Goal: Task Accomplishment & Management: Manage account settings

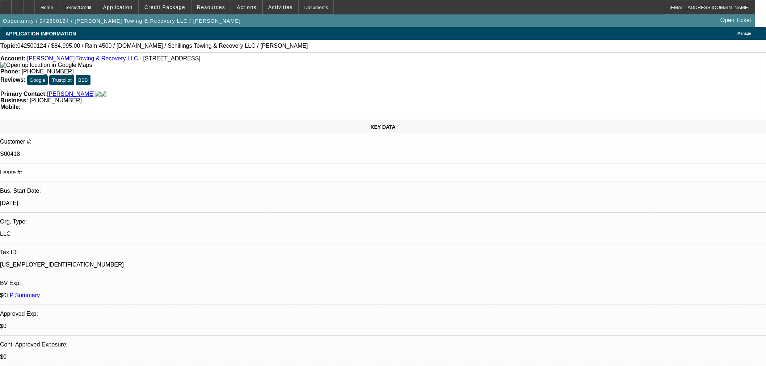
select select "0"
select select "3"
select select "0"
select select "6"
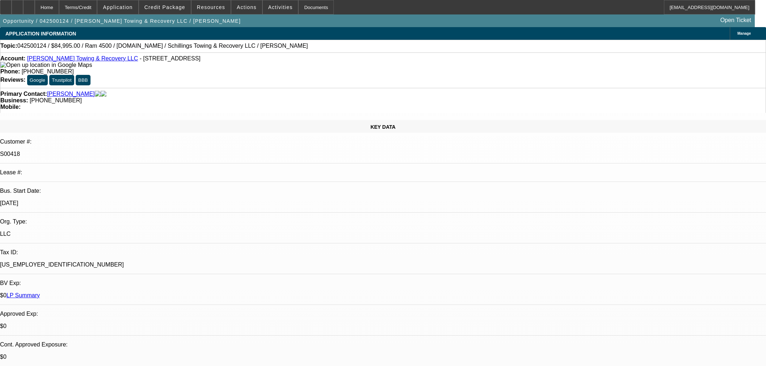
select select "0"
select select "3"
select select "0"
select select "6"
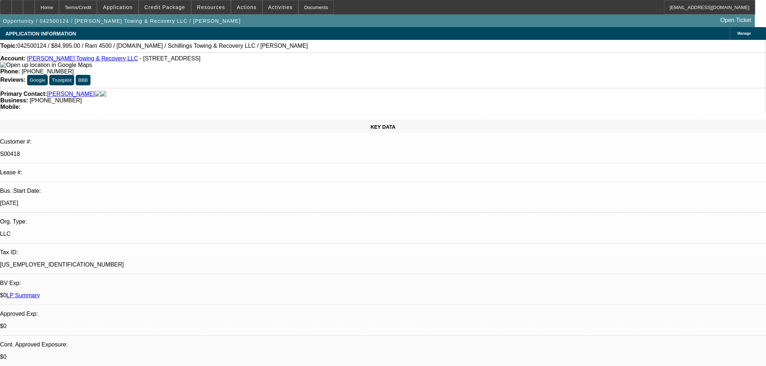
select select "0"
select select "3"
select select "0"
select select "6"
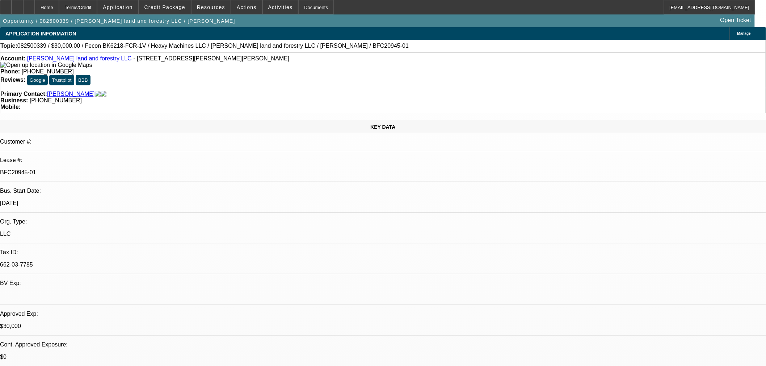
select select "0"
select select "2"
select select "0"
select select "6"
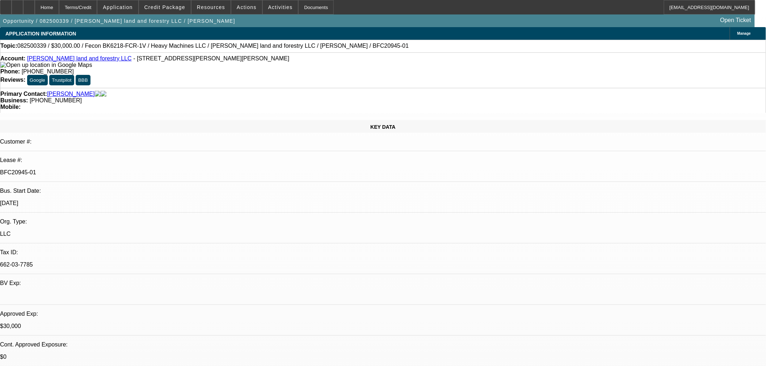
select select "0.2"
select select "2"
select select "0"
select select "6"
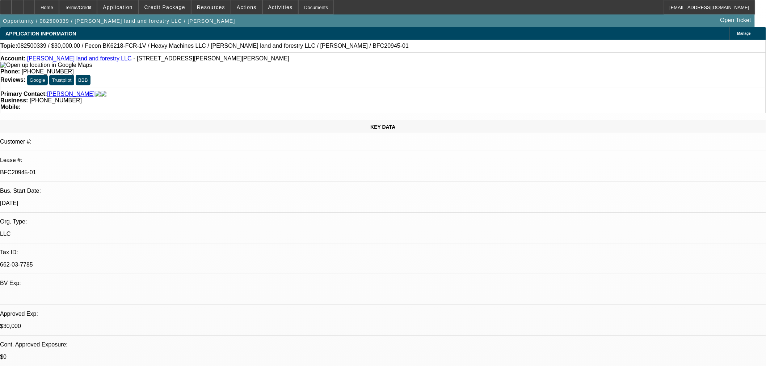
select select "0"
select select "19"
select select "0.2"
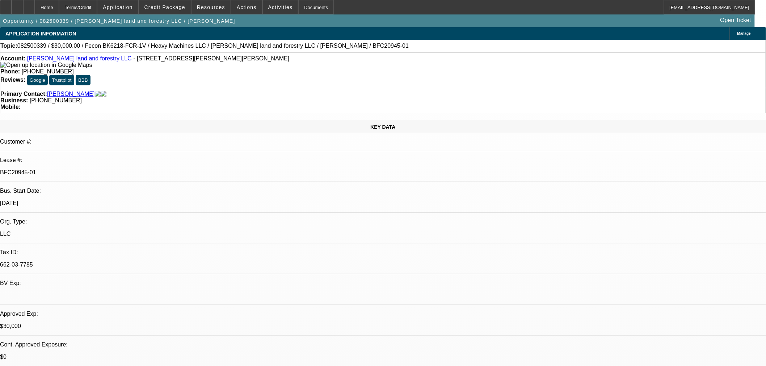
select select "2"
select select "0"
select select "6"
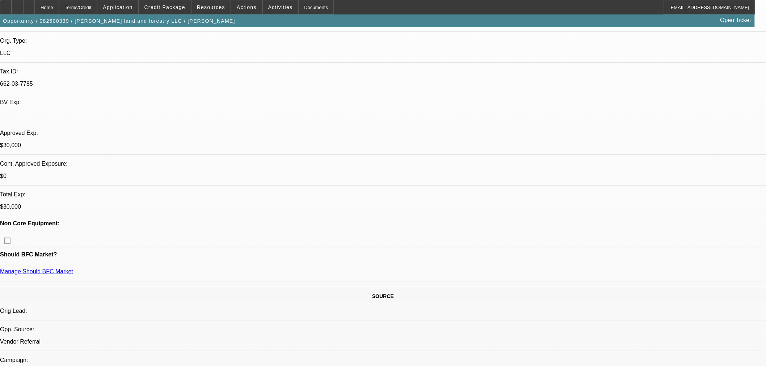
scroll to position [241, 0]
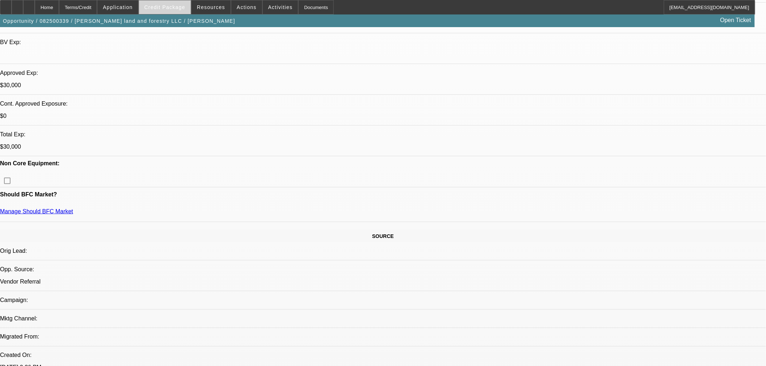
click at [181, 8] on span "Credit Package" at bounding box center [164, 7] width 41 height 6
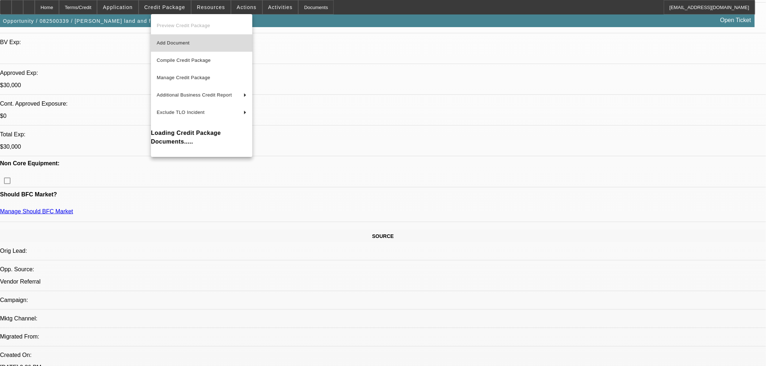
click at [180, 38] on button "Add Document" at bounding box center [201, 42] width 101 height 17
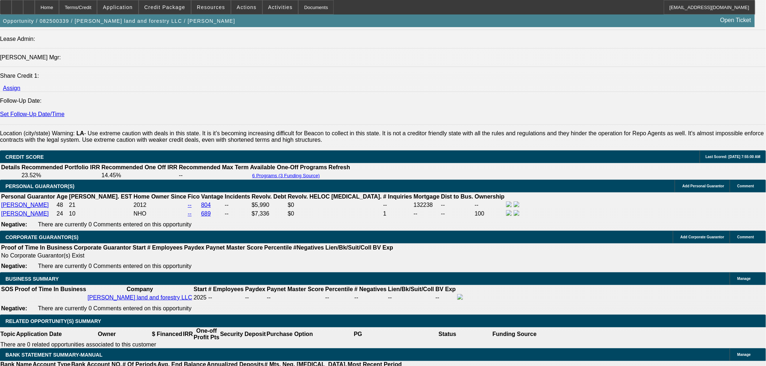
scroll to position [1046, 0]
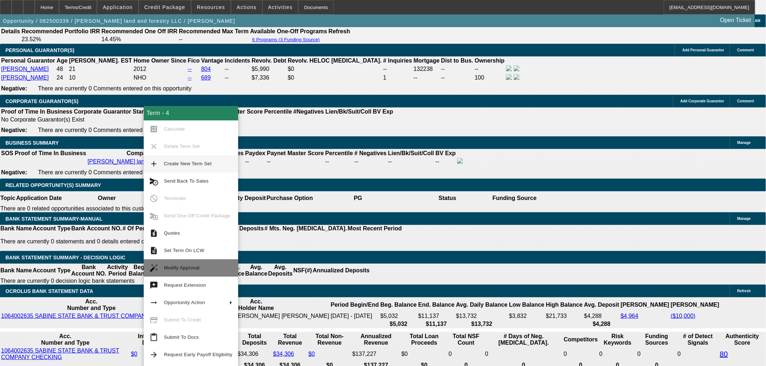
click at [175, 266] on span "Modify Approval" at bounding box center [182, 267] width 36 height 5
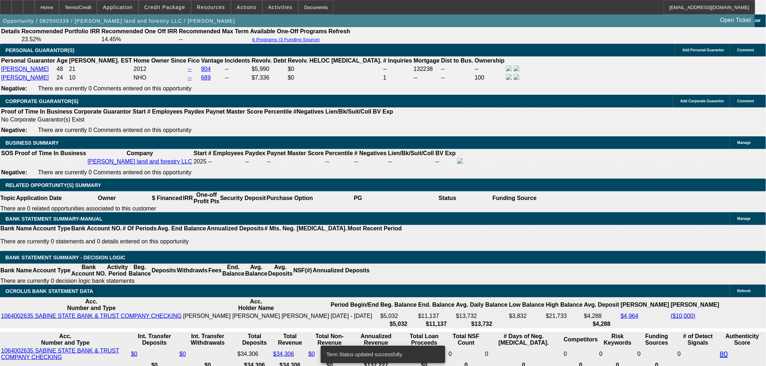
select select "0"
select select "2"
select select "0"
select select "6"
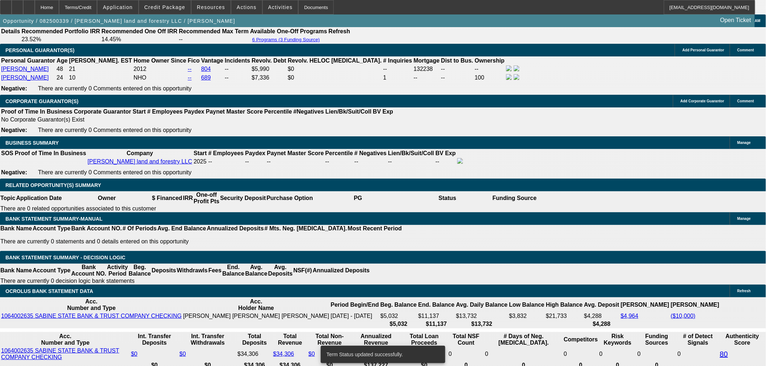
select select "0"
select select "2"
select select "0"
select select "6"
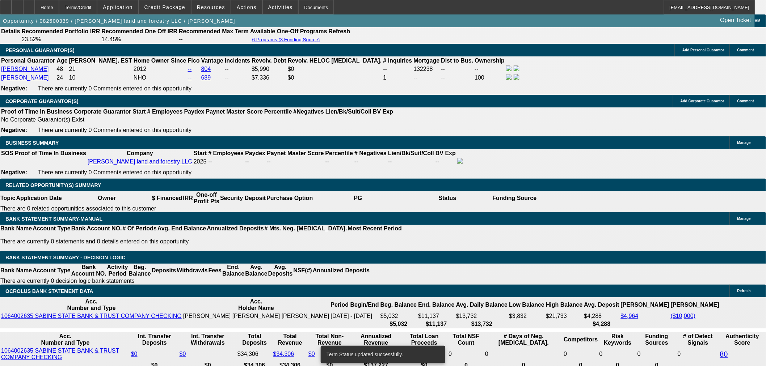
select select "0.2"
select select "2"
select select "0"
select select "6"
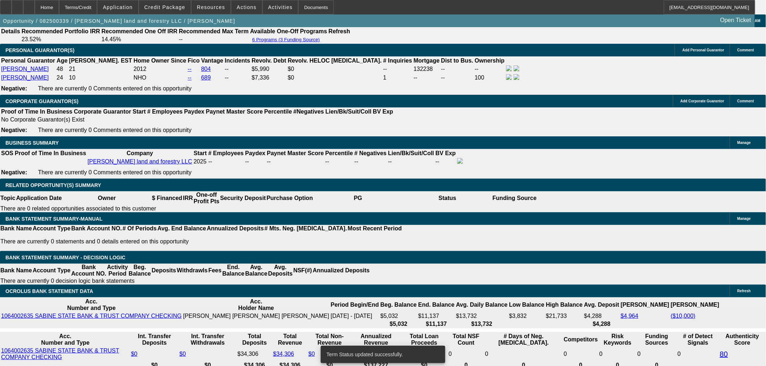
select select "0"
select select "19"
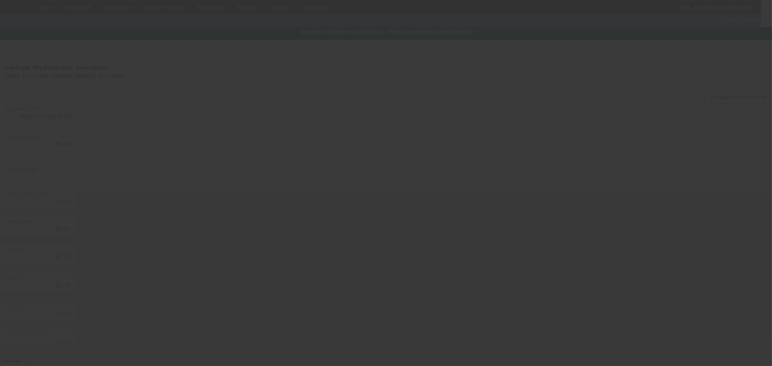
type input "$41,500.00"
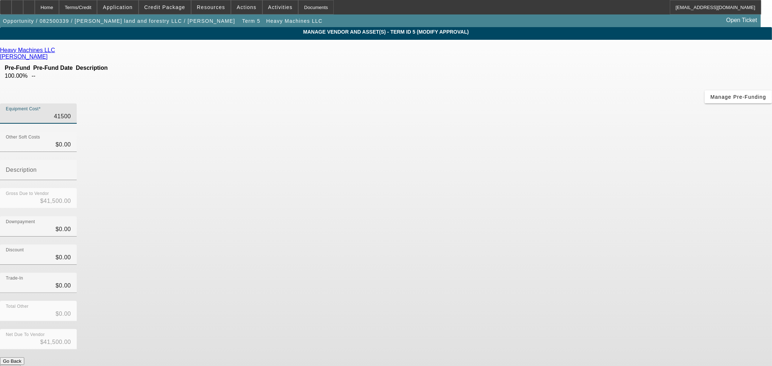
drag, startPoint x: 446, startPoint y: 64, endPoint x: 528, endPoint y: 66, distance: 81.5
click at [528, 104] on div "Equipment Cost 41500" at bounding box center [386, 118] width 772 height 28
type input "4"
type input "$4.00"
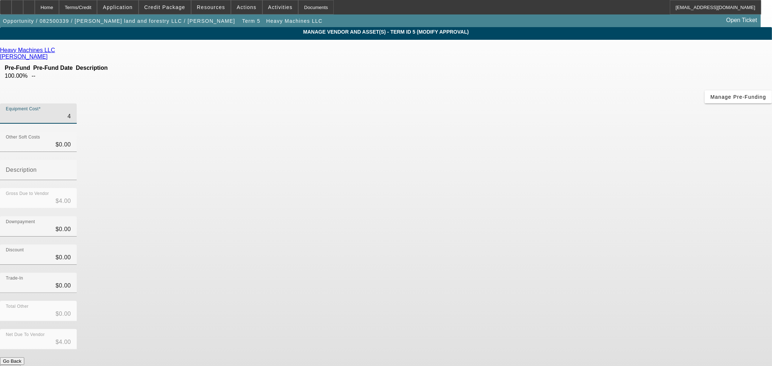
type input "41"
type input "$41.00"
type input "415"
type input "$415.00"
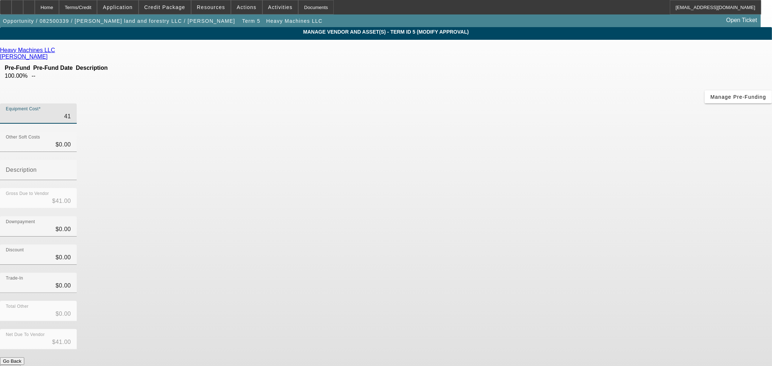
type input "$415.00"
type input "4150"
type input "$4,150.00"
type input "41500"
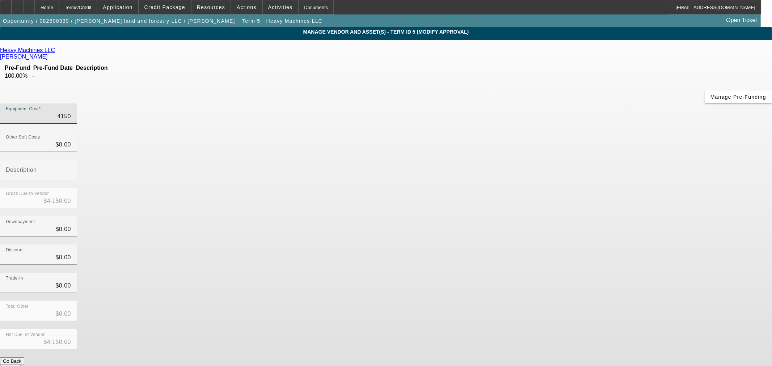
type input "$41,500.00"
click at [577, 217] on div "Downpayment $0.00" at bounding box center [386, 231] width 772 height 28
drag, startPoint x: 466, startPoint y: 62, endPoint x: 599, endPoint y: 44, distance: 133.3
click at [599, 44] on app-vendor-asset-manage "MANAGE VENDOR AND ASSET(S) - Term ID 5 (Modify Approval) Remove Vendor Heavy Ma…" at bounding box center [386, 221] width 772 height 389
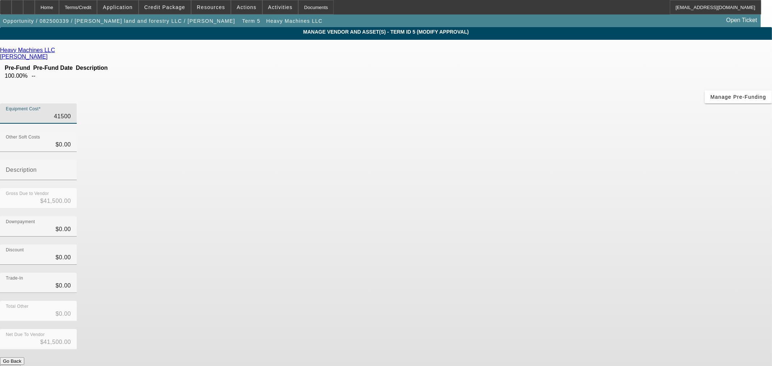
type input "$41,500.00"
click at [526, 217] on div "Downpayment $0.00" at bounding box center [386, 231] width 772 height 28
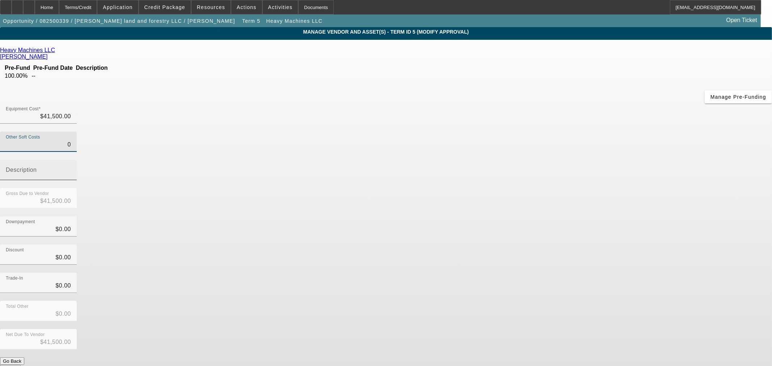
drag, startPoint x: 472, startPoint y: 88, endPoint x: 506, endPoint y: 88, distance: 34.0
click at [506, 132] on div "Other Soft Costs 0 Description" at bounding box center [386, 160] width 772 height 56
type input "3"
type input "$41,503.00"
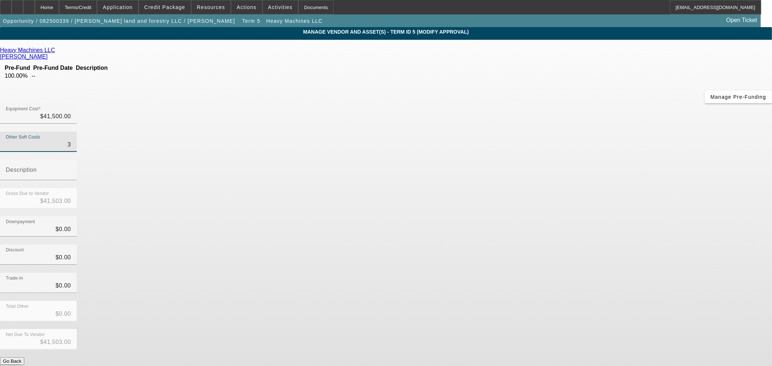
type input "39"
type input "$41,539.00"
type input "398"
type input "$41,898.00"
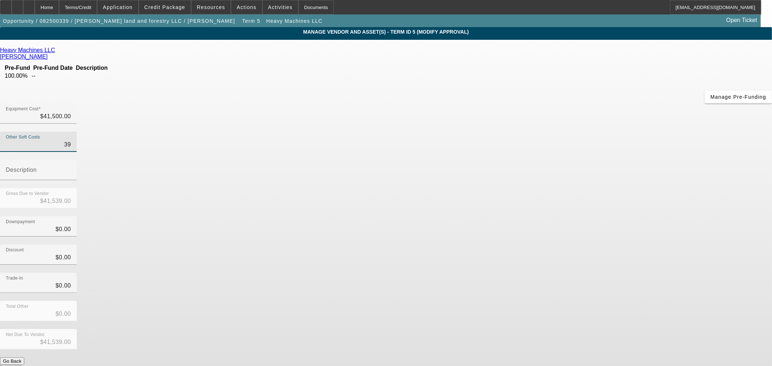
type input "$41,898.00"
type input "3984"
type input "$45,484.00"
type input "$3,984.00"
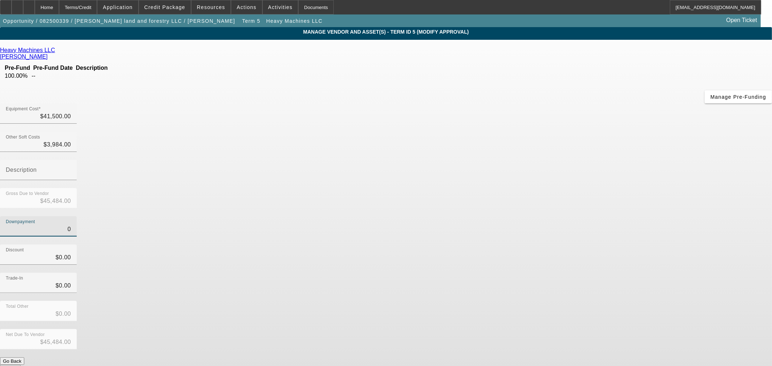
drag, startPoint x: 474, startPoint y: 143, endPoint x: 543, endPoint y: 143, distance: 69.2
click at [543, 217] on div "Downpayment 0" at bounding box center [386, 231] width 772 height 28
type input "3"
type input "$3.00"
type input "$45,481.00"
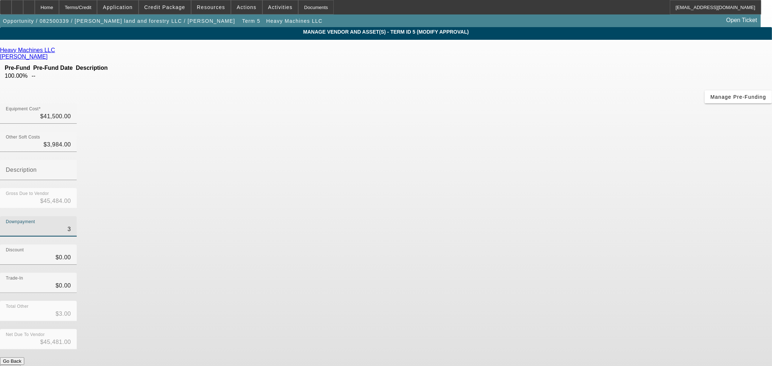
type input "39"
type input "$39.00"
type input "$45,445.00"
type input "398"
type input "$398.00"
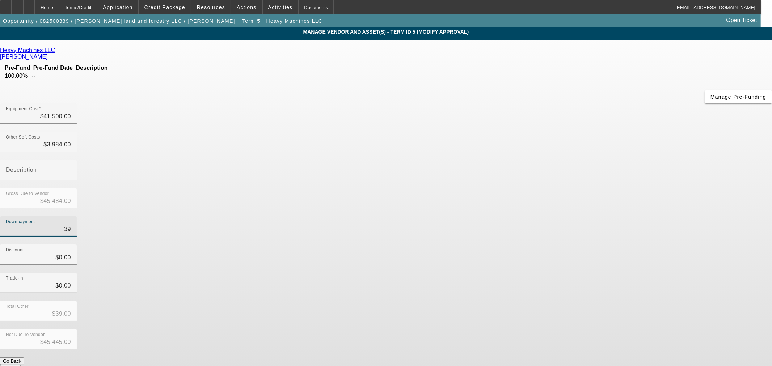
type input "$45,086.00"
type input "3984"
type input "$3,984.00"
type input "$41,500.00"
type input "$3,984.00"
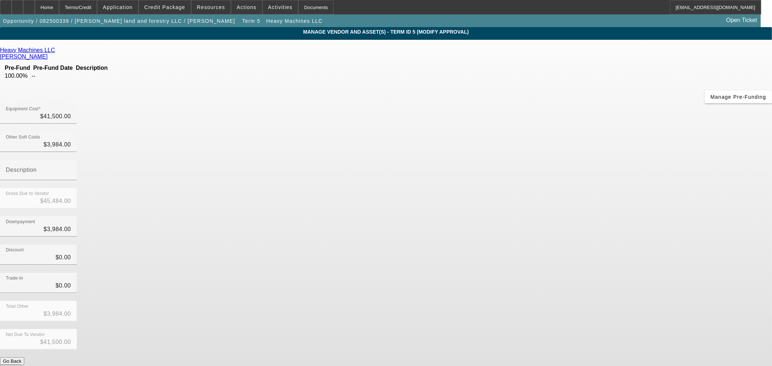
click at [543, 217] on div "Downpayment $3,984.00" at bounding box center [386, 231] width 772 height 28
click at [21, 365] on button "Submit" at bounding box center [10, 369] width 21 height 8
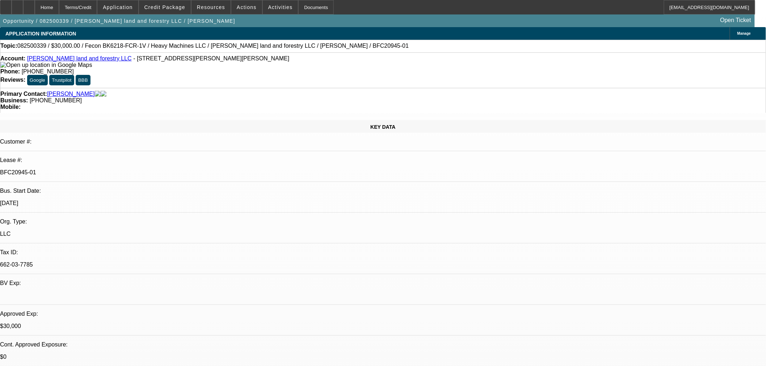
select select "0"
select select "2"
select select "0"
select select "6"
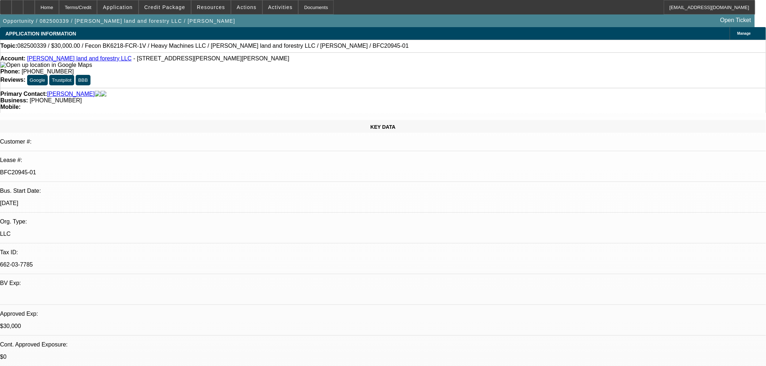
select select "0"
select select "2"
select select "0"
select select "6"
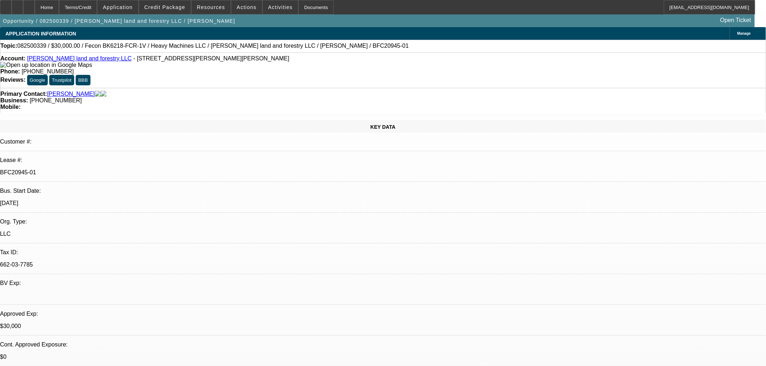
select select "0.2"
select select "2"
select select "0"
select select "6"
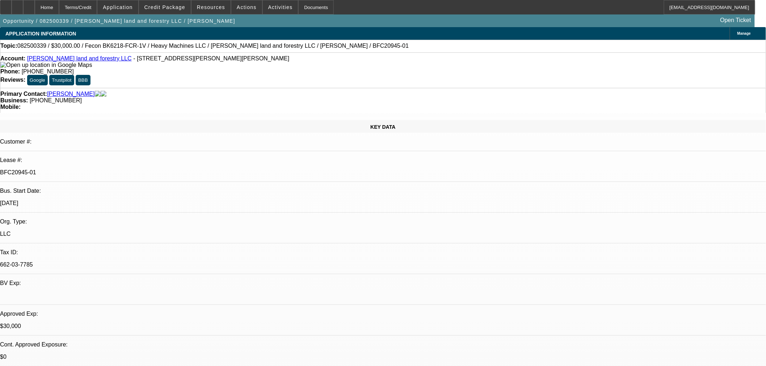
select select "0"
select select "19"
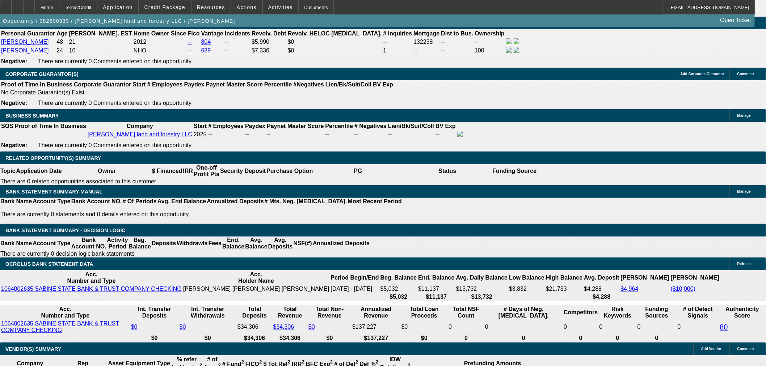
scroll to position [1126, 0]
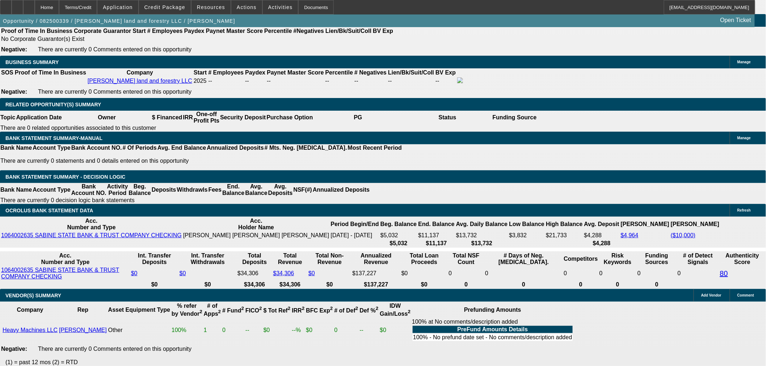
drag, startPoint x: 606, startPoint y: 312, endPoint x: 658, endPoint y: 320, distance: 52.3
copy td "Contacts are Julie Parker jparker@heavy-llc.com and Scott Moody smoody@heavy-ll…"
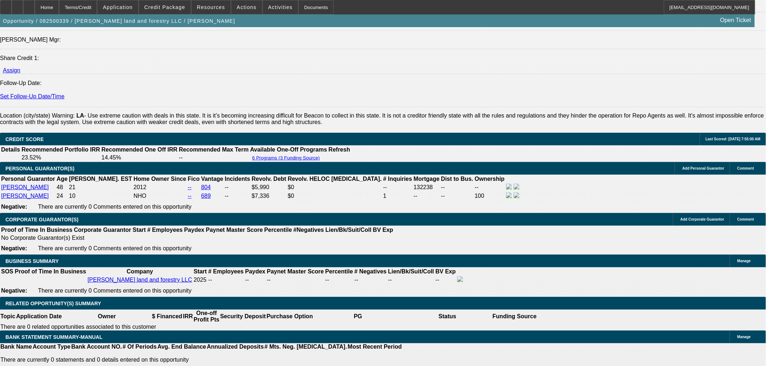
scroll to position [925, 0]
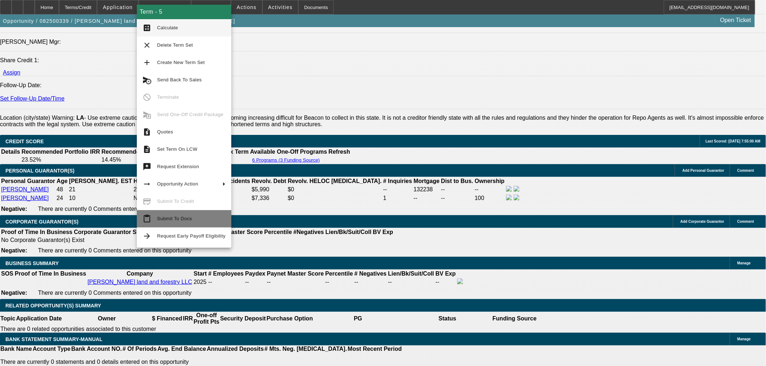
click at [169, 225] on button "content_paste Submit To Docs" at bounding box center [184, 218] width 95 height 17
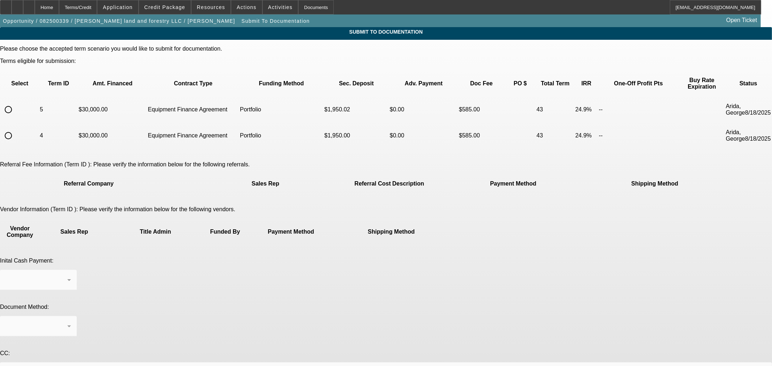
click at [16, 102] on input "radio" at bounding box center [8, 109] width 14 height 14
radio input "true"
click at [71, 270] on div "Cashiers/Certified Check" at bounding box center [38, 280] width 65 height 20
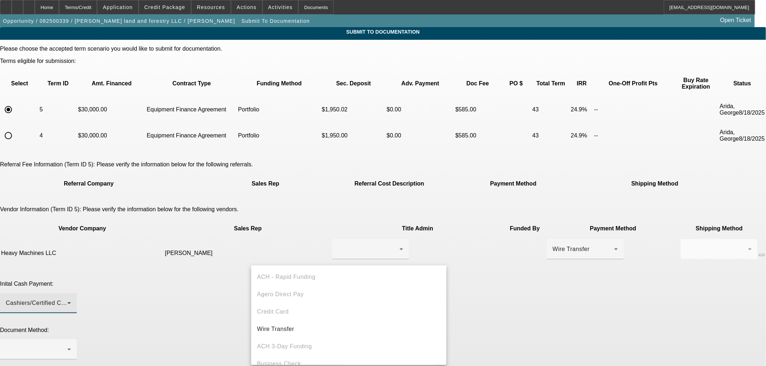
scroll to position [25, 0]
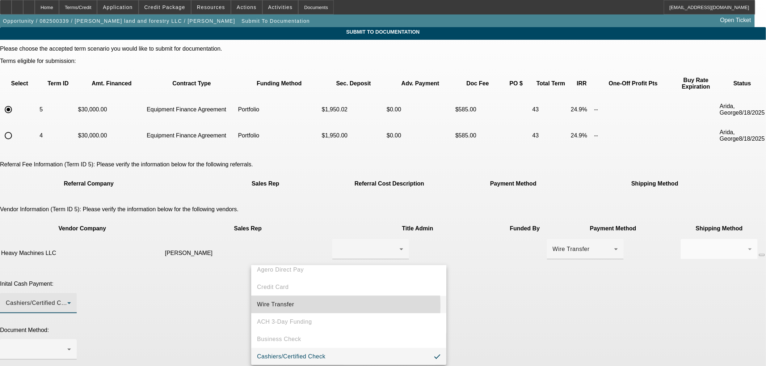
click at [289, 306] on span "Wire Transfer" at bounding box center [275, 305] width 37 height 9
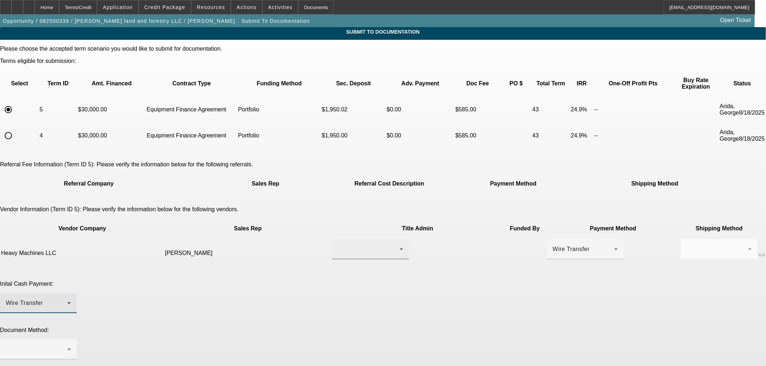
click at [349, 245] on div at bounding box center [369, 249] width 62 height 9
click at [266, 256] on div at bounding box center [383, 183] width 766 height 366
click at [43, 300] on span "Wire Transfer" at bounding box center [24, 303] width 37 height 6
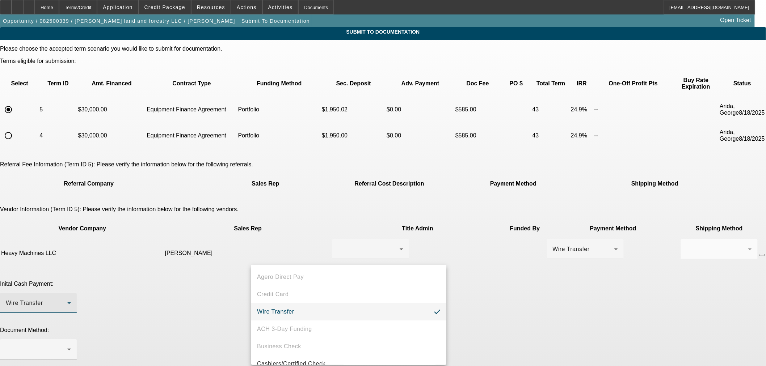
scroll to position [28, 0]
click at [319, 355] on span "Cashiers/Certified Check" at bounding box center [291, 354] width 68 height 9
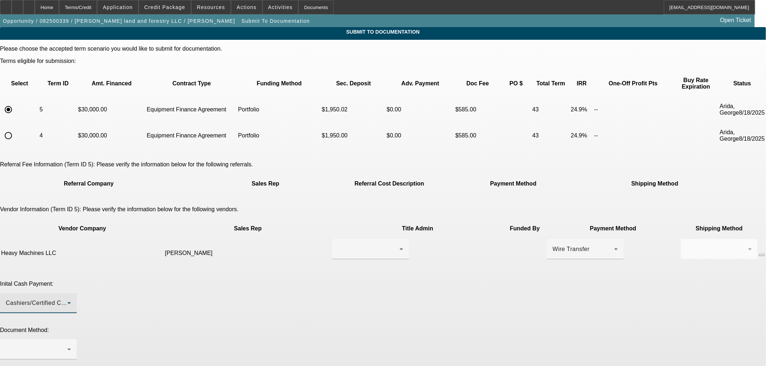
click at [511, 327] on div "Document Method:" at bounding box center [383, 347] width 766 height 41
click at [67, 299] on div "Cashiers/Certified Check" at bounding box center [37, 303] width 62 height 9
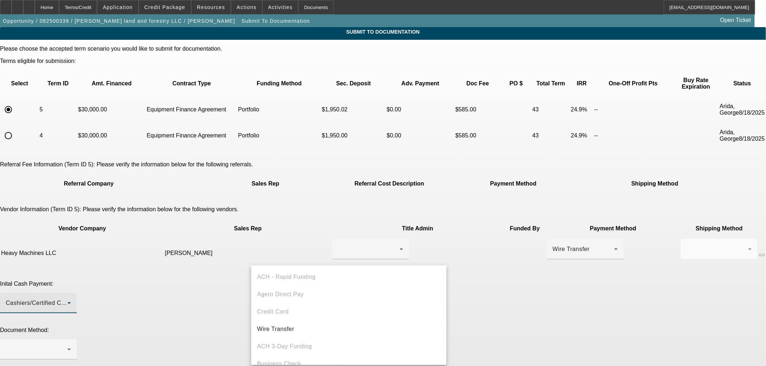
scroll to position [25, 0]
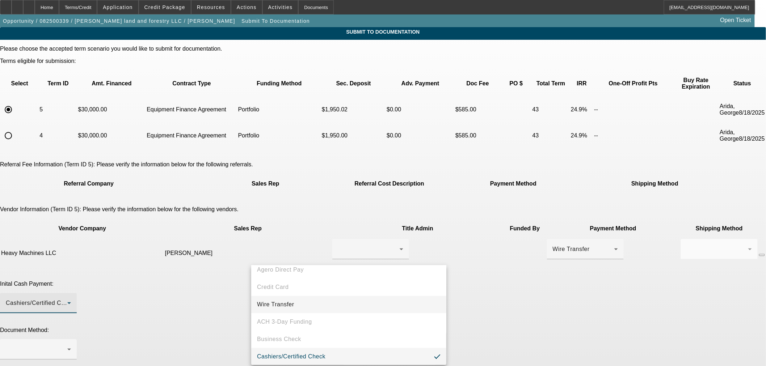
click at [276, 301] on span "Wire Transfer" at bounding box center [275, 305] width 37 height 9
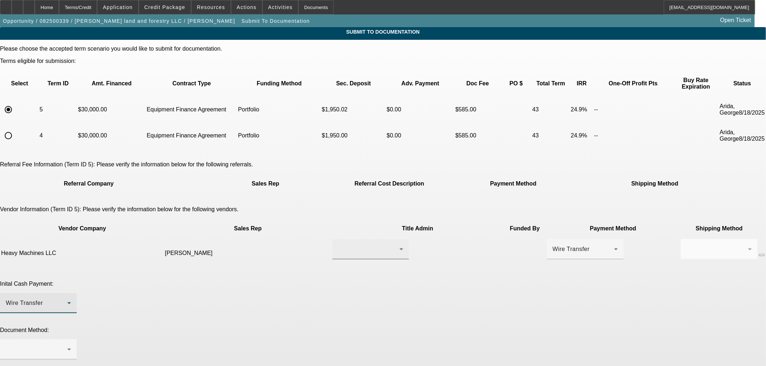
click at [345, 239] on div at bounding box center [370, 249] width 65 height 20
click at [337, 243] on span "Moody, Scott" at bounding box center [330, 240] width 50 height 9
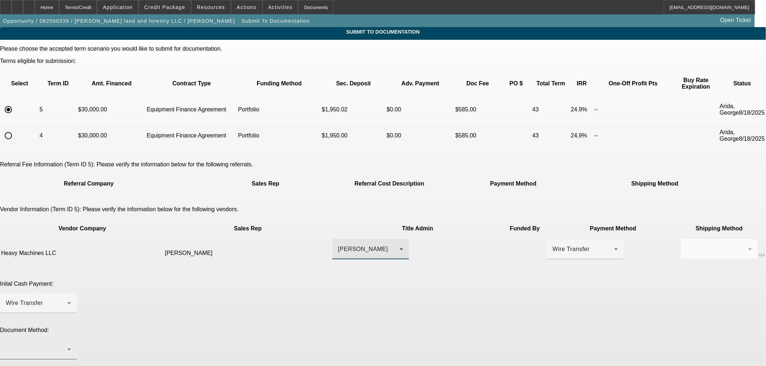
click at [67, 345] on div at bounding box center [37, 349] width 62 height 9
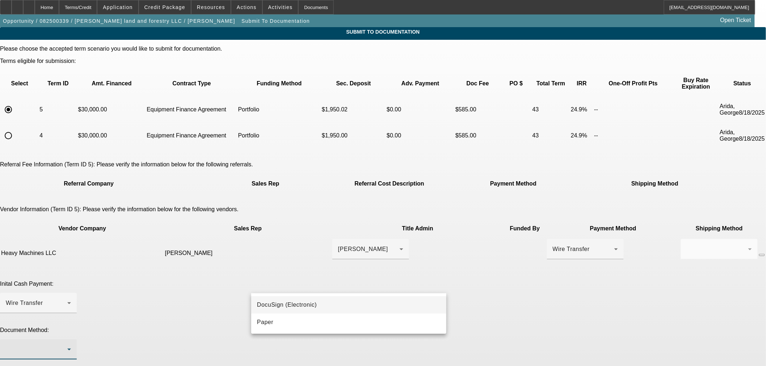
click at [314, 302] on span "DocuSign (Electronic)" at bounding box center [287, 305] width 60 height 9
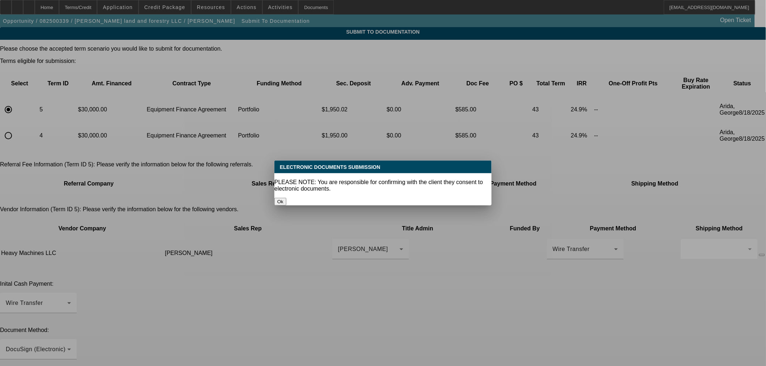
drag, startPoint x: 375, startPoint y: 195, endPoint x: 357, endPoint y: 194, distance: 17.7
click at [286, 198] on button "Ok" at bounding box center [280, 202] width 12 height 8
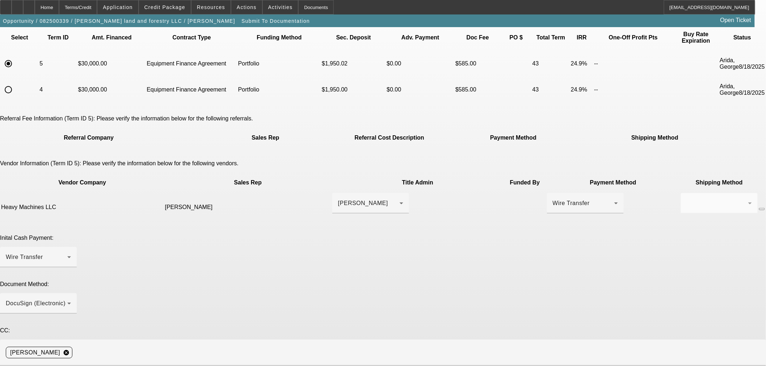
scroll to position [86, 0]
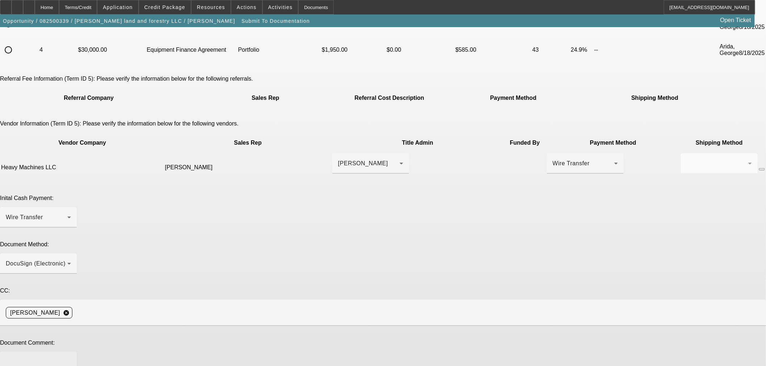
click at [71, 358] on textarea at bounding box center [38, 366] width 65 height 17
paste textarea "Contacts are Julie Parker jparker@heavy-llc.com and Scott Moody smoody@heavy-ll…"
click at [71, 358] on textarea "Contacts are Julie Parker jparker@heavy-llc.com and Scott Moody smoody@heavy-ll…" at bounding box center [38, 366] width 65 height 17
type textarea "Contacts are Julie Parker jparker@heavy-llc.com and Scott Moody smoody@heavy-ll…"
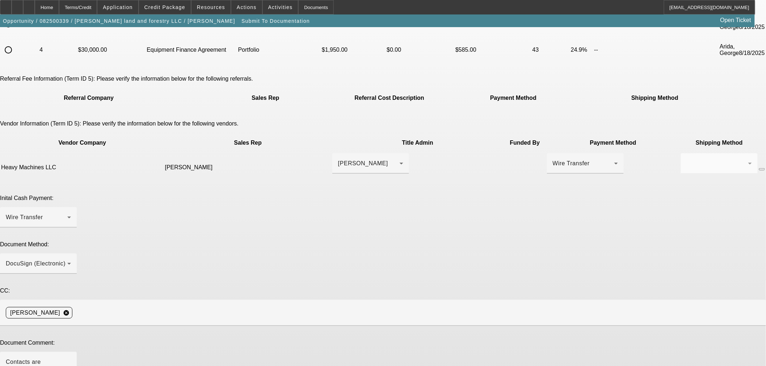
type textarea "The vendor is going to collect the sales tax amount to reserve the e"
type textarea "The vendor is going to collect the sales tax amount to reserve the equipment."
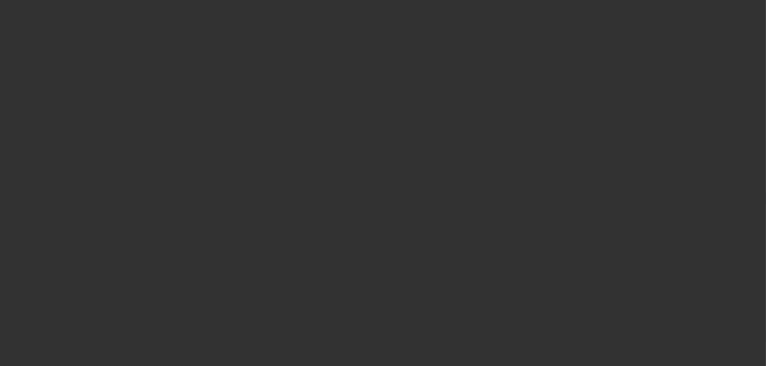
select select "0"
select select "2"
select select "0.1"
select select "4"
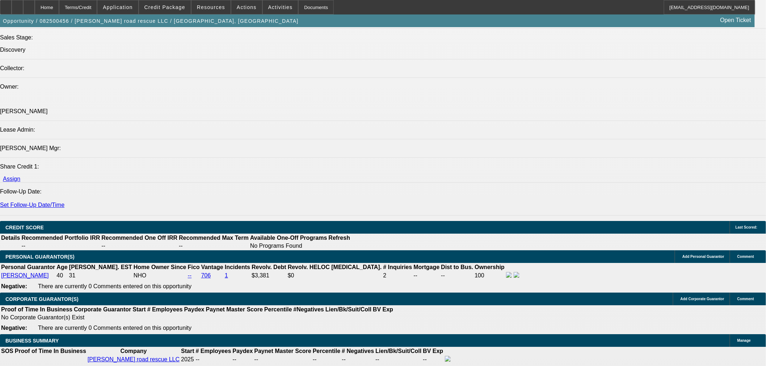
scroll to position [885, 0]
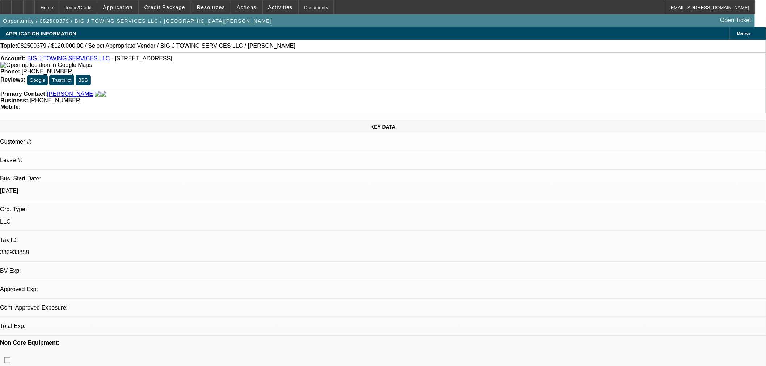
select select "0"
select select "2"
select select "0.1"
select select "4"
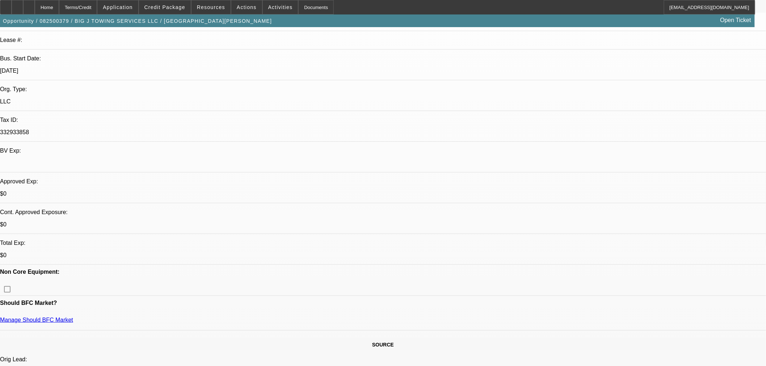
scroll to position [121, 0]
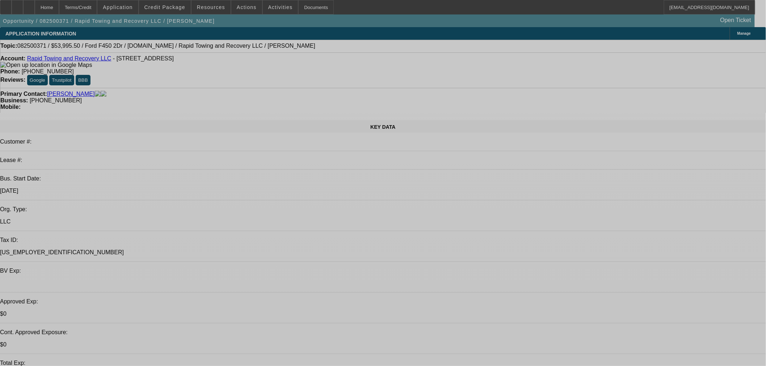
select select "0.1"
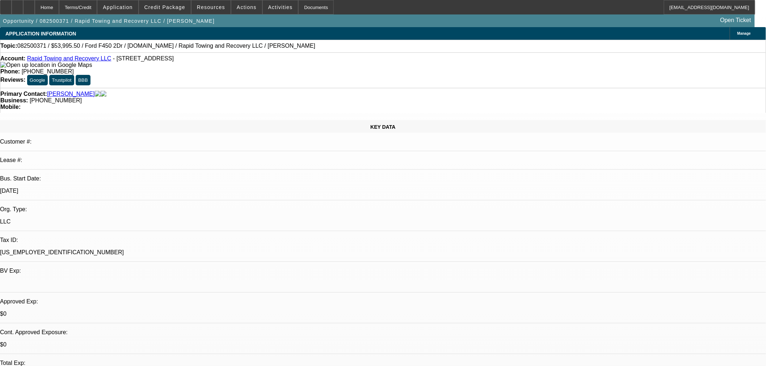
select select "0"
select select "2"
select select "0"
select select "6"
select select "0.1"
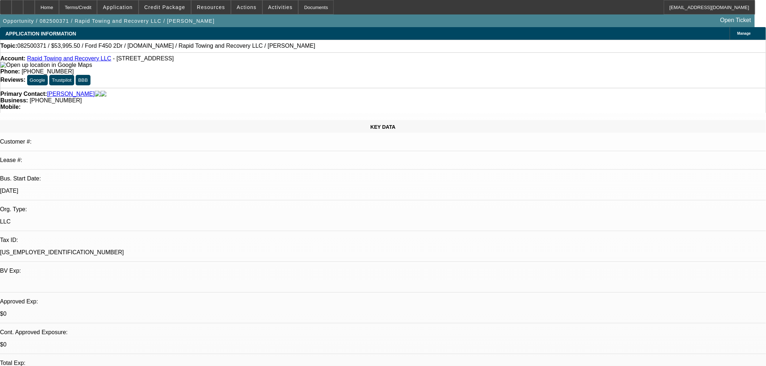
select select "0"
select select "2"
select select "0"
select select "6"
select select "0.1"
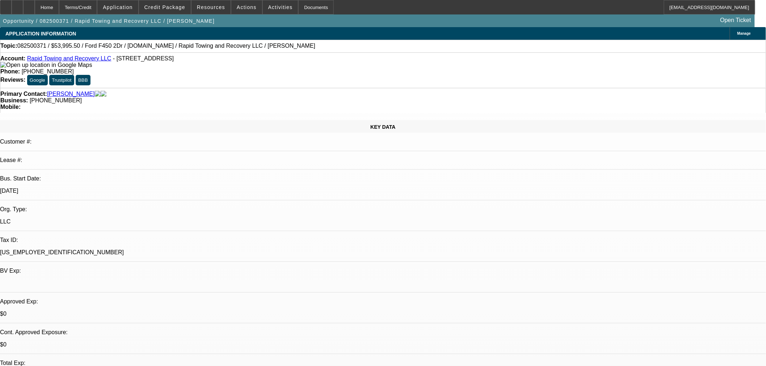
select select "0"
select select "2"
select select "0"
select select "6"
select select "0.1"
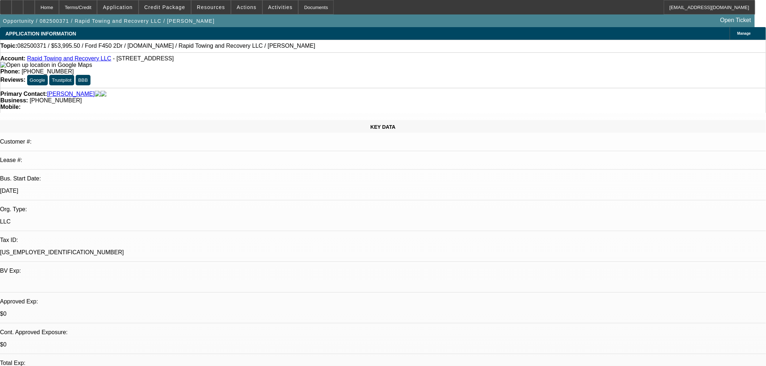
select select "0"
select select "2"
select select "0"
select select "6"
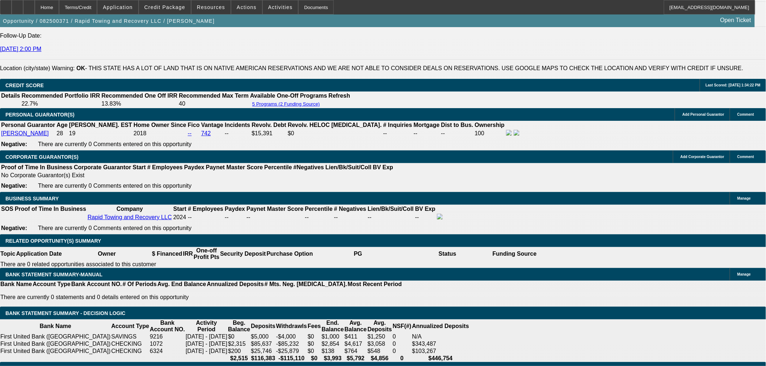
scroll to position [925, 0]
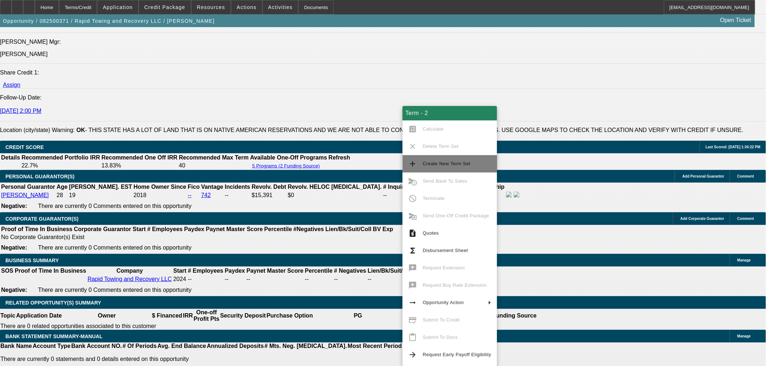
click at [433, 167] on span "Create New Term Set" at bounding box center [457, 164] width 68 height 9
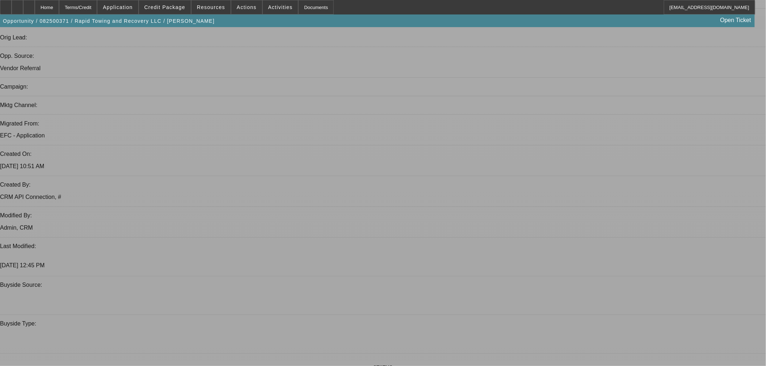
scroll to position [201, 0]
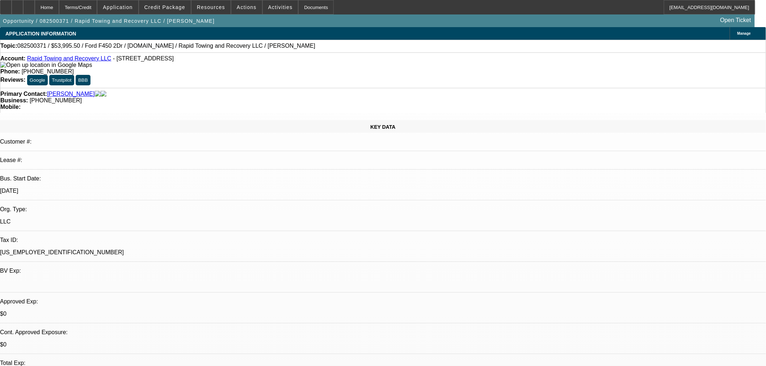
select select "0.1"
select select "0"
select select "2"
select select "0"
select select "6"
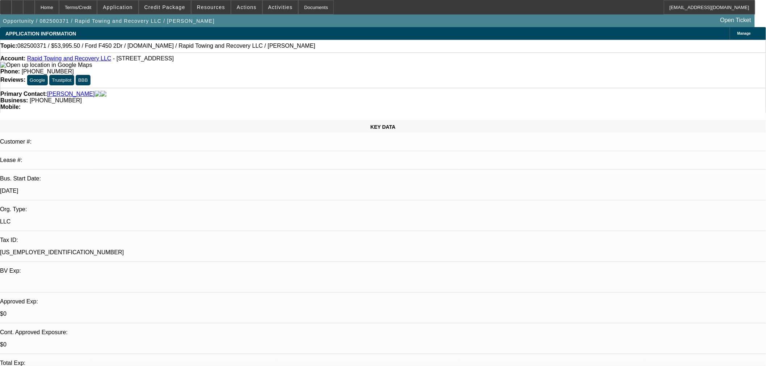
select select "0.1"
select select "0"
select select "2"
select select "0"
select select "6"
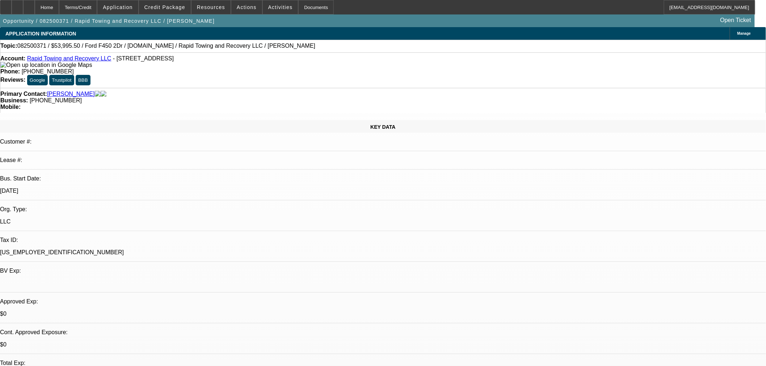
select select "0.1"
select select "0"
select select "2"
select select "0"
select select "6"
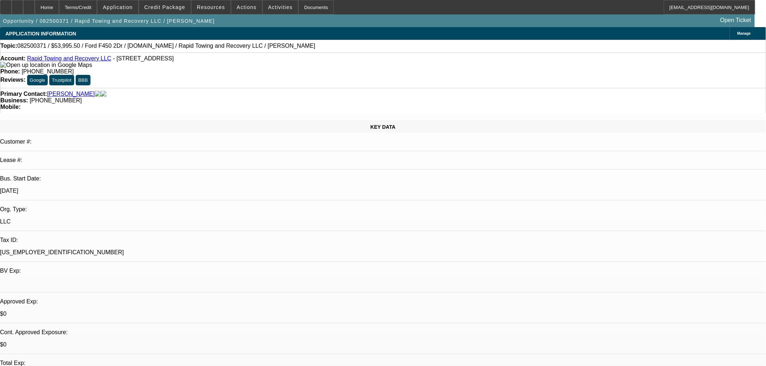
select select "0.1"
select select "0"
select select "2"
select select "0"
select select "6"
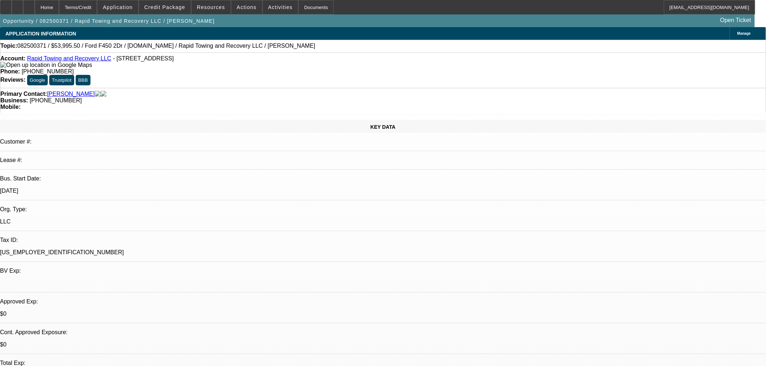
click at [178, 7] on span "Credit Package" at bounding box center [164, 7] width 41 height 6
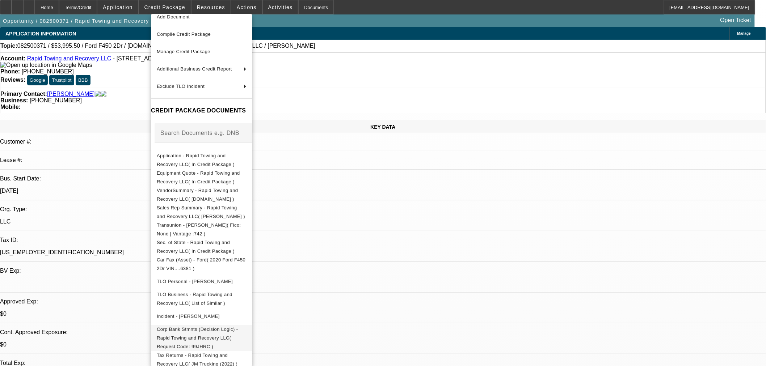
scroll to position [93, 0]
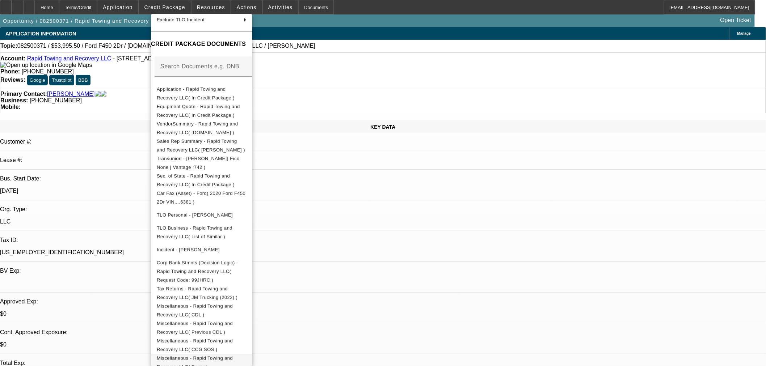
drag, startPoint x: 272, startPoint y: 360, endPoint x: 268, endPoint y: 306, distance: 53.3
click at [252, 360] on button "Miscellaneous - Rapid Towing and Recovery LLC( Paynet - Jonathan Scroggins )" at bounding box center [201, 367] width 101 height 26
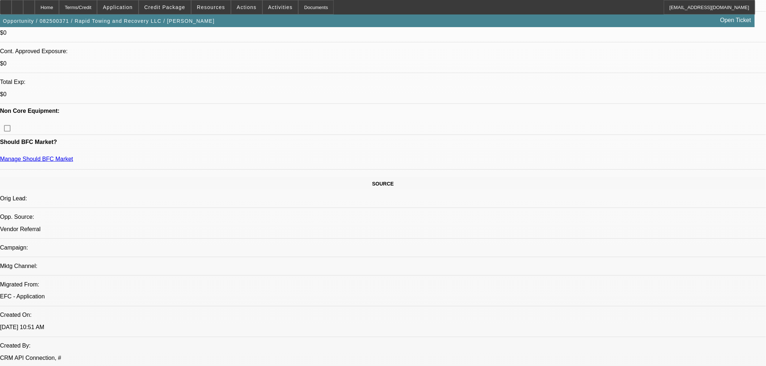
scroll to position [201, 0]
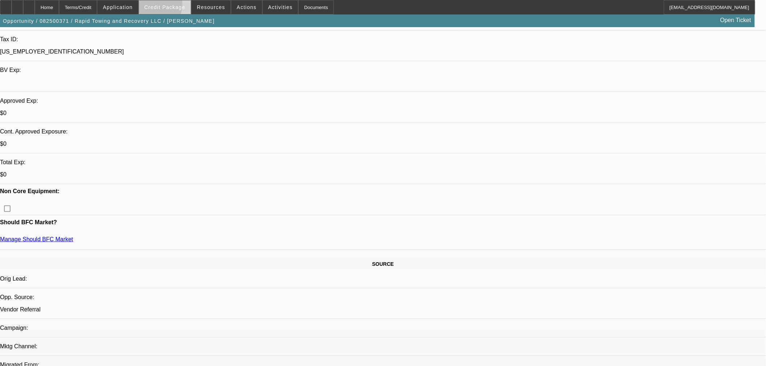
click at [164, 6] on span "Credit Package" at bounding box center [164, 7] width 41 height 6
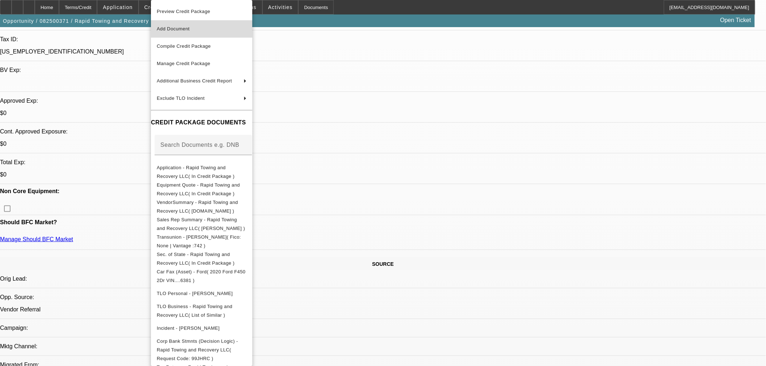
click at [185, 27] on span "Add Document" at bounding box center [173, 28] width 33 height 5
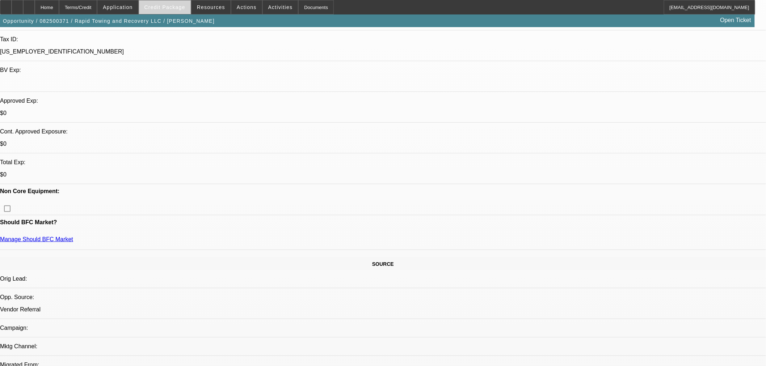
click at [185, 5] on span "Credit Package" at bounding box center [164, 7] width 41 height 6
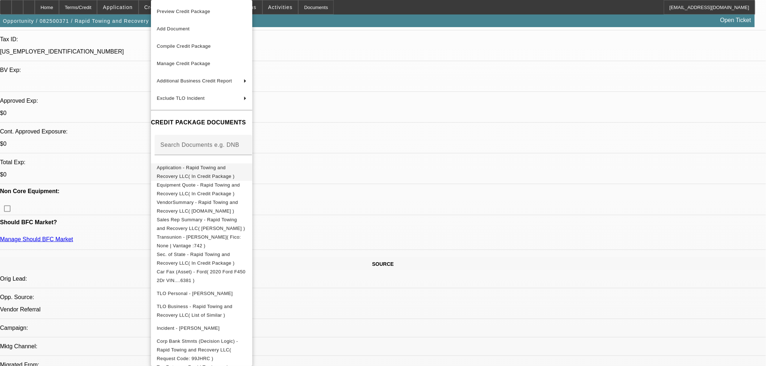
click at [198, 167] on span "Application - Rapid Towing and Recovery LLC( In Credit Package )" at bounding box center [196, 172] width 78 height 14
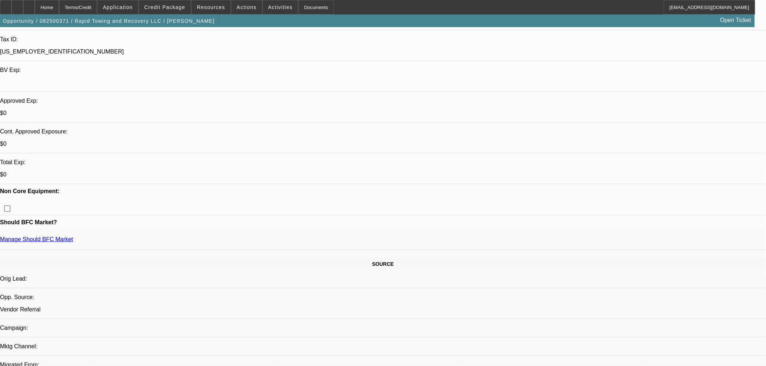
drag, startPoint x: 447, startPoint y: 176, endPoint x: 446, endPoint y: 180, distance: 4.0
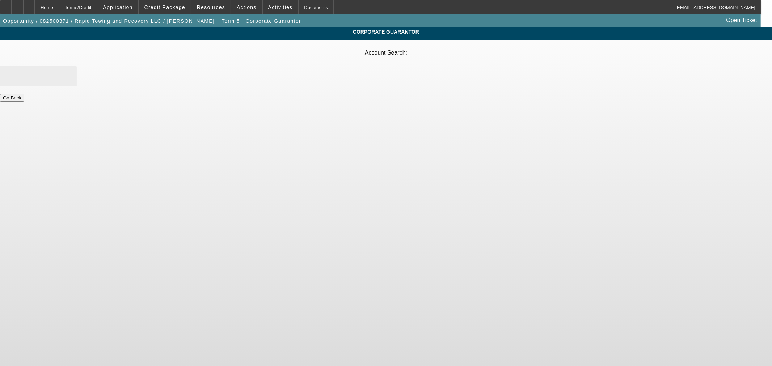
click at [71, 66] on div at bounding box center [38, 76] width 65 height 20
type input "JM Trucking"
click at [371, 77] on mat-option "-- Create New Account --" at bounding box center [410, 79] width 224 height 17
click at [71, 72] on input "Account Search" at bounding box center [38, 76] width 65 height 9
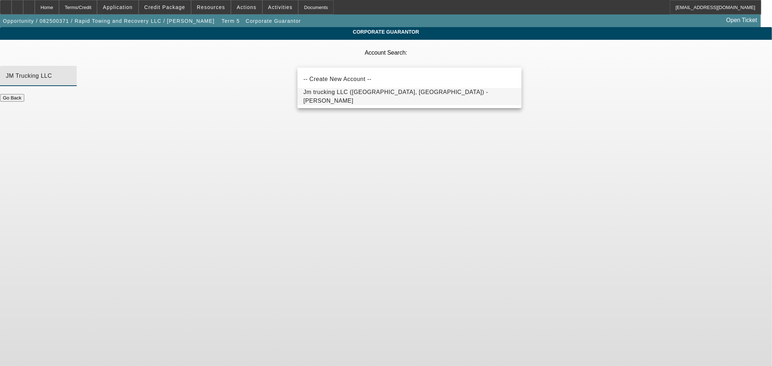
click at [342, 101] on span "Jm trucking LLC (Maysville, OK) - Scroggins, Jonathan" at bounding box center [409, 96] width 212 height 17
type input "Jm trucking LLC (Maysville, OK) - Scroggins, Jonathan"
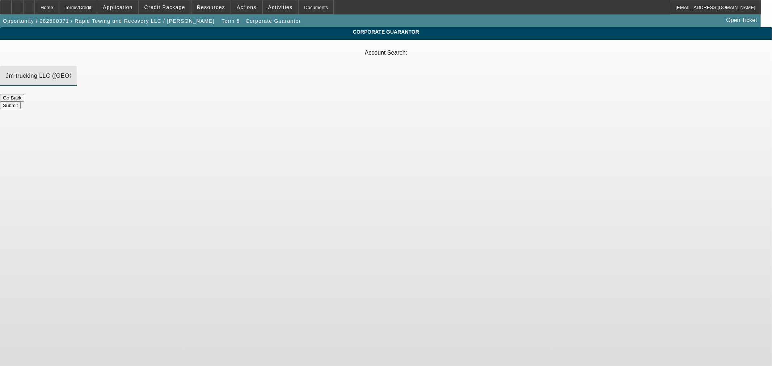
click at [21, 102] on button "Submit" at bounding box center [10, 106] width 21 height 8
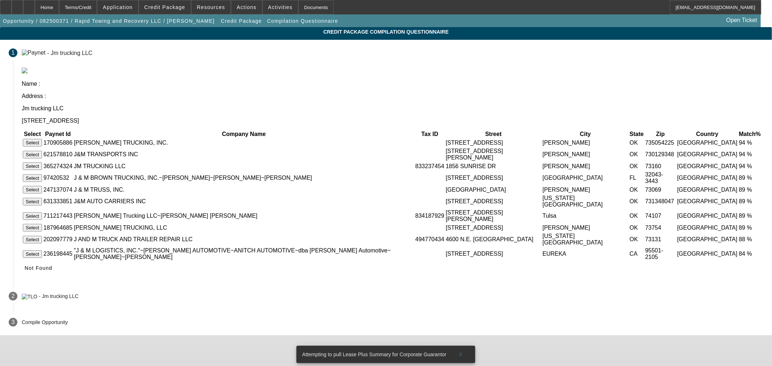
click at [42, 163] on button "Select" at bounding box center [32, 167] width 19 height 8
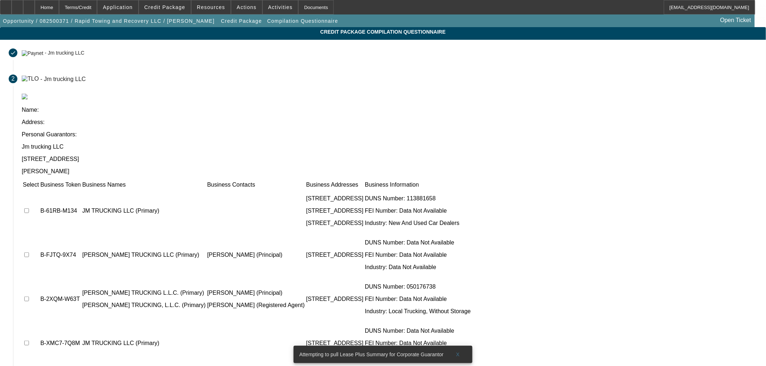
click at [29, 209] on input "checkbox" at bounding box center [26, 211] width 5 height 5
checkbox input "true"
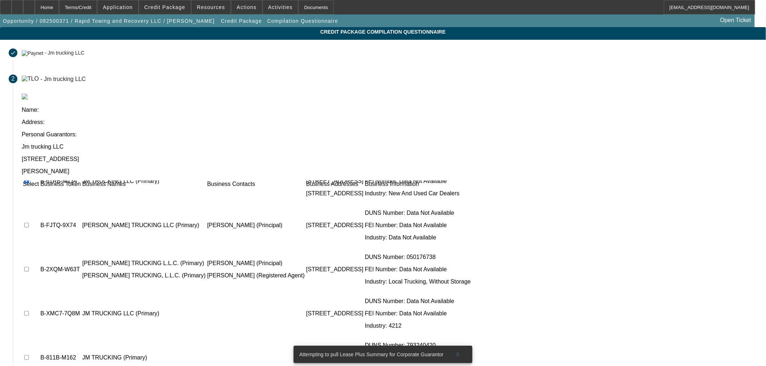
scroll to position [97, 0]
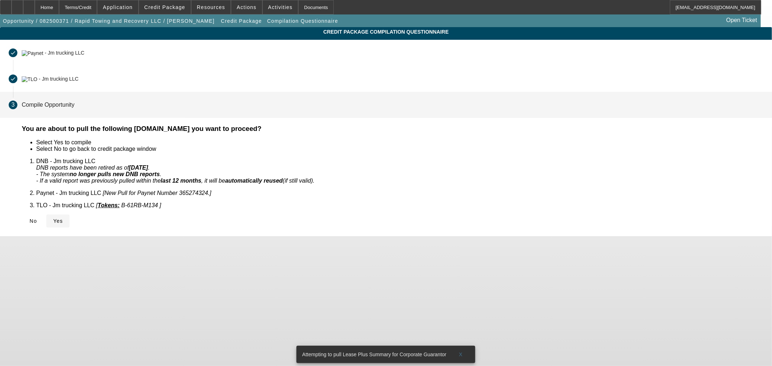
click at [53, 218] on icon at bounding box center [53, 221] width 0 height 6
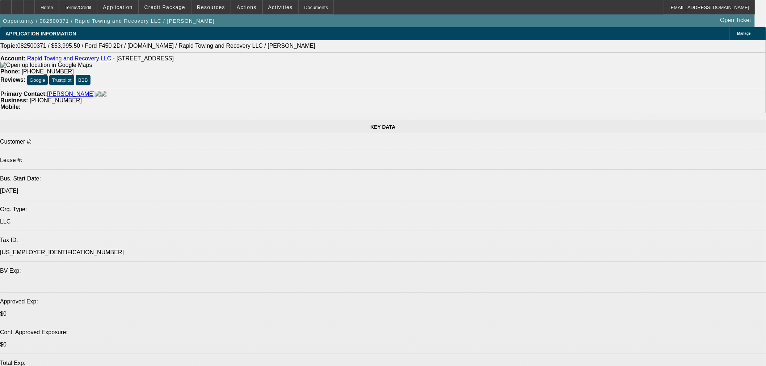
select select "0.1"
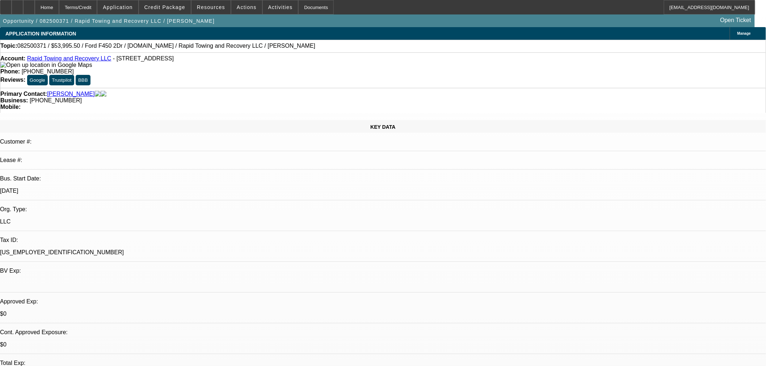
select select "0"
select select "2"
select select "0"
select select "6"
select select "0.1"
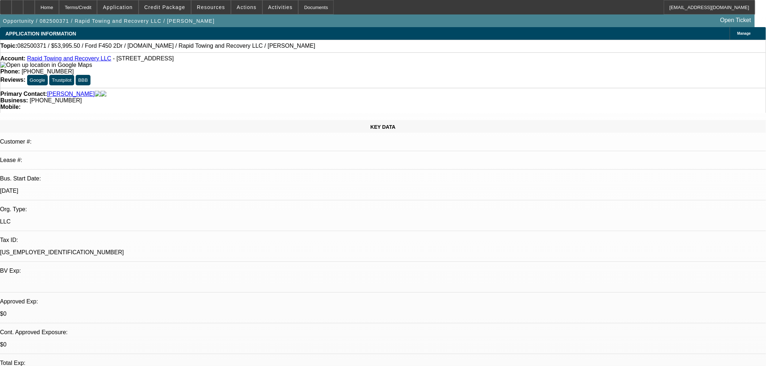
select select "0"
select select "2"
select select "0"
select select "6"
select select "0.1"
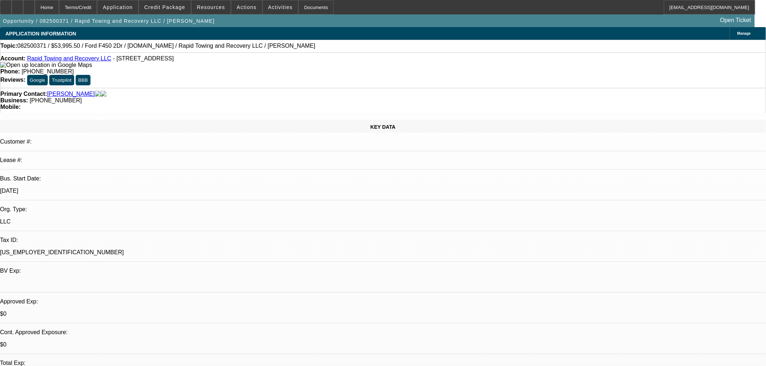
select select "0"
select select "2"
select select "0"
select select "6"
select select "0.1"
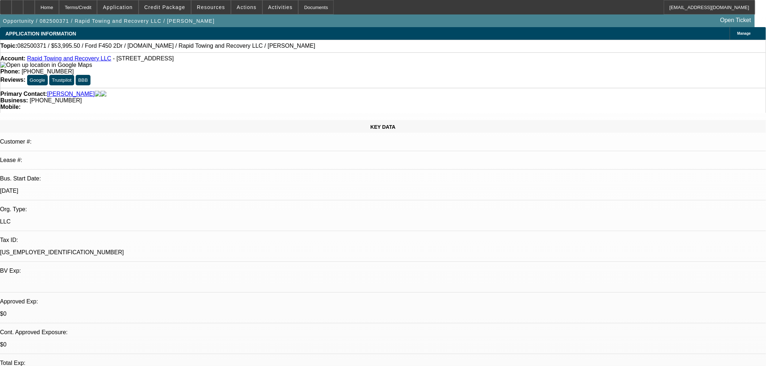
select select "0"
select select "2"
select select "0"
select select "6"
click at [179, 9] on span "Credit Package" at bounding box center [164, 7] width 41 height 6
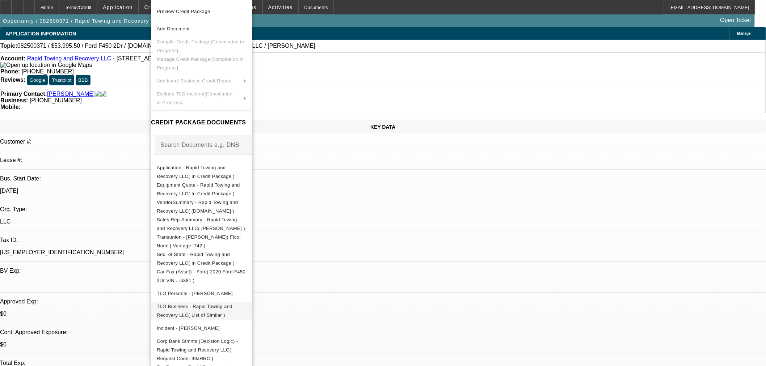
scroll to position [79, 0]
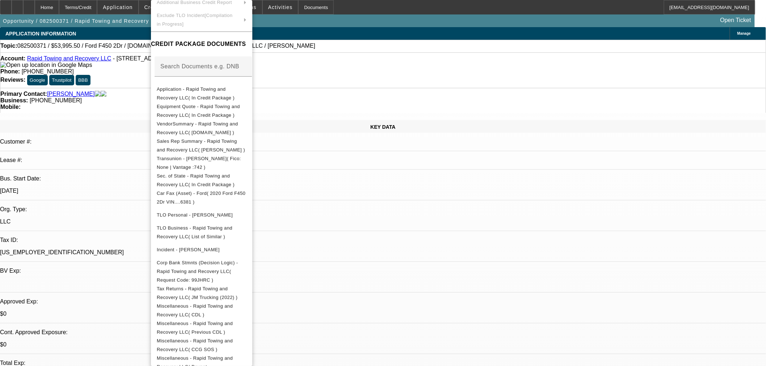
click at [47, 6] on div at bounding box center [383, 183] width 766 height 366
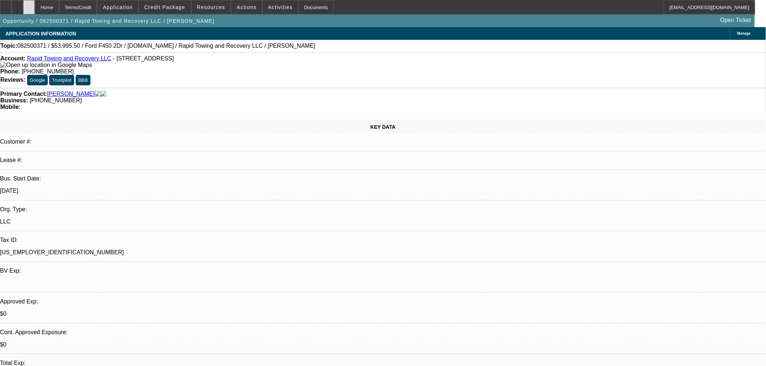
click at [35, 6] on div at bounding box center [29, 7] width 12 height 14
select select "0.1"
select select "0"
select select "2"
select select "0"
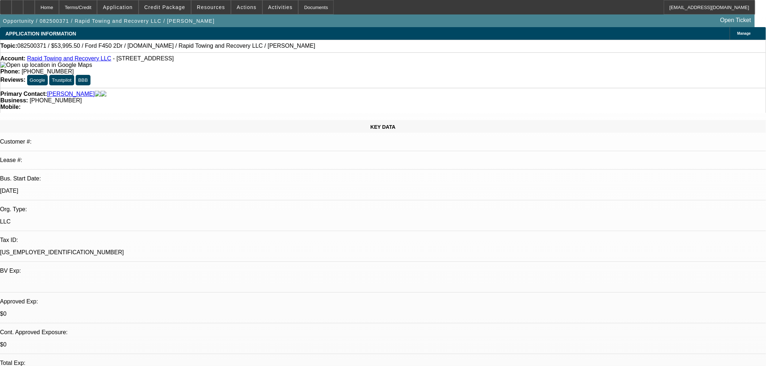
select select "6"
select select "0.1"
select select "0"
select select "2"
select select "0"
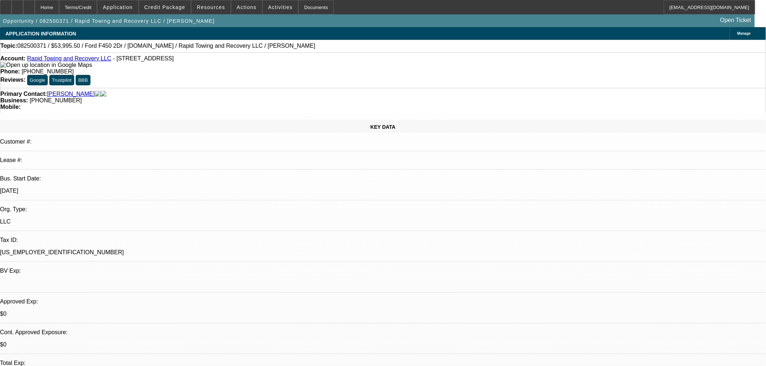
select select "6"
select select "0.1"
select select "0"
select select "2"
select select "0"
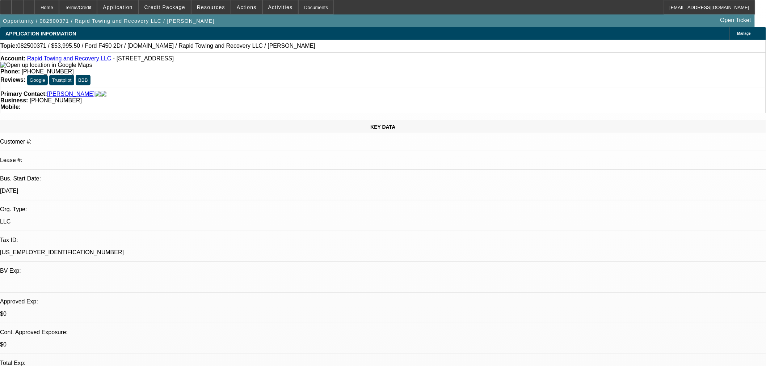
select select "6"
select select "0.1"
select select "0"
select select "2"
select select "0"
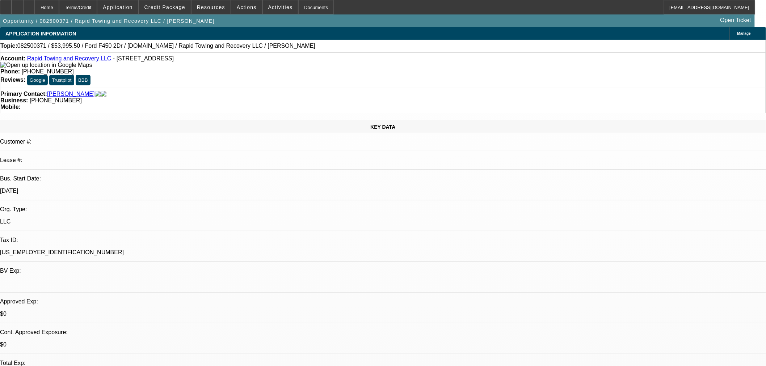
select select "6"
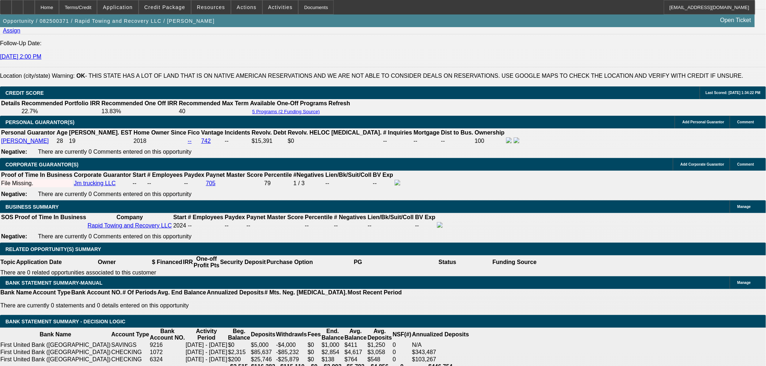
scroll to position [965, 0]
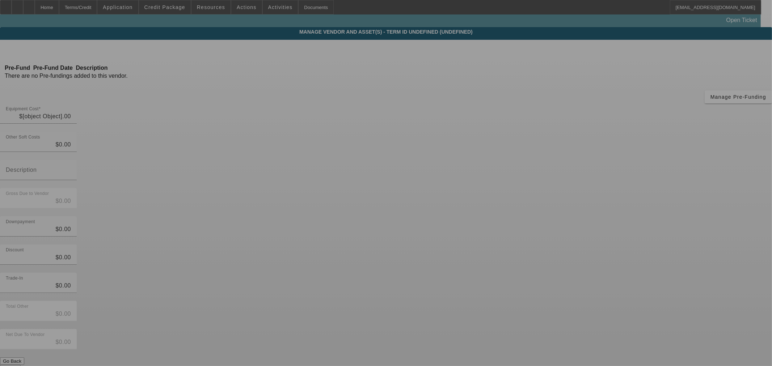
type input "$120,000.00"
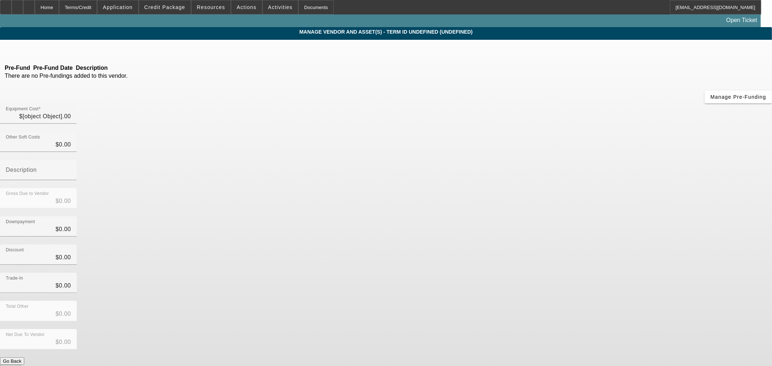
type input "$120,000.00"
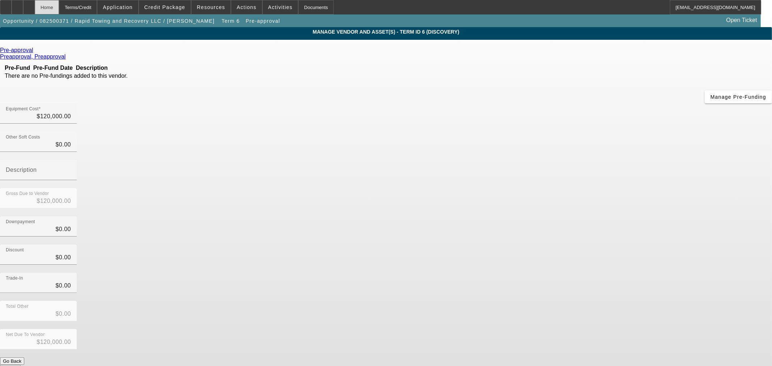
click at [59, 6] on div "Home" at bounding box center [47, 7] width 24 height 14
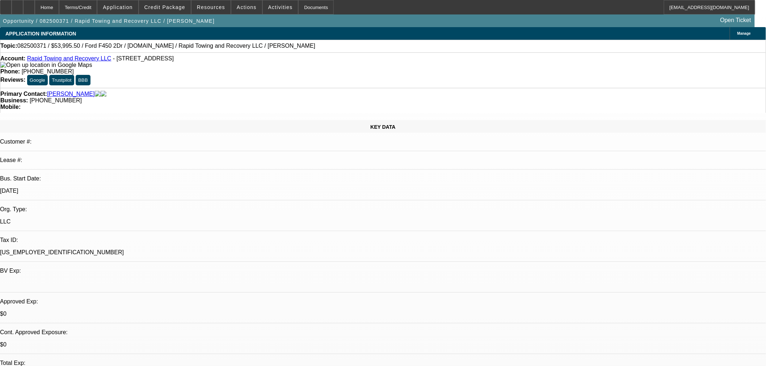
select select "0.1"
select select "0"
select select "2"
select select "0"
select select "6"
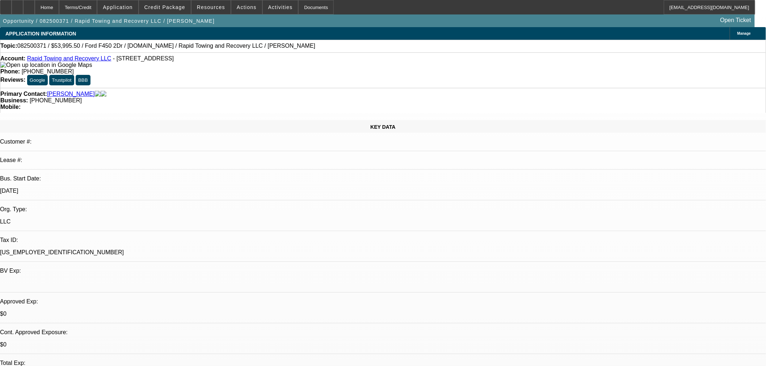
select select "0.1"
select select "0"
select select "2"
select select "0"
select select "6"
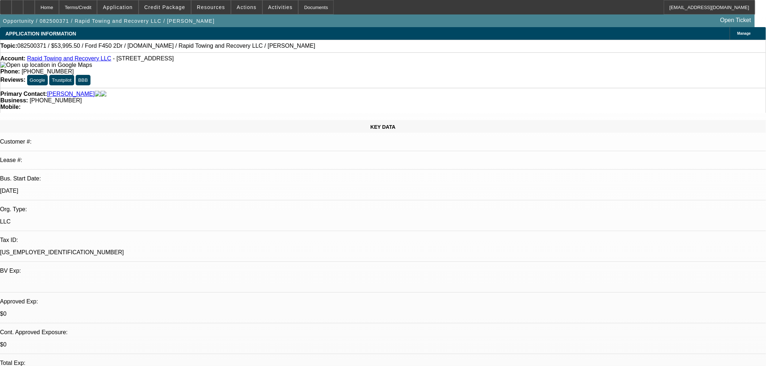
select select "0.1"
select select "0"
select select "2"
select select "0"
select select "6"
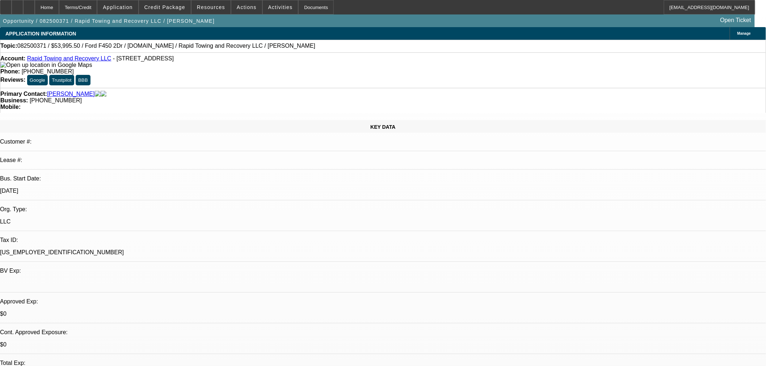
select select "0.1"
select select "0"
select select "2"
select select "0"
select select "6"
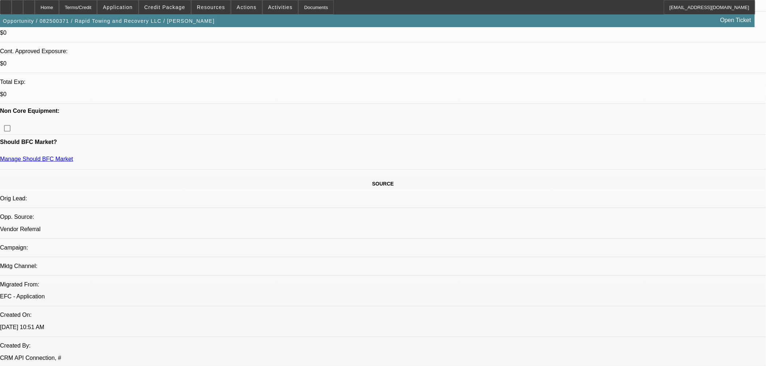
scroll to position [121, 0]
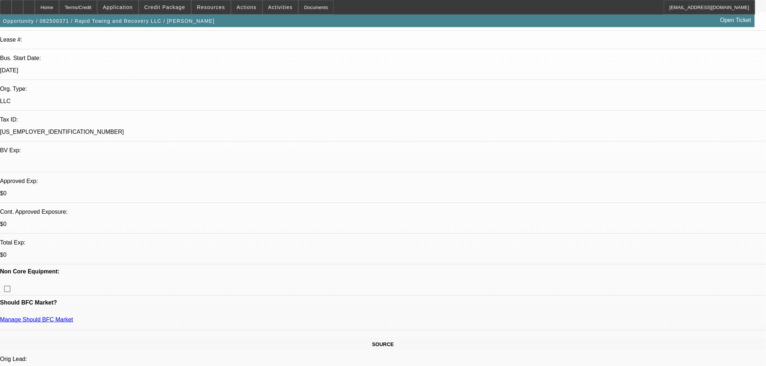
click at [177, 1] on span at bounding box center [165, 7] width 52 height 17
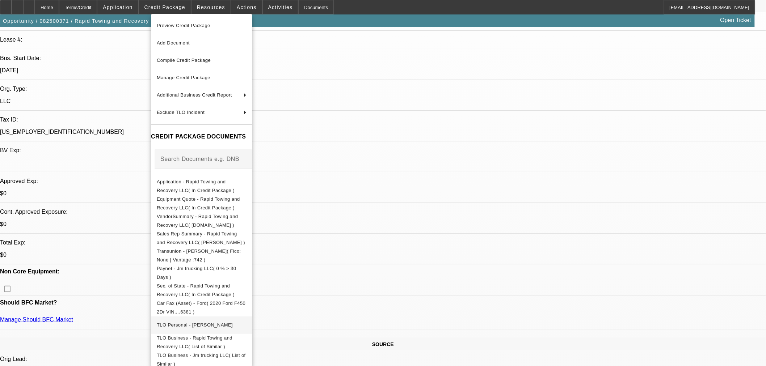
scroll to position [127, 0]
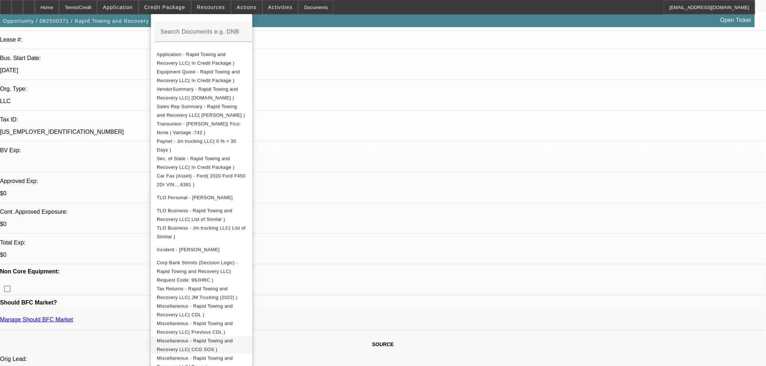
click at [201, 338] on span "Miscellaneous - Rapid Towing and Recovery LLC( CCG SOS )" at bounding box center [195, 345] width 76 height 14
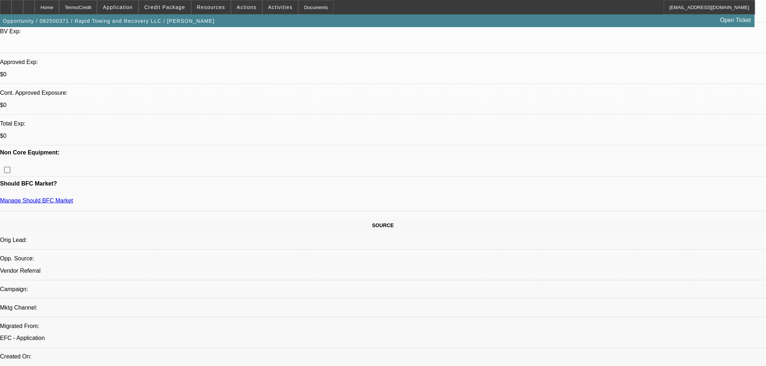
scroll to position [241, 0]
click at [182, 10] on button "Credit Package" at bounding box center [165, 7] width 52 height 14
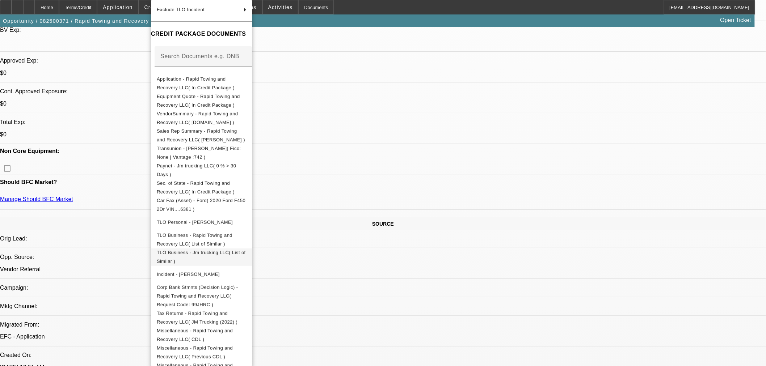
scroll to position [113, 0]
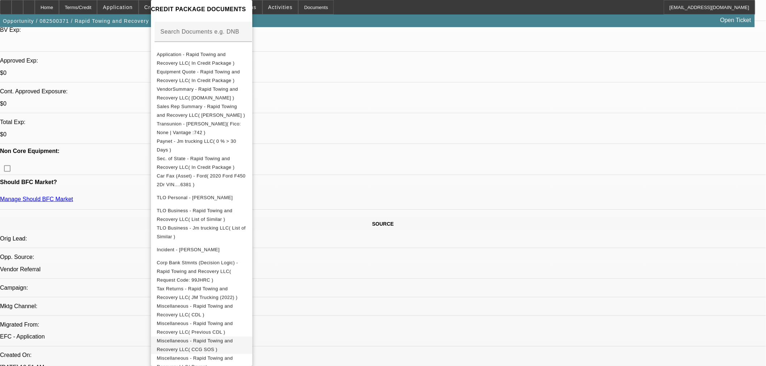
click at [217, 339] on span "Miscellaneous - Rapid Towing and Recovery LLC( CCG SOS )" at bounding box center [195, 346] width 76 height 14
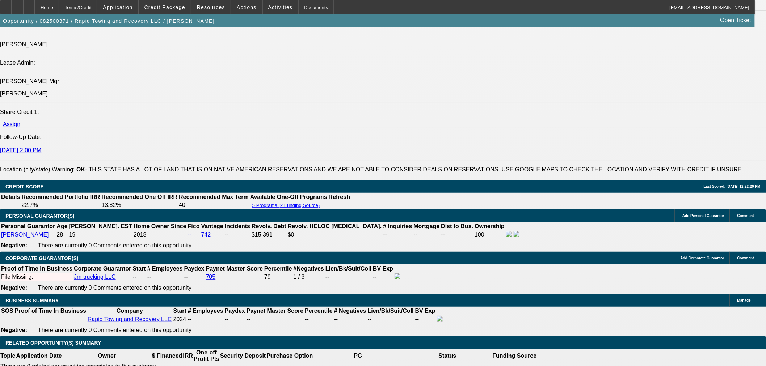
scroll to position [1046, 0]
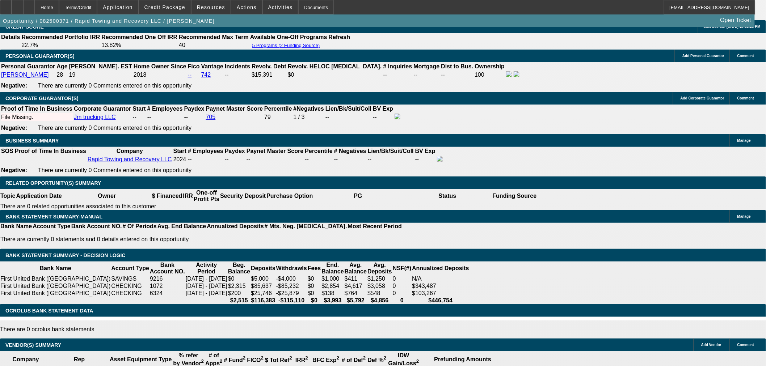
drag, startPoint x: 143, startPoint y: 95, endPoint x: 190, endPoint y: 95, distance: 47.8
type input "$0.00"
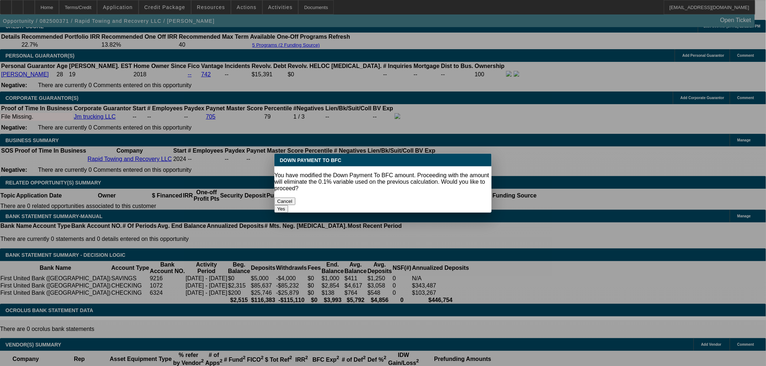
click at [288, 205] on button "Yes" at bounding box center [281, 209] width 14 height 8
select select "0"
type input "UNKNOWN"
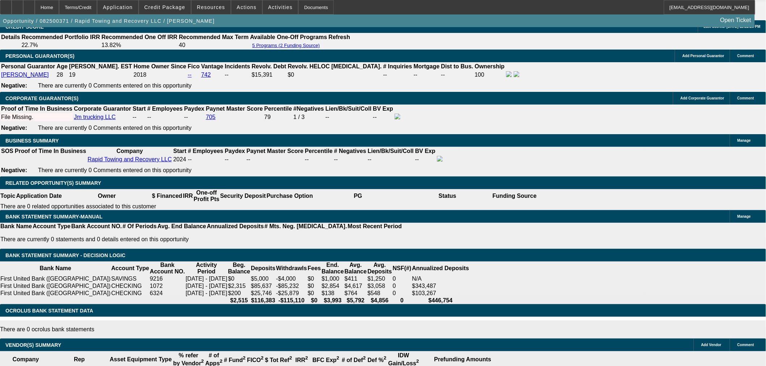
type input "$2,699.75"
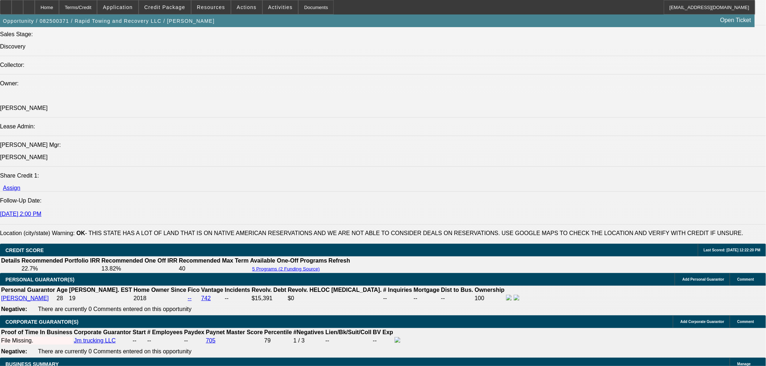
scroll to position [805, 0]
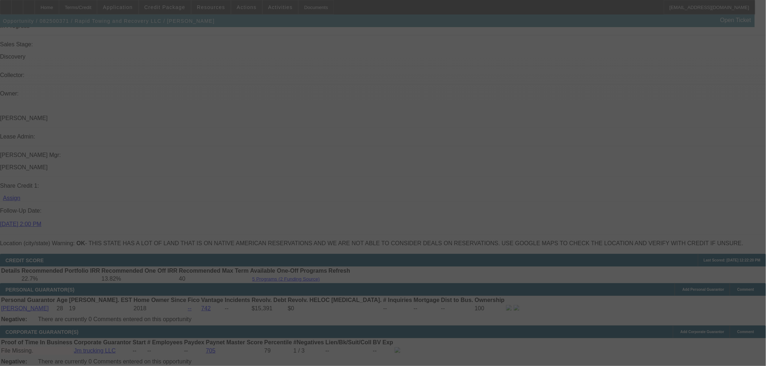
scroll to position [1086, 0]
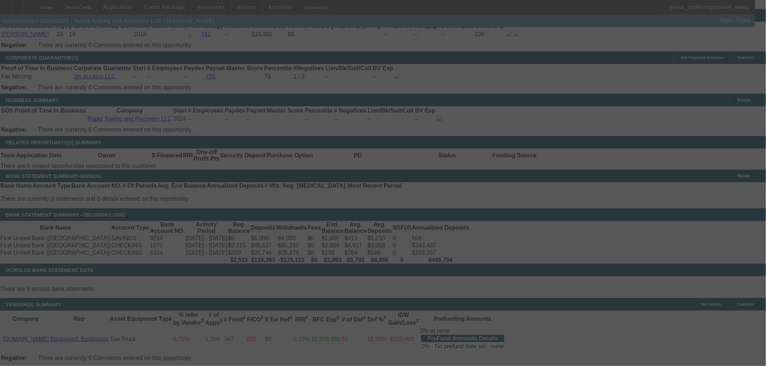
select select "0"
select select "2"
select select "0"
select select "6"
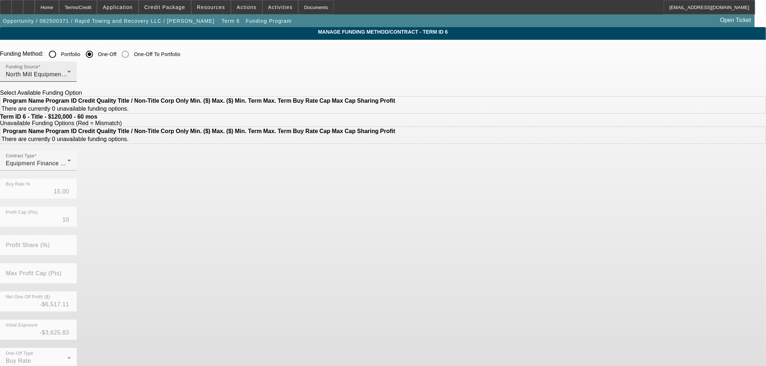
click at [67, 79] on div "North Mill Equipment Finance LLC" at bounding box center [37, 74] width 62 height 9
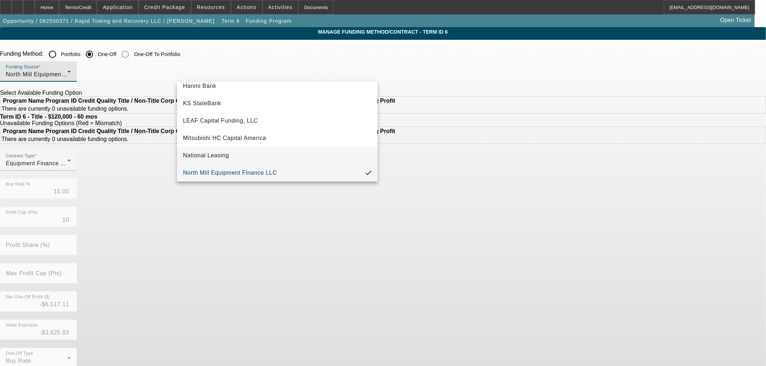
scroll to position [205, 0]
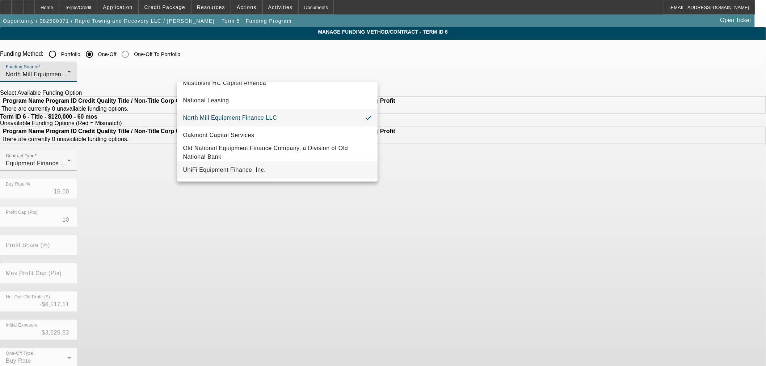
click at [256, 165] on mat-option "UniFi Equipment Finance, Inc." at bounding box center [277, 169] width 201 height 17
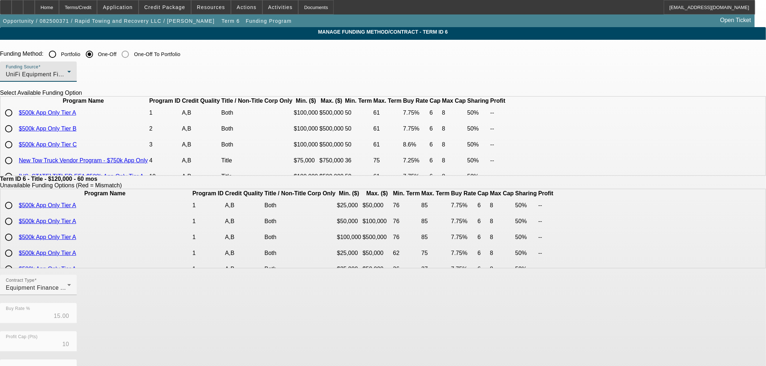
click at [77, 148] on link "$500k App Only Tier C" at bounding box center [48, 145] width 58 height 6
click at [16, 120] on input "radio" at bounding box center [8, 113] width 14 height 14
radio input "true"
type input "7.75"
type input "6"
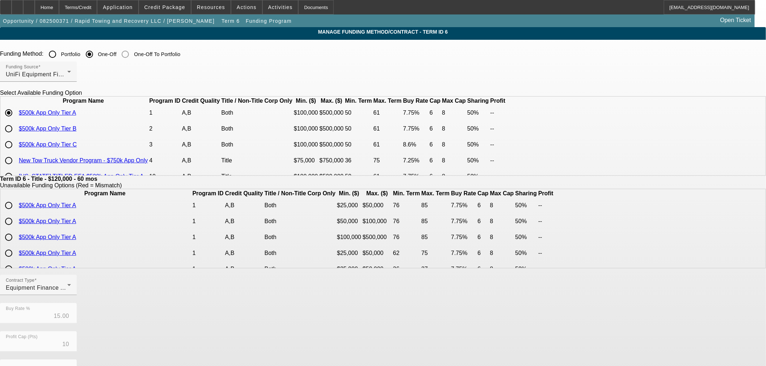
type input "50.00"
type input "8"
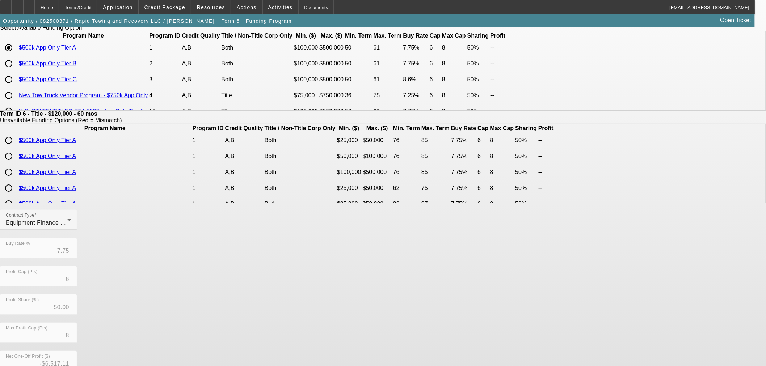
scroll to position [129, 0]
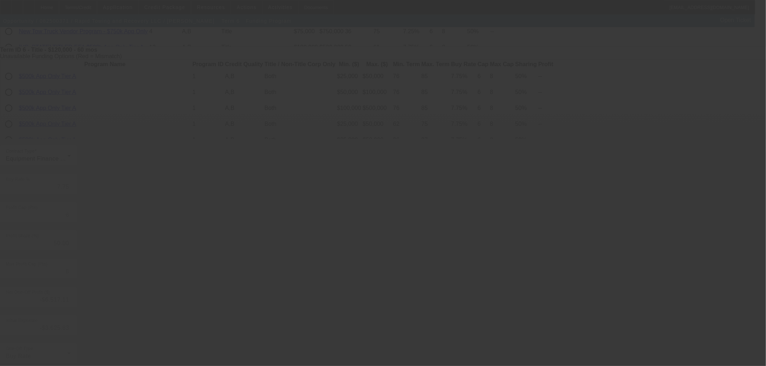
type input "15.00"
type input "10"
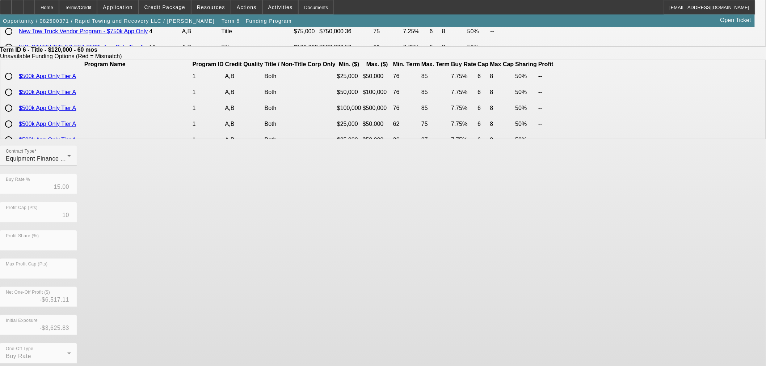
scroll to position [0, 0]
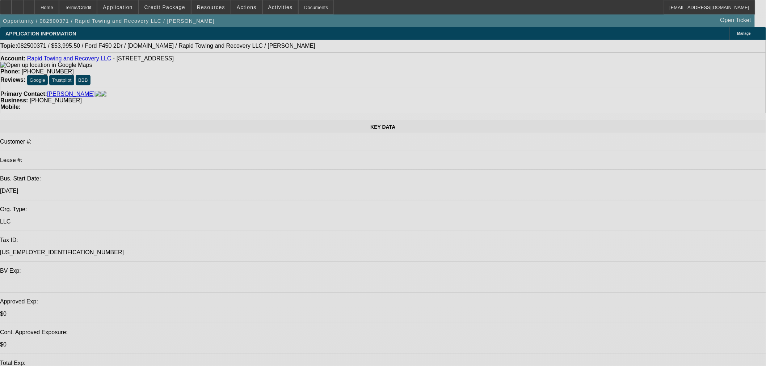
select select "0"
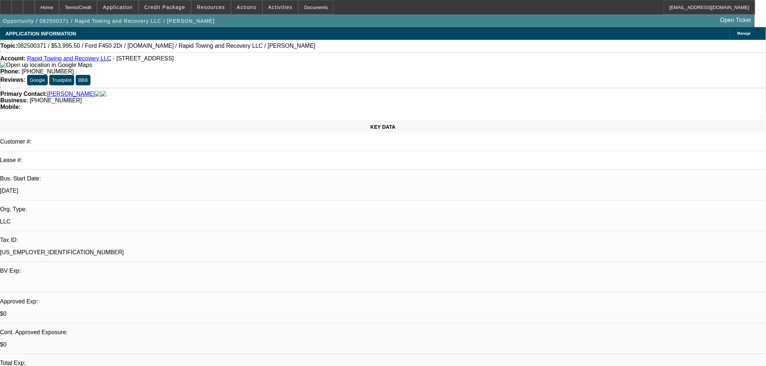
select select "0"
select select "2"
select select "0"
select select "6"
select select "0.1"
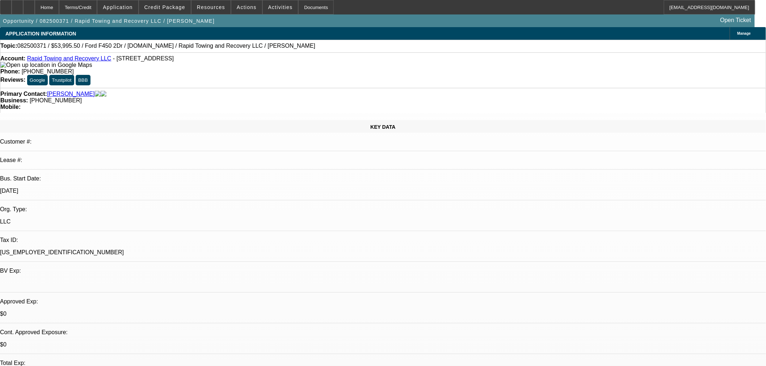
select select "0"
select select "2"
select select "0"
select select "6"
select select "0.1"
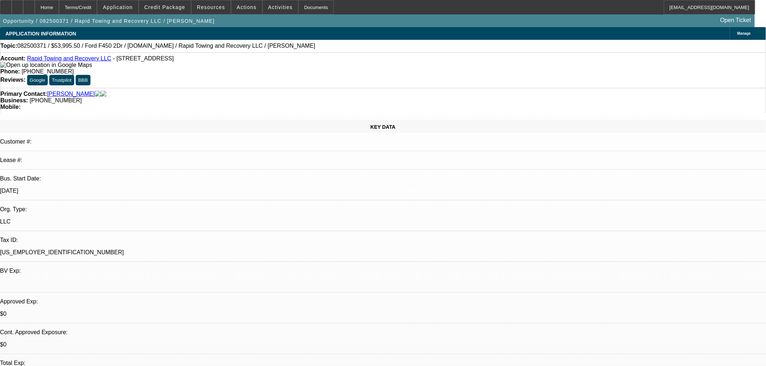
select select "0"
select select "2"
select select "0"
select select "6"
select select "0.1"
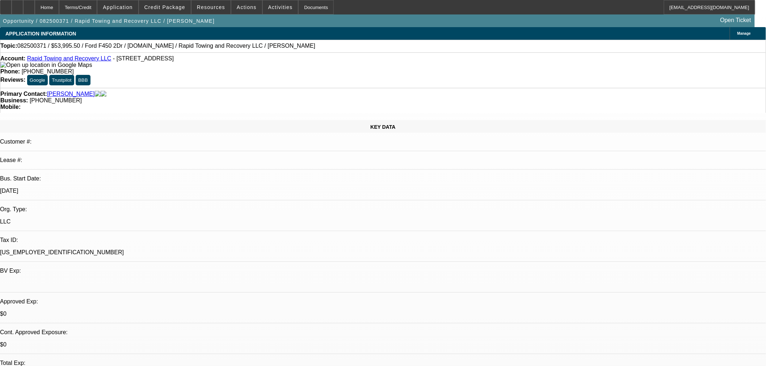
select select "0"
select select "2"
select select "0"
select select "6"
click at [176, 8] on span "Credit Package" at bounding box center [164, 7] width 41 height 6
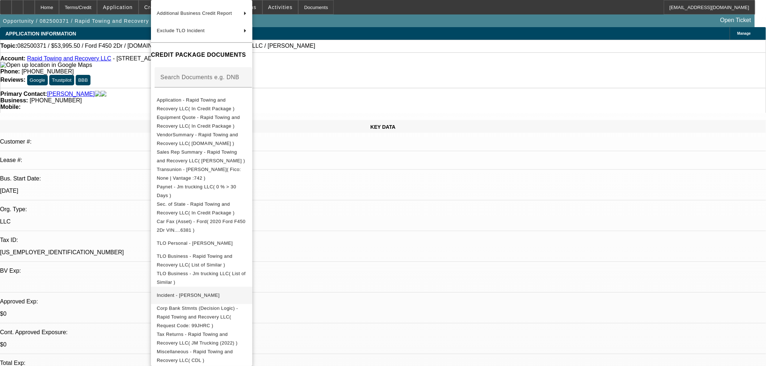
scroll to position [113, 0]
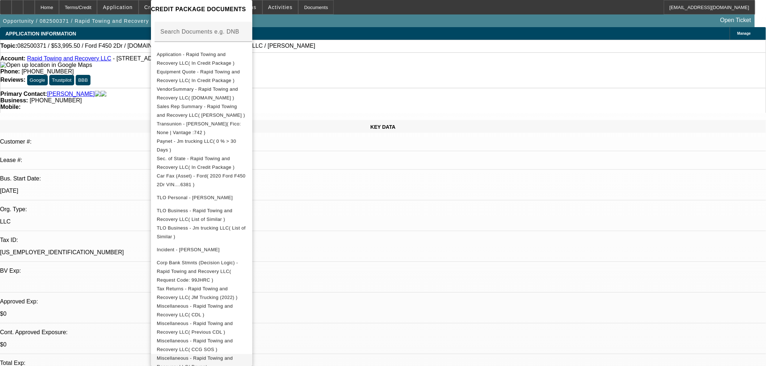
click at [233, 356] on span "Miscellaneous - Rapid Towing and Recovery LLC( Paynet - Jonathan Scroggins )" at bounding box center [195, 367] width 76 height 23
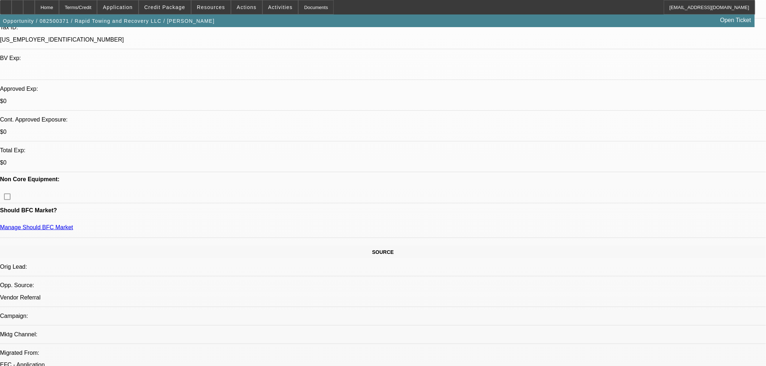
scroll to position [241, 0]
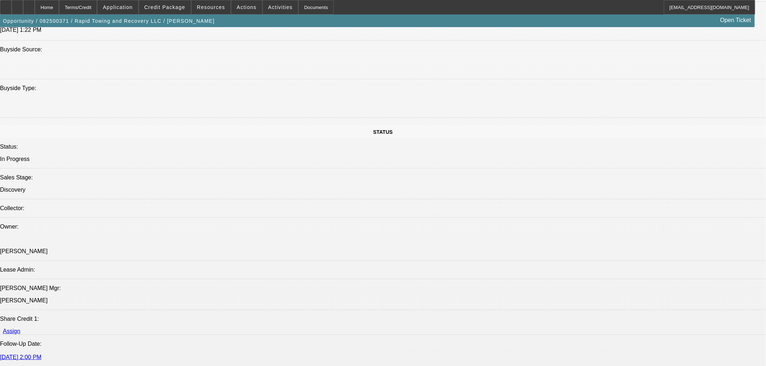
scroll to position [724, 0]
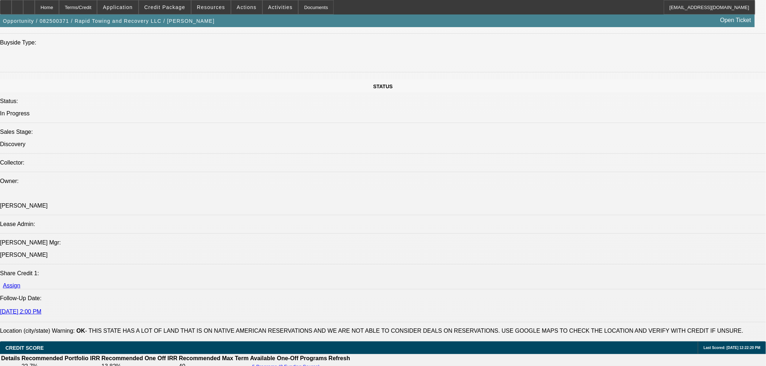
drag, startPoint x: 46, startPoint y: 207, endPoint x: 91, endPoint y: 214, distance: 45.3
copy span "This customer has been providing local towing since 2024 and owner Jonathan has…"
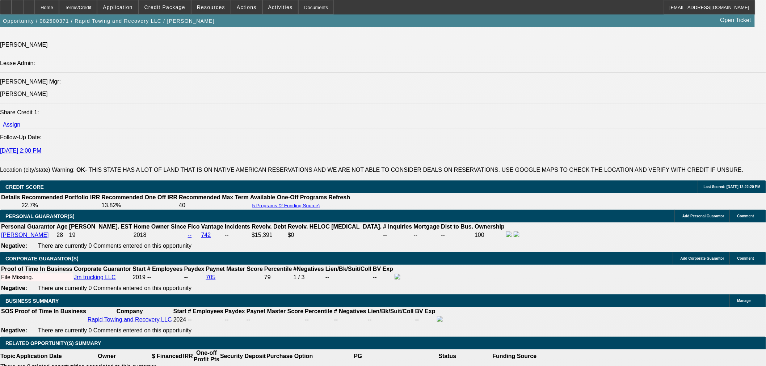
scroll to position [1086, 0]
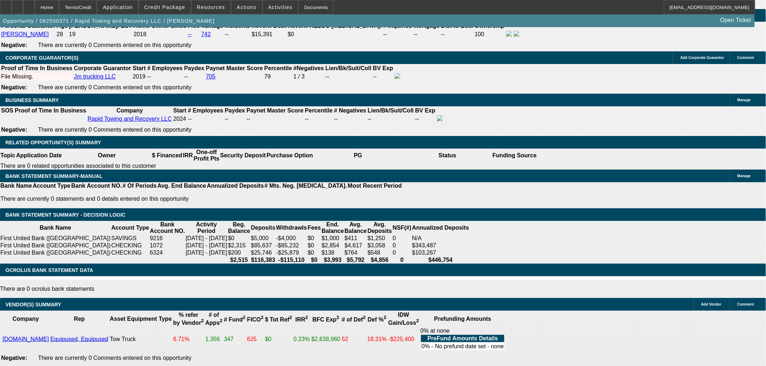
drag, startPoint x: 151, startPoint y: 109, endPoint x: 209, endPoint y: 106, distance: 57.7
type input "7"
type input "UNKNOWN"
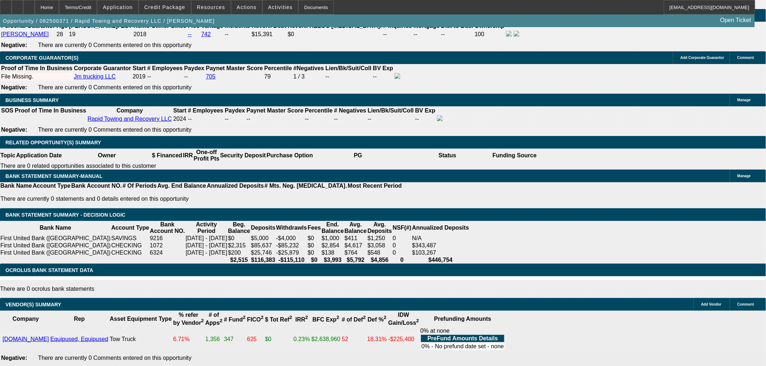
type input "72"
type input "$2,377.34"
type input "72"
drag, startPoint x: 172, startPoint y: 113, endPoint x: 191, endPoint y: 110, distance: 19.0
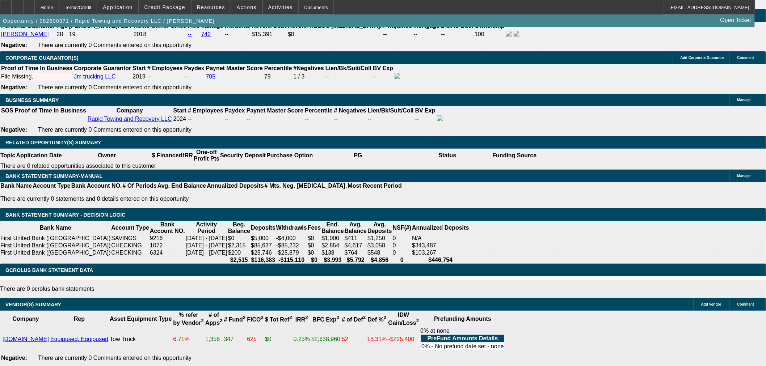
type input "10."
type input "$2,223.10"
type input "10.9"
type input "$2,277.95"
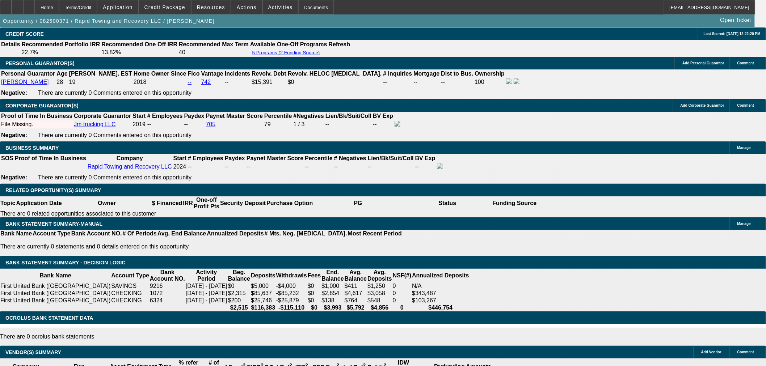
scroll to position [925, 0]
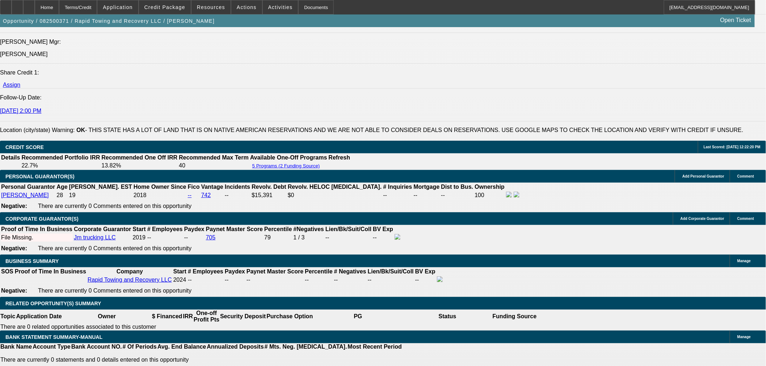
type input "10.9"
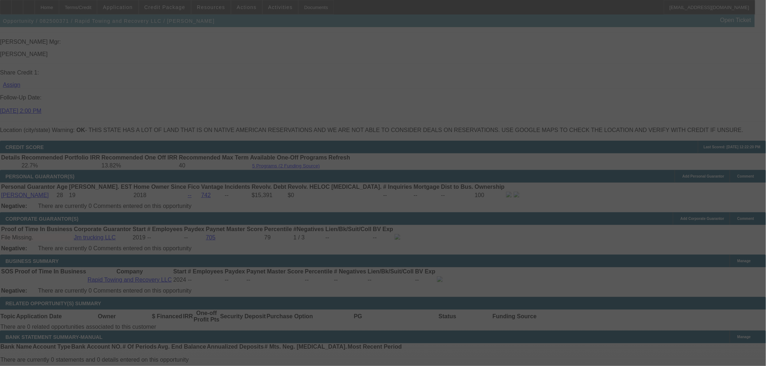
select select "0"
select select "2"
select select "0"
select select "6"
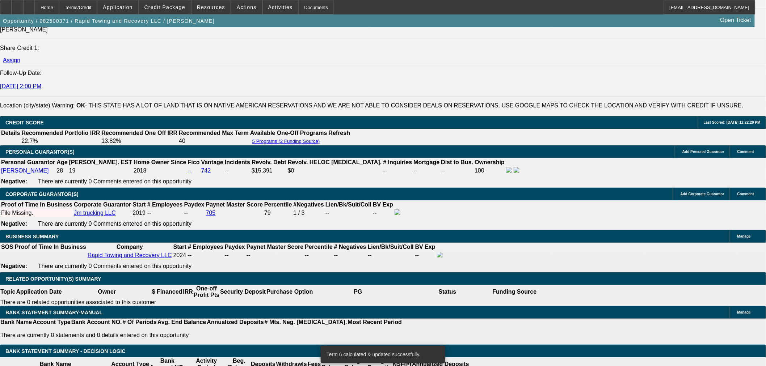
scroll to position [1005, 0]
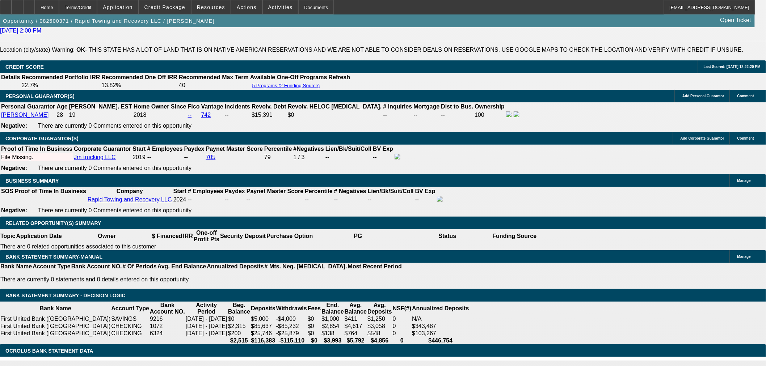
select select "3"
type input "UNKNOWN"
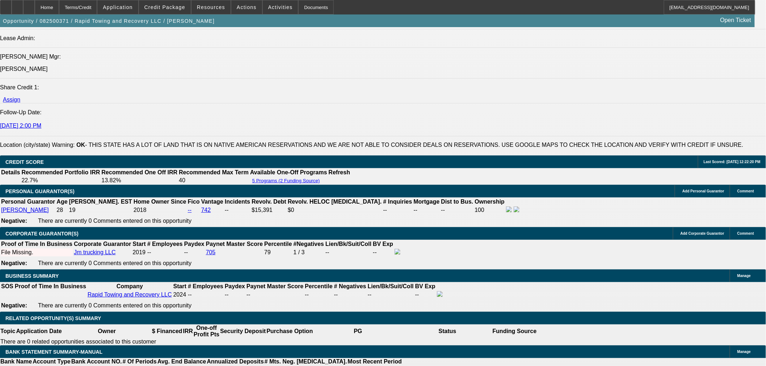
scroll to position [885, 0]
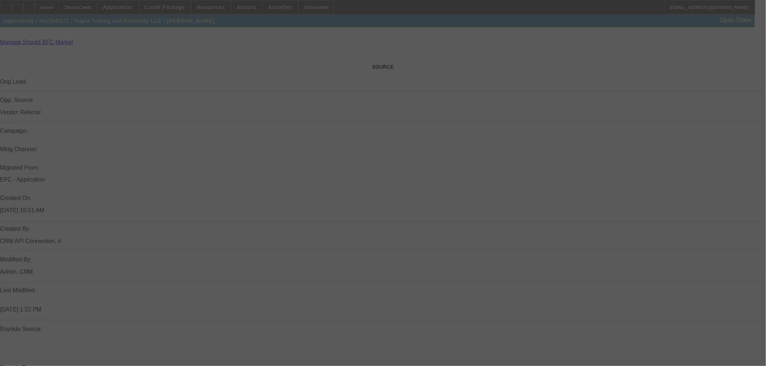
scroll to position [322, 0]
select select "0"
select select "3"
select select "0"
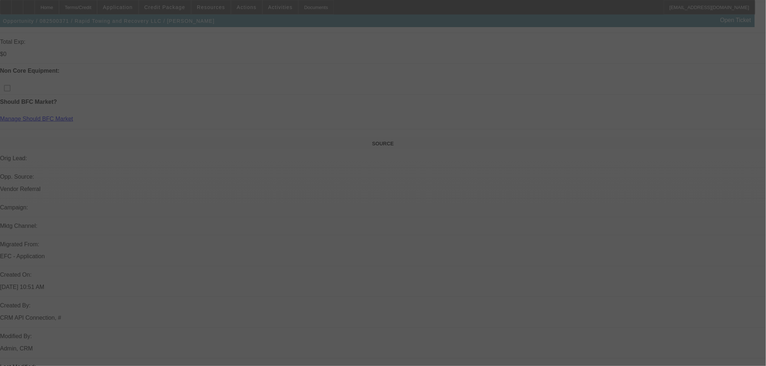
select select "6"
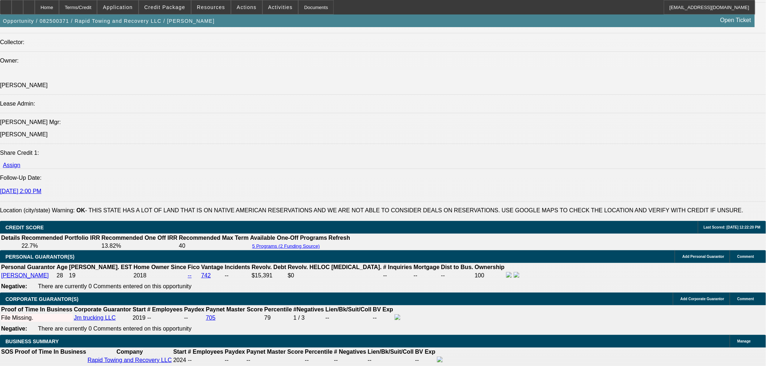
scroll to position [1126, 0]
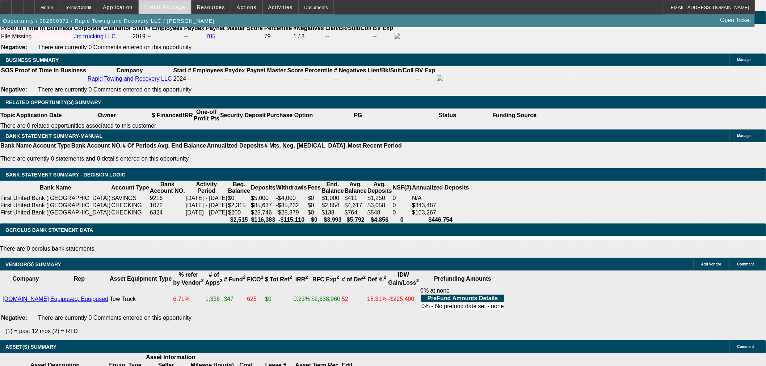
click at [167, 9] on span "Credit Package" at bounding box center [164, 7] width 41 height 6
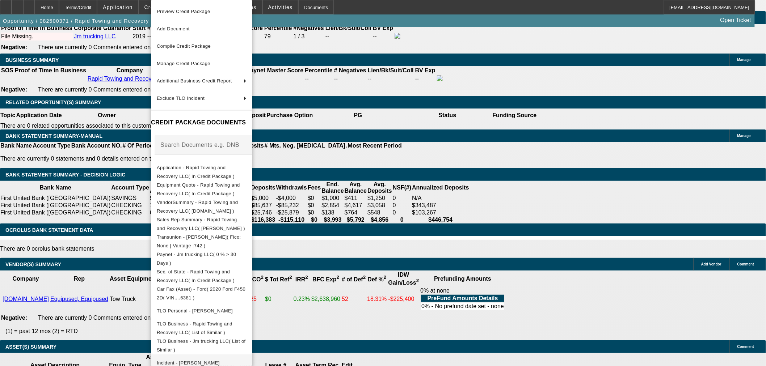
scroll to position [113, 0]
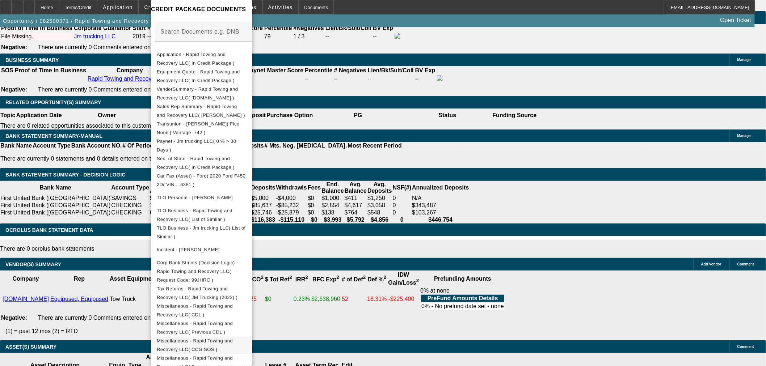
click at [233, 339] on span "Miscellaneous - Rapid Towing and Recovery LLC( CCG SOS )" at bounding box center [195, 346] width 76 height 14
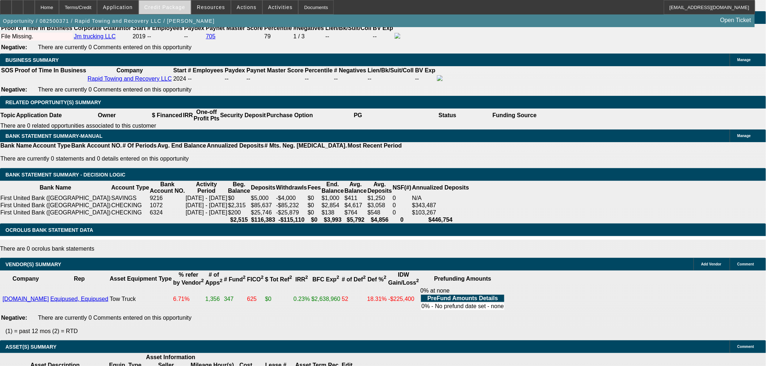
click at [178, 6] on span "Credit Package" at bounding box center [164, 7] width 41 height 6
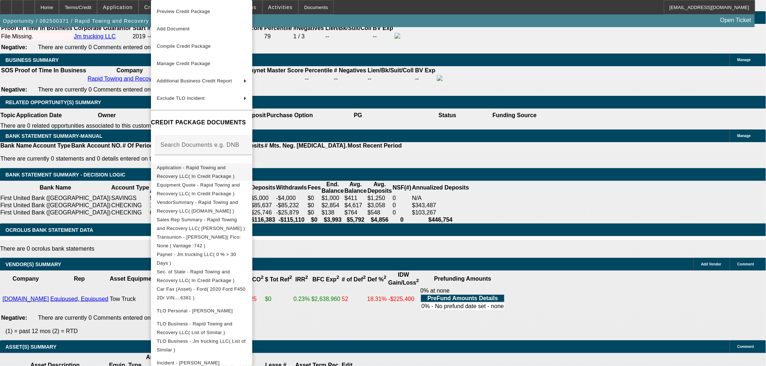
click at [194, 175] on button "Application - Rapid Towing and Recovery LLC( In Credit Package )" at bounding box center [201, 172] width 101 height 17
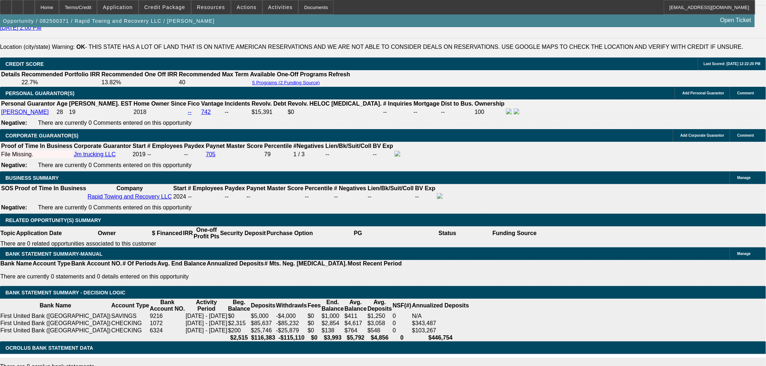
scroll to position [925, 0]
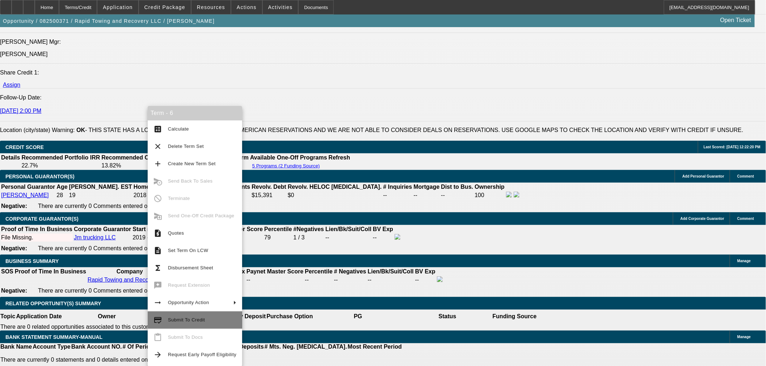
click at [183, 323] on span "Submit To Credit" at bounding box center [186, 320] width 37 height 5
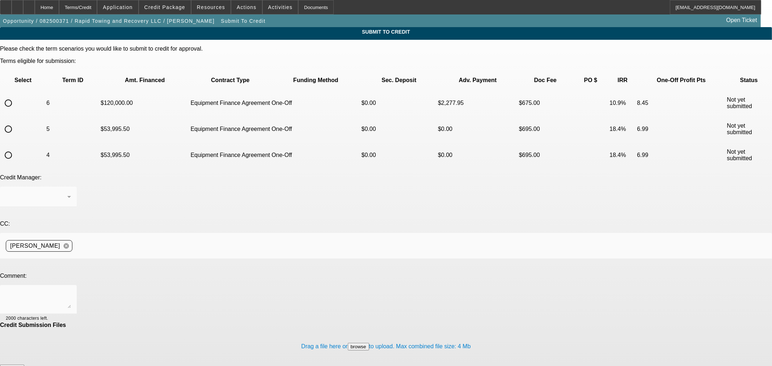
click at [16, 96] on input "radio" at bounding box center [8, 103] width 14 height 14
radio input "true"
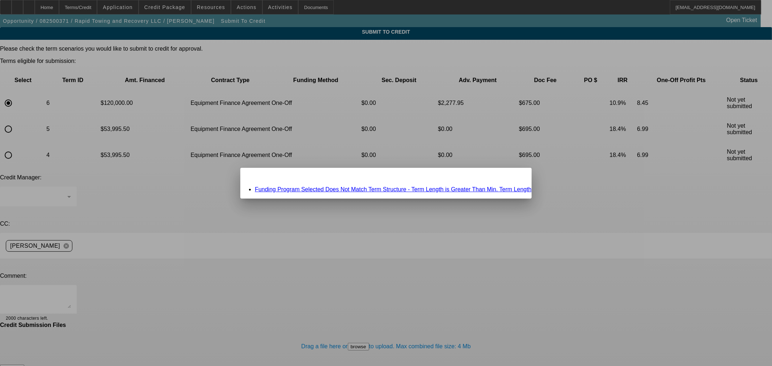
click at [390, 189] on link "Funding Program Selected Does Not Match Term Structure - Term Length is Greater…" at bounding box center [393, 189] width 277 height 6
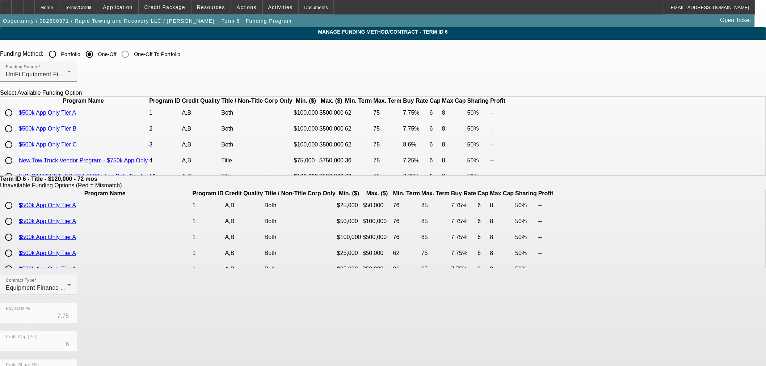
click at [16, 120] on input "radio" at bounding box center [8, 113] width 14 height 14
radio input "true"
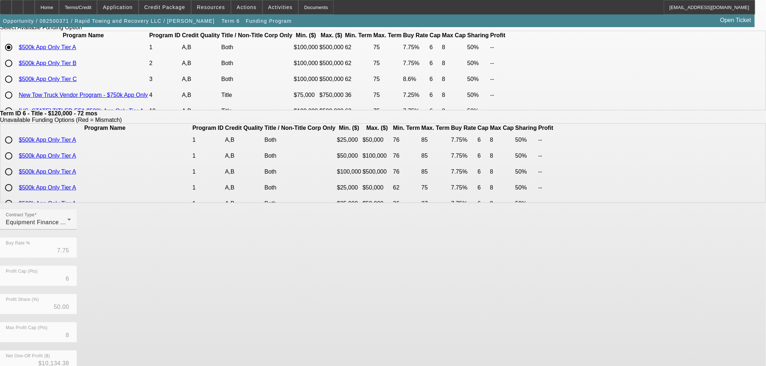
scroll to position [129, 0]
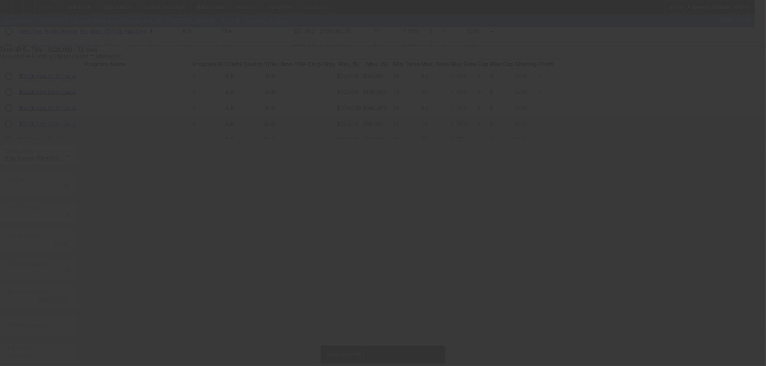
scroll to position [0, 0]
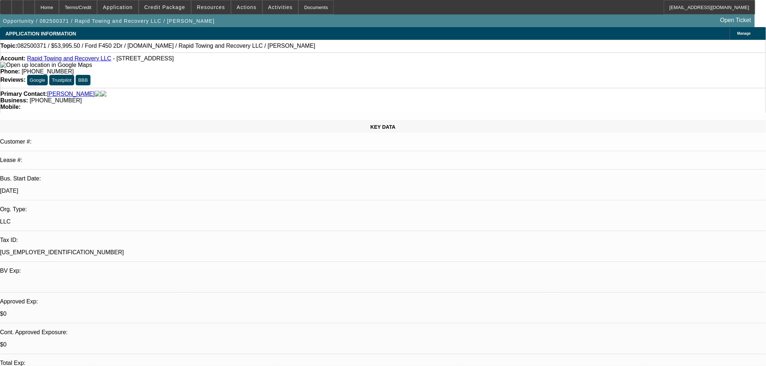
select select "0"
select select "3"
select select "0"
select select "6"
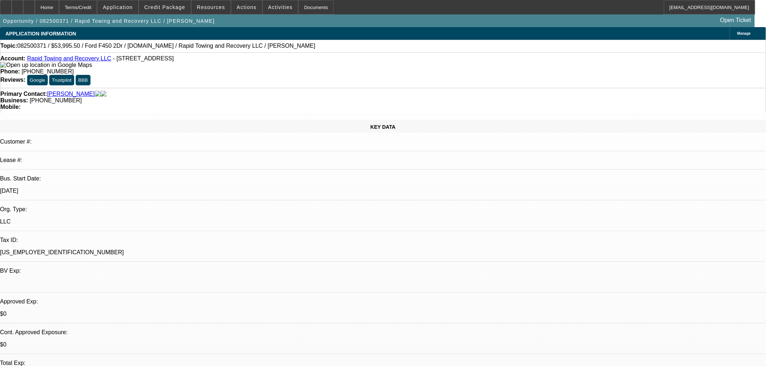
select select "0.1"
select select "0"
select select "2"
select select "0"
select select "6"
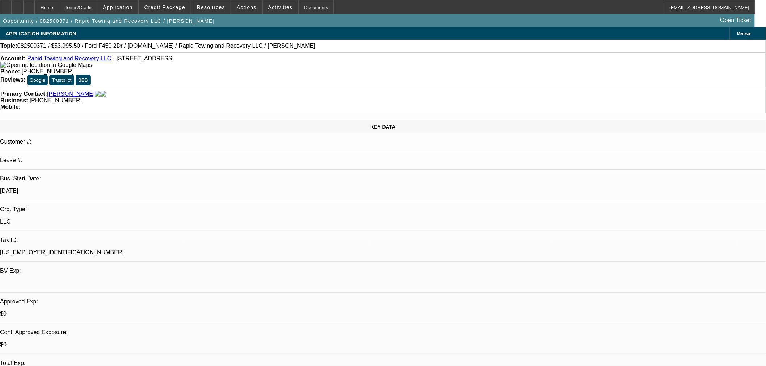
select select "0.1"
select select "0"
select select "2"
select select "0"
select select "6"
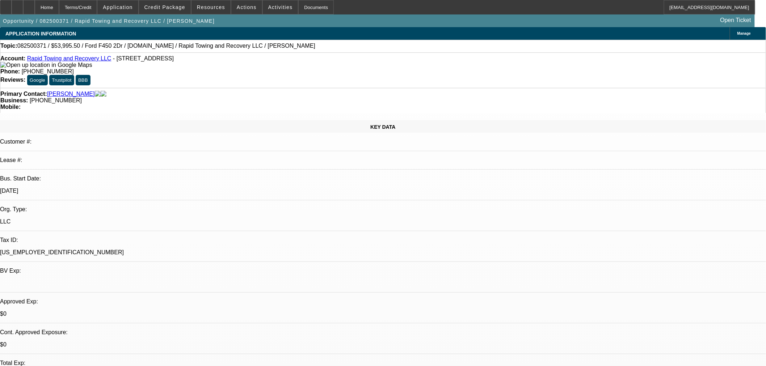
select select "0.1"
select select "0"
select select "2"
select select "0"
select select "6"
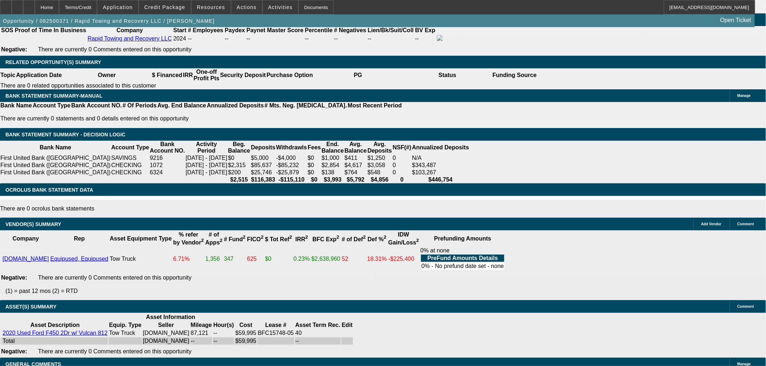
scroll to position [965, 0]
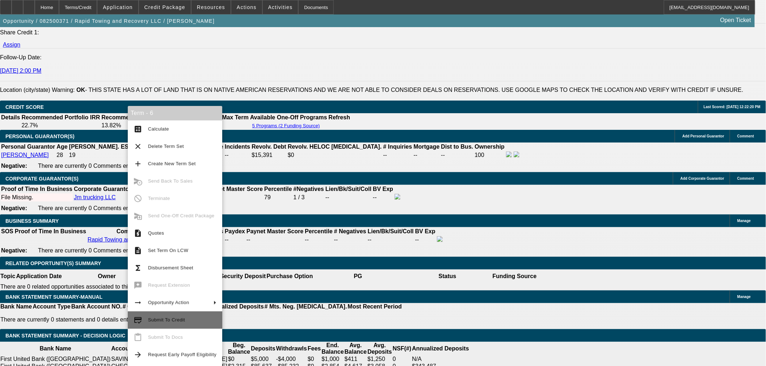
click at [175, 324] on span "Submit To Credit" at bounding box center [182, 320] width 68 height 9
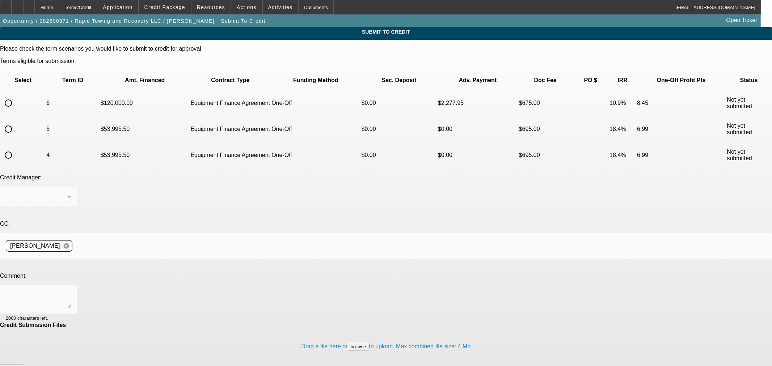
click at [16, 96] on input "radio" at bounding box center [8, 103] width 14 height 14
radio input "true"
click at [71, 291] on textarea at bounding box center [38, 299] width 65 height 17
paste textarea "This customer has been providing local towing since 2024 and owner Jonathan has…"
click at [71, 291] on textarea "This customer has been providing local towing since 2024 and owner Jonathan has…" at bounding box center [38, 299] width 65 height 17
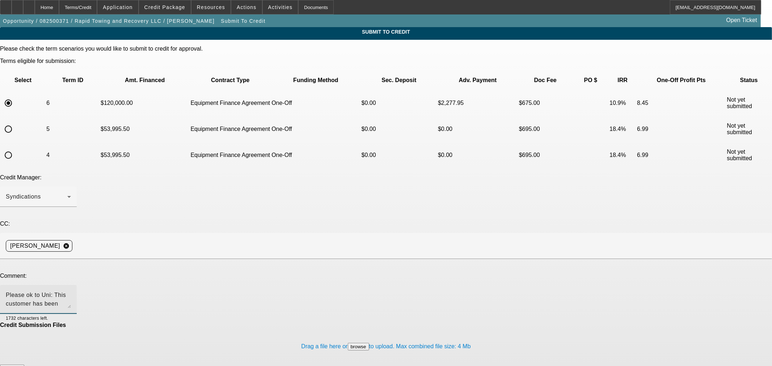
drag, startPoint x: 293, startPoint y: 220, endPoint x: 139, endPoint y: 207, distance: 154.7
click at [71, 291] on textarea "Please ok to Uni: This customer has been providing local towing since 2024 and …" at bounding box center [38, 299] width 65 height 17
type textarea "Please ok to Uni CCG and updated notes added. Thanks"
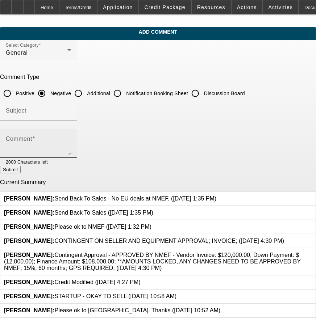
drag, startPoint x: 103, startPoint y: 90, endPoint x: 107, endPoint y: 147, distance: 57.0
click at [85, 91] on input "Additional" at bounding box center [78, 93] width 14 height 14
radio input "true"
click at [71, 138] on textarea "Comment" at bounding box center [38, 146] width 65 height 17
paste textarea "This customer has been providing local towing since [DATE] and owner [PERSON_NA…"
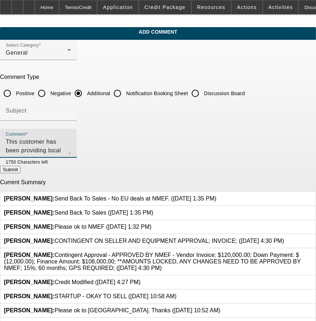
drag, startPoint x: 267, startPoint y: 139, endPoint x: 78, endPoint y: 131, distance: 188.8
click at [65, 132] on div "Comment This customer has been providing local towing since [DATE] and owner [P…" at bounding box center [38, 143] width 65 height 29
drag, startPoint x: 201, startPoint y: 138, endPoint x: 185, endPoint y: 139, distance: 15.6
click at [71, 139] on textarea "This customer began operating under the CCG JM Trucking LLC in [DATE] and opene…" at bounding box center [38, 146] width 65 height 17
click at [71, 143] on textarea "This customer began operating under the CCG JM Trucking LLC in 2019 and opened …" at bounding box center [38, 146] width 65 height 17
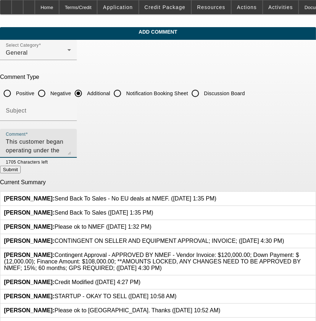
click at [71, 147] on textarea "This customer began operating under the CCG JM Trucking LLC in 2019 and opened …" at bounding box center [38, 146] width 65 height 17
click at [71, 148] on textarea "This customer began operating under the CCG JM Trucking LLC in 2019 and opened …" at bounding box center [38, 146] width 65 height 17
type textarea "This customer began operating under the CCG JM Trucking LLC in 2019 and opened …"
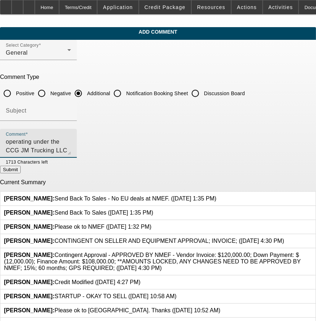
click at [21, 170] on button "Submit" at bounding box center [10, 170] width 21 height 8
radio input "true"
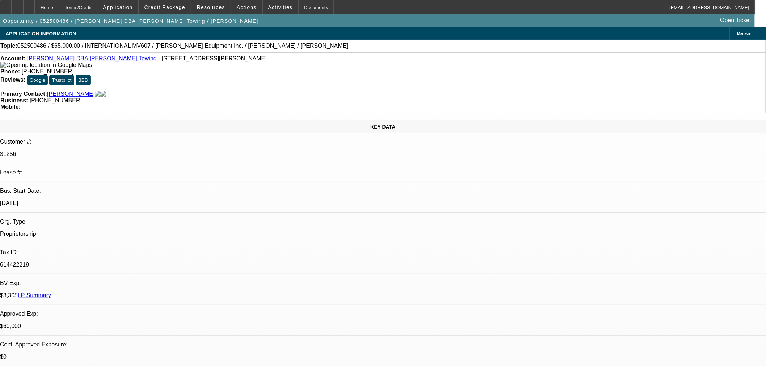
select select "0"
select select "0.1"
select select "4"
select select "0"
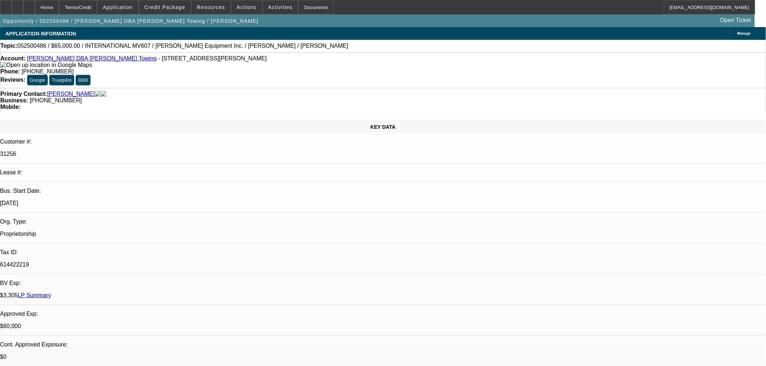
select select "2"
select select "0.1"
select select "4"
select select "0"
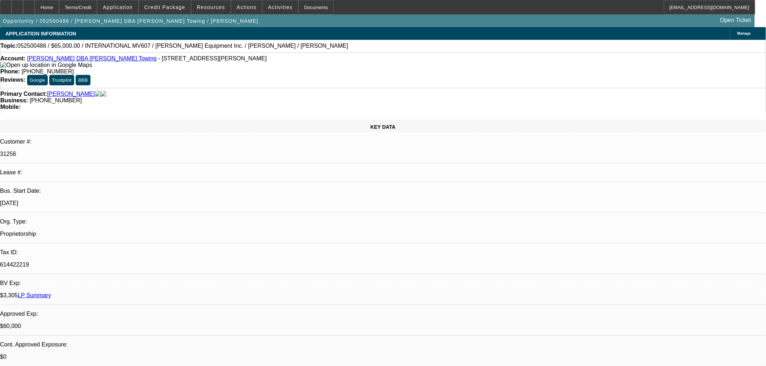
select select "2"
select select "0.1"
select select "4"
select select "0"
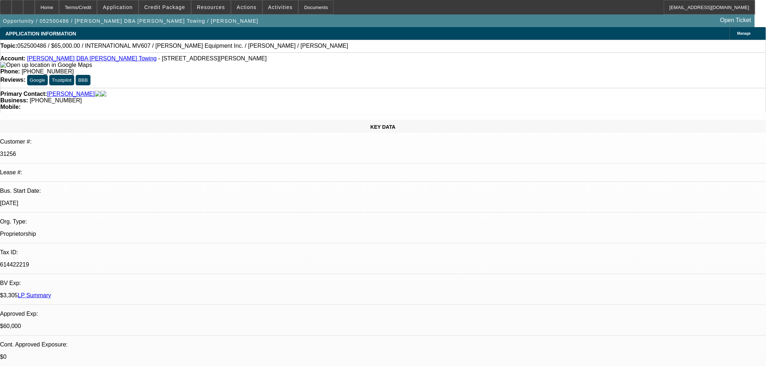
select select "0"
select select "3"
select select "0.1"
select select "4"
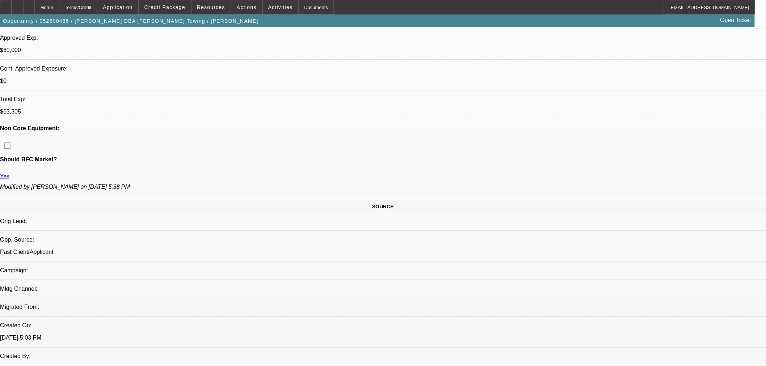
scroll to position [281, 0]
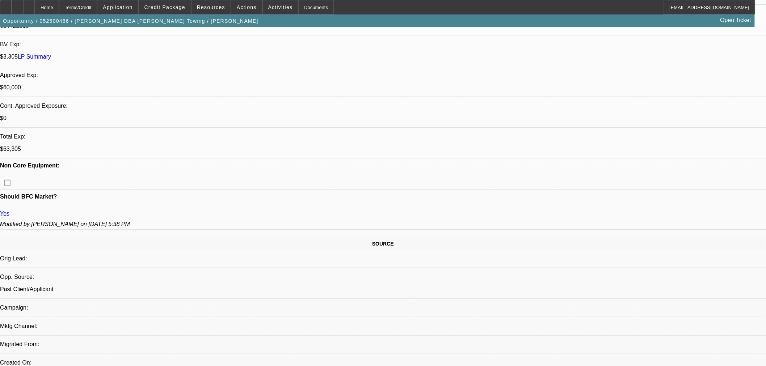
scroll to position [161, 0]
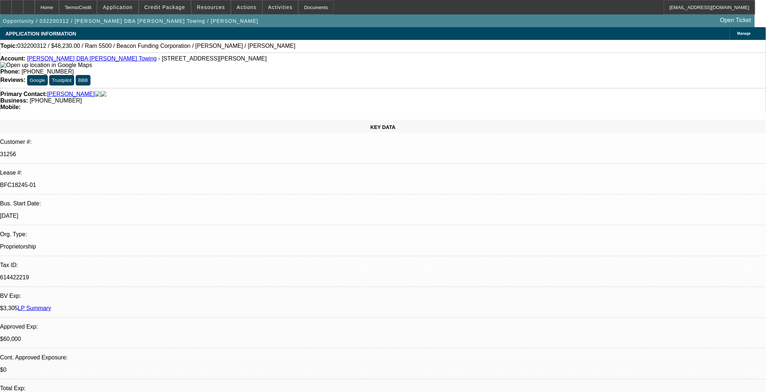
select select "0"
select select "2"
select select "0.1"
select select "4"
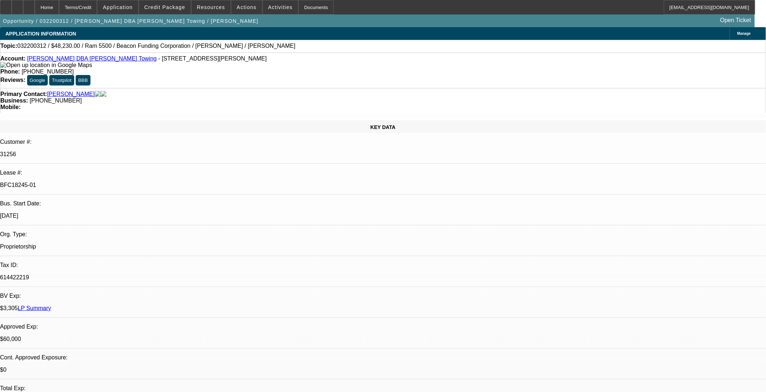
select select "0"
select select "2"
select select "0.1"
select select "4"
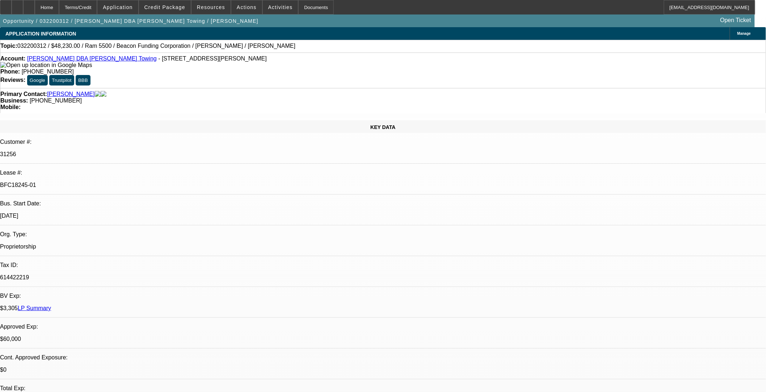
select select "0"
select select "2"
select select "0.1"
select select "4"
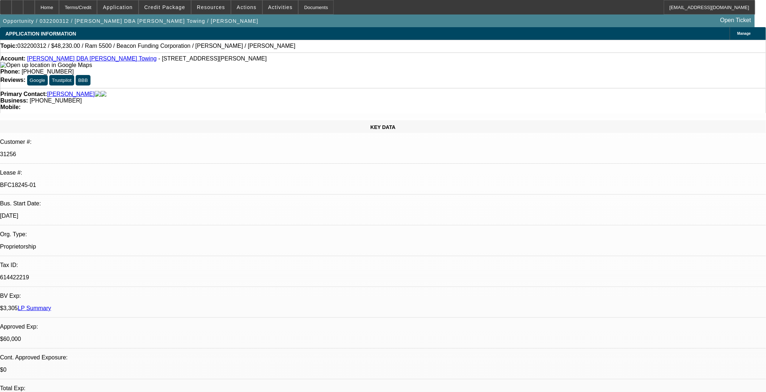
select select "0"
select select "2"
select select "0.1"
select select "4"
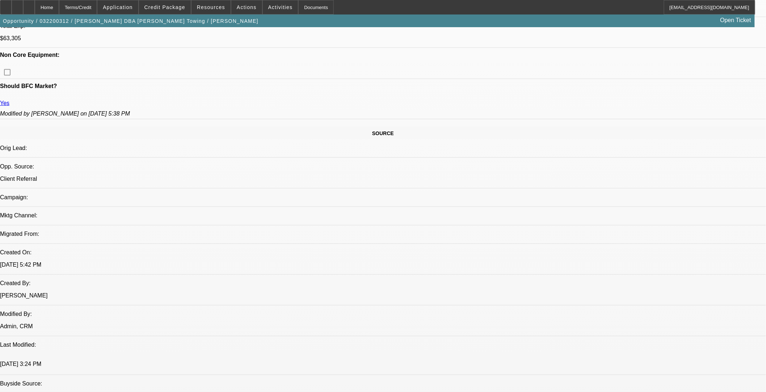
scroll to position [80, 0]
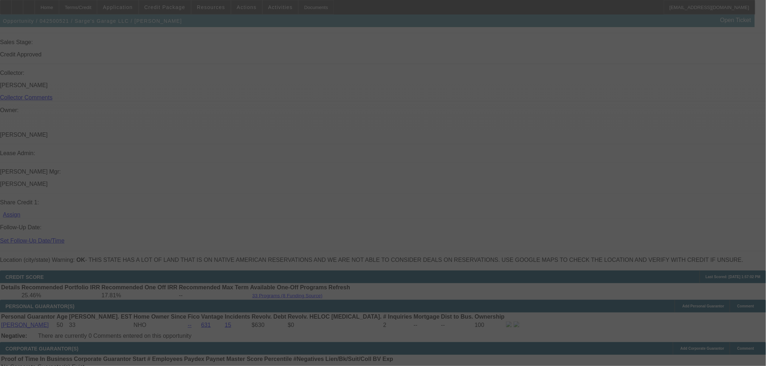
scroll to position [833, 0]
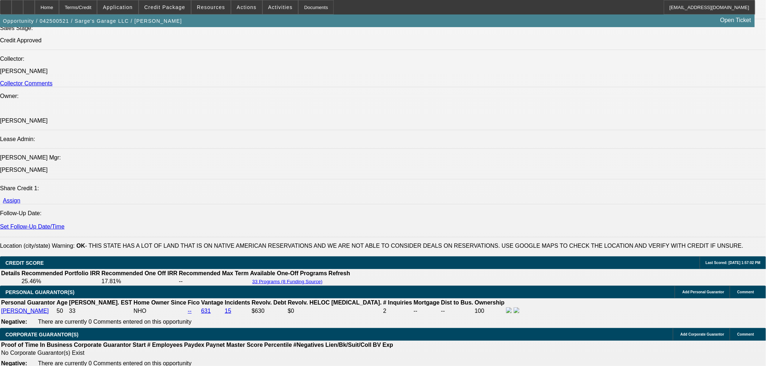
select select "0"
select select "2"
select select "0"
select select "6"
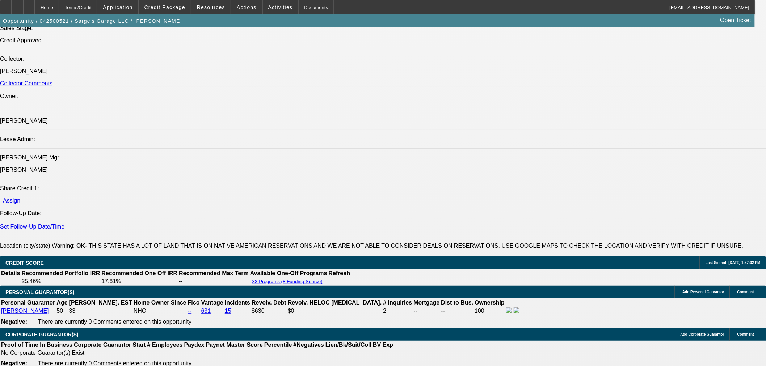
select select "0"
select select "3"
select select "0"
select select "6"
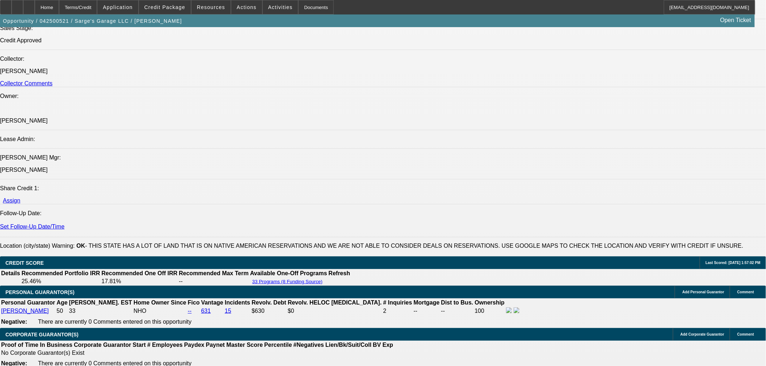
select select "0"
select select "6"
select select "0"
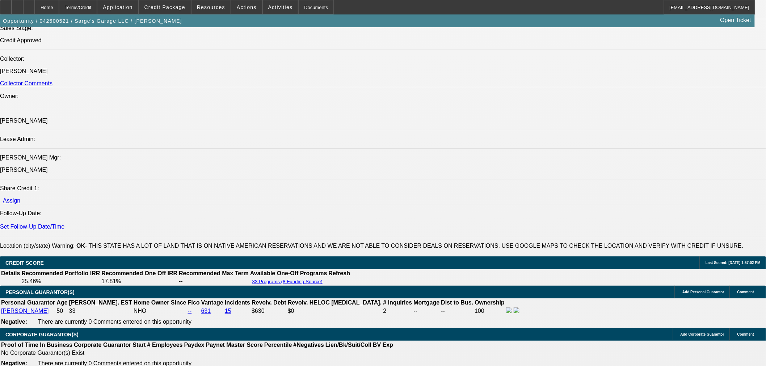
select select "0"
select select "3"
select select "0"
select select "6"
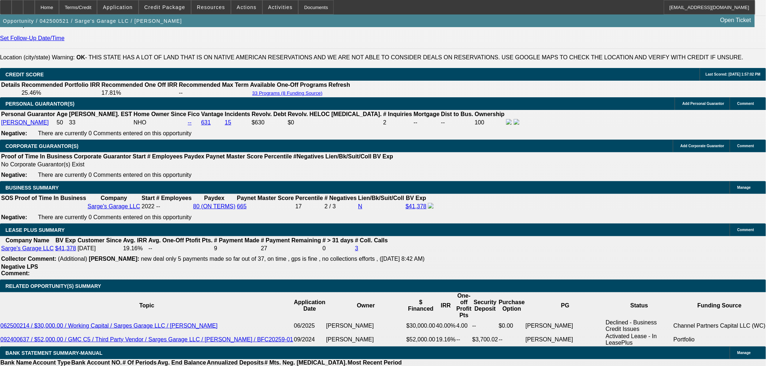
scroll to position [914, 0]
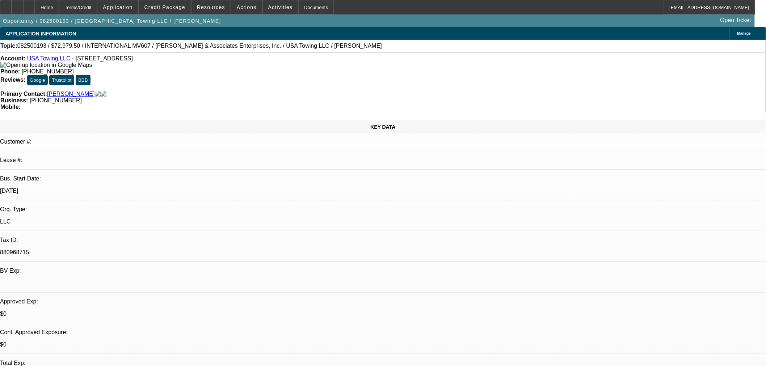
select select "0"
select select "2"
select select "0"
select select "6"
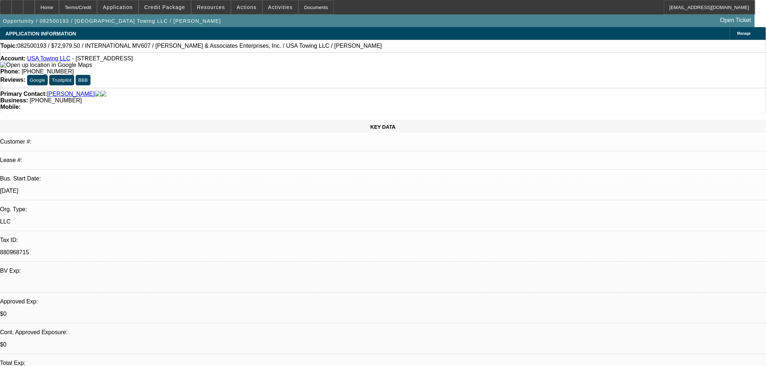
select select "0"
select select "2"
select select "0"
select select "6"
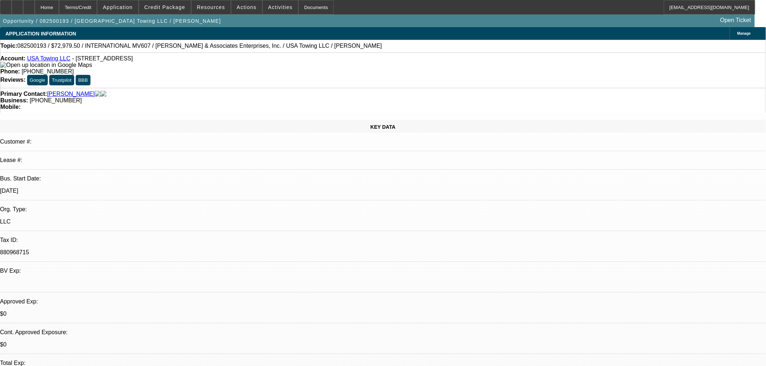
select select "0.1"
select select "0"
select select "2"
select select "0"
select select "6"
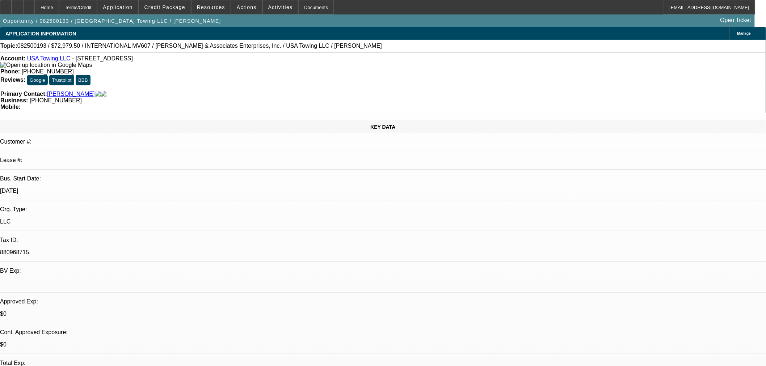
select select "0.1"
select select "0"
select select "2"
select select "0"
select select "6"
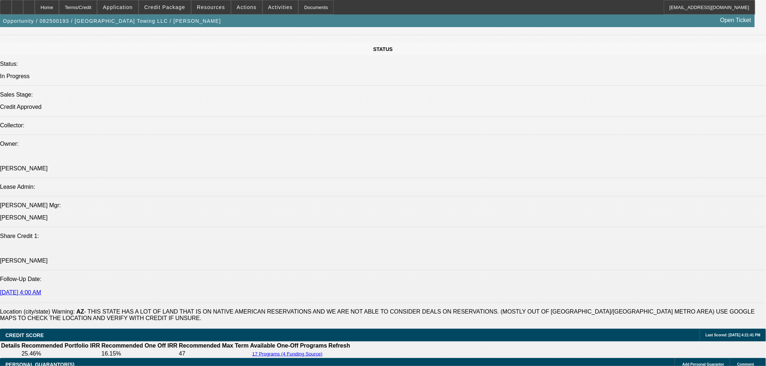
scroll to position [965, 0]
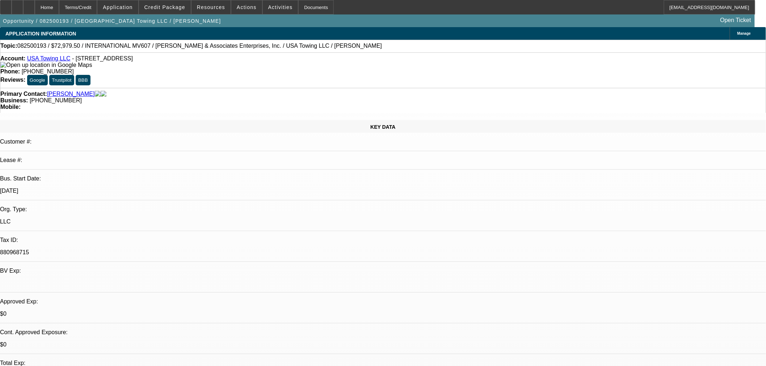
select select "0"
select select "2"
select select "0"
select select "6"
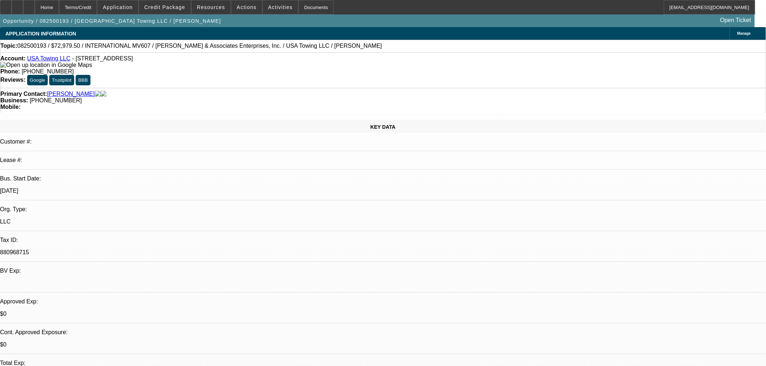
select select "0"
select select "2"
select select "0"
select select "6"
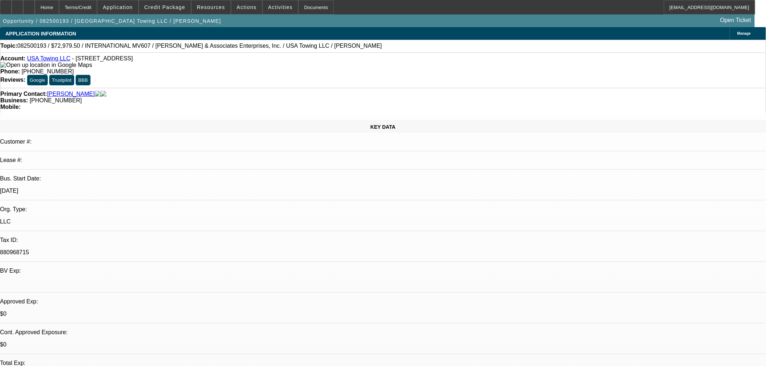
select select "0.1"
select select "0"
select select "2"
select select "0"
select select "6"
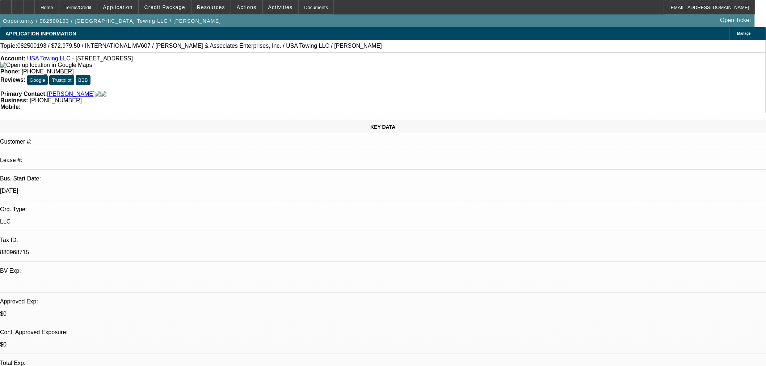
select select "0.1"
select select "0"
select select "2"
select select "0"
select select "6"
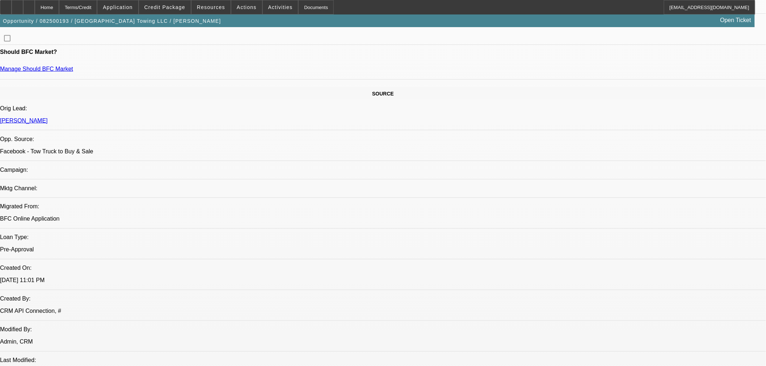
scroll to position [281, 0]
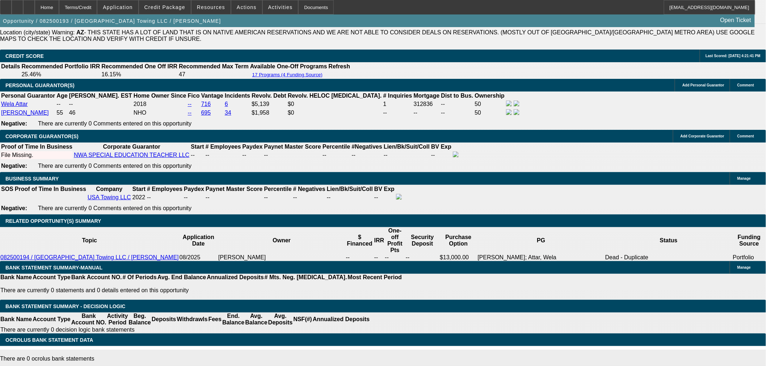
scroll to position [1167, 0]
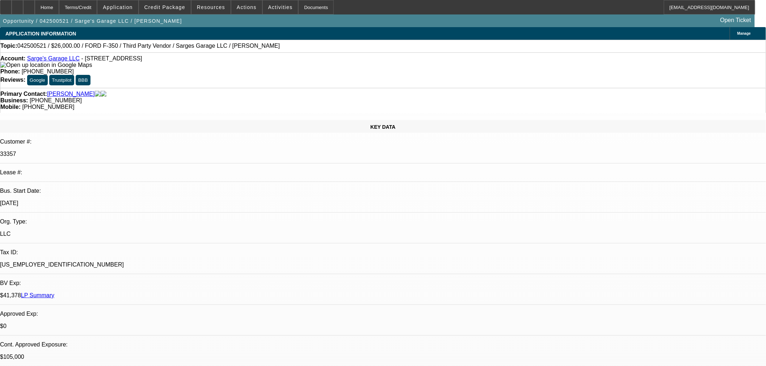
select select "0"
select select "2"
select select "0"
select select "6"
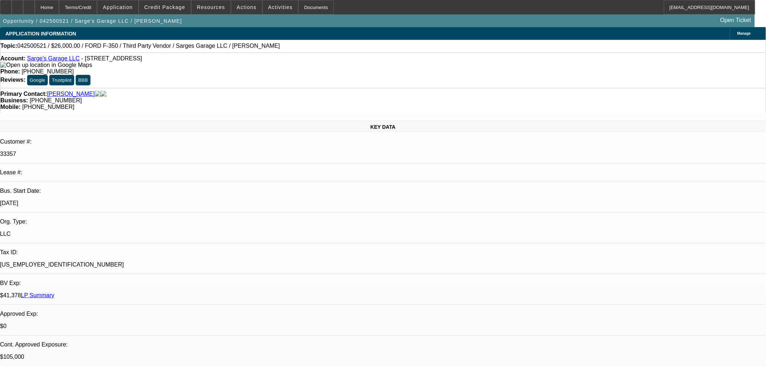
select select "0"
select select "3"
select select "0"
select select "6"
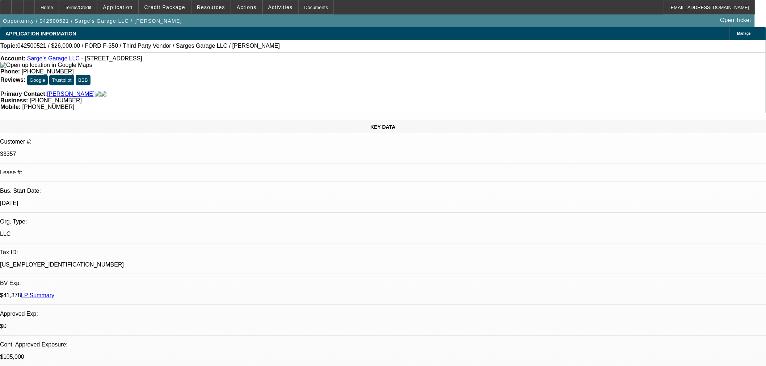
select select "0"
select select "6"
select select "0"
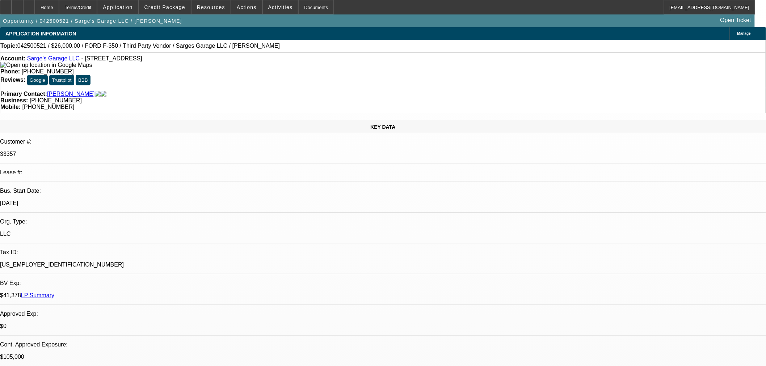
select select "0"
select select "3"
select select "0"
select select "6"
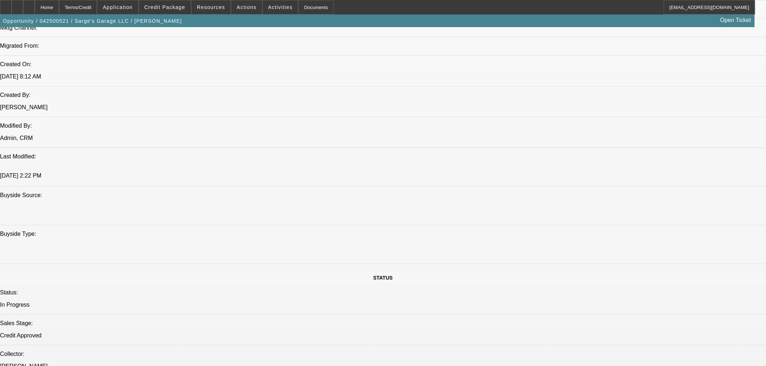
scroll to position [643, 0]
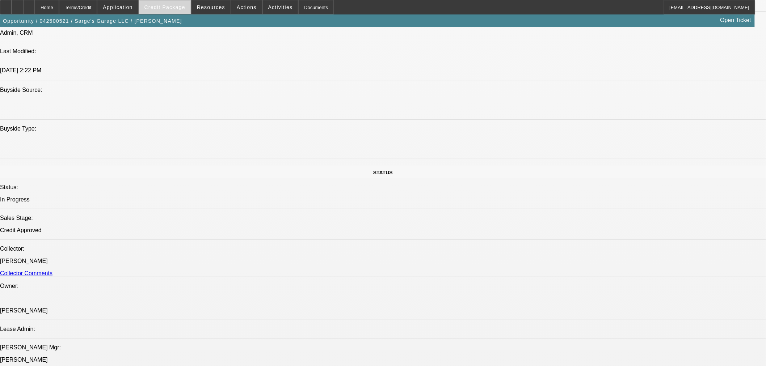
click at [180, 10] on button "Credit Package" at bounding box center [165, 7] width 52 height 14
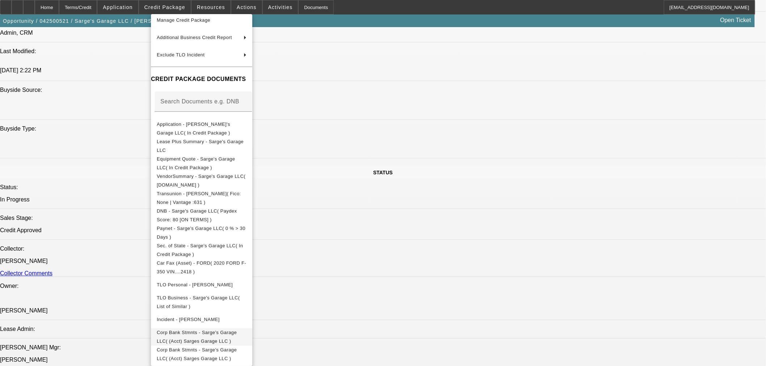
scroll to position [0, 0]
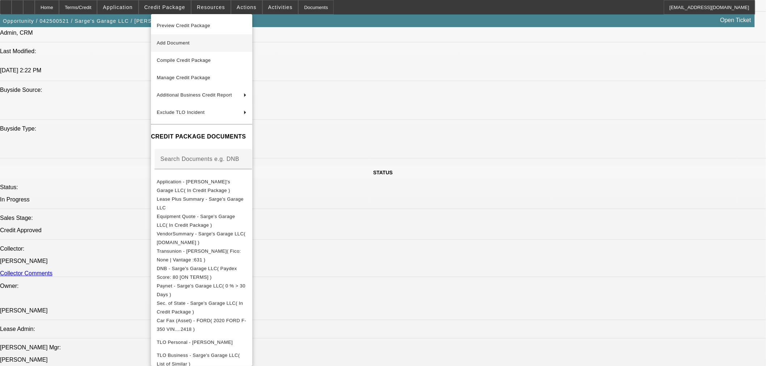
click at [188, 39] on span "Add Document" at bounding box center [202, 43] width 90 height 9
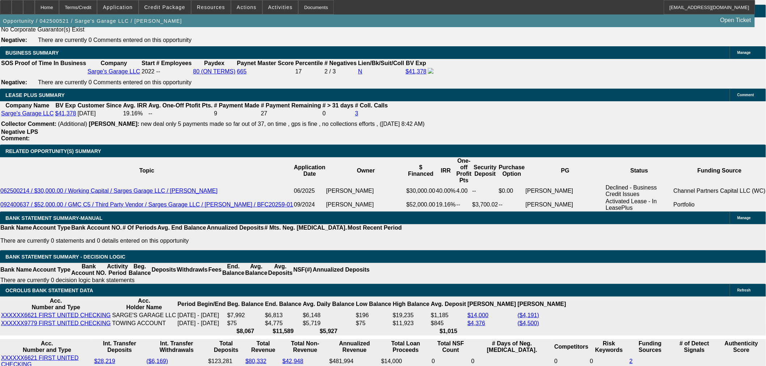
scroll to position [1207, 0]
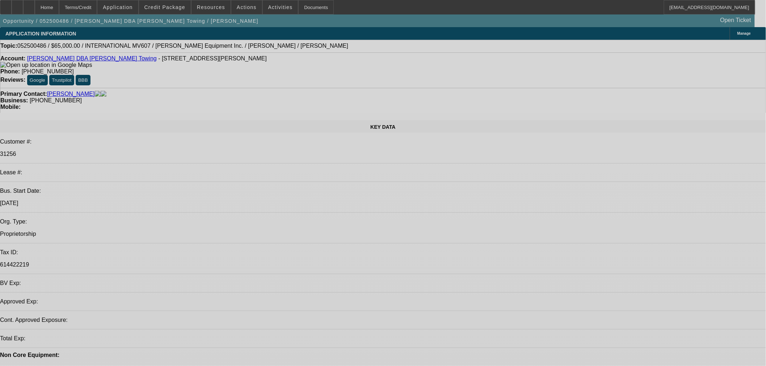
select select "0"
select select "0.1"
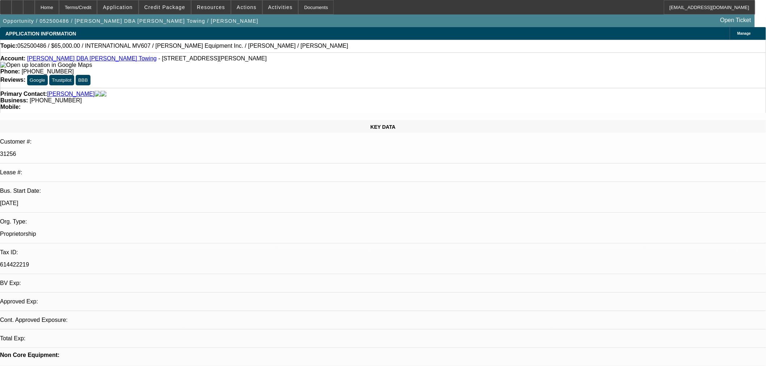
select select "4"
select select "0"
select select "2"
select select "0.1"
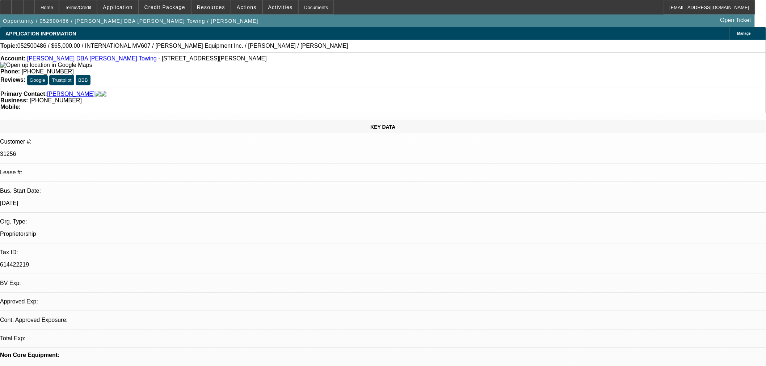
select select "4"
select select "0"
select select "2"
select select "0.1"
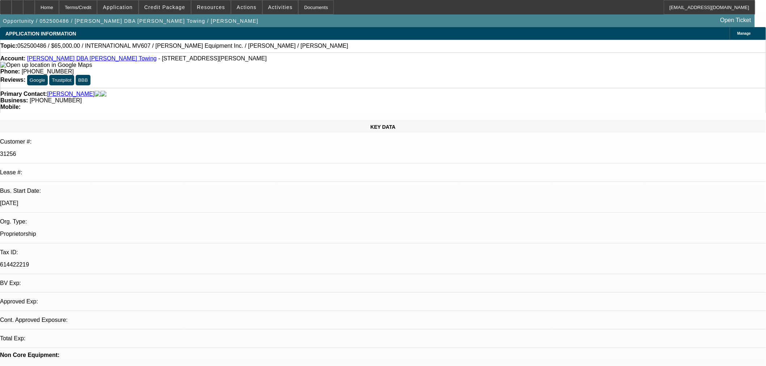
select select "4"
select select "0"
select select "3"
select select "0.1"
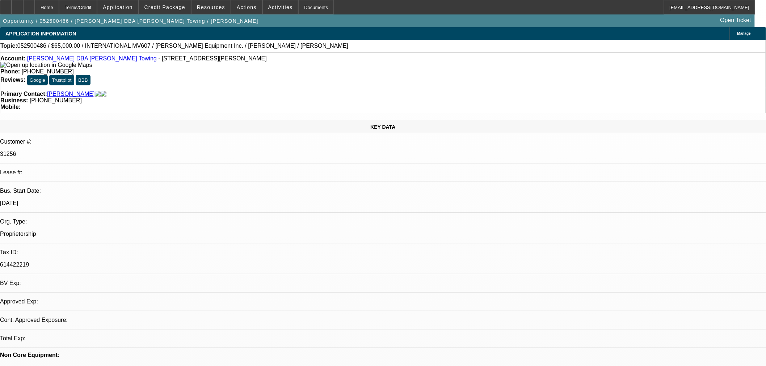
select select "4"
click at [6, 5] on icon at bounding box center [6, 5] width 0 height 0
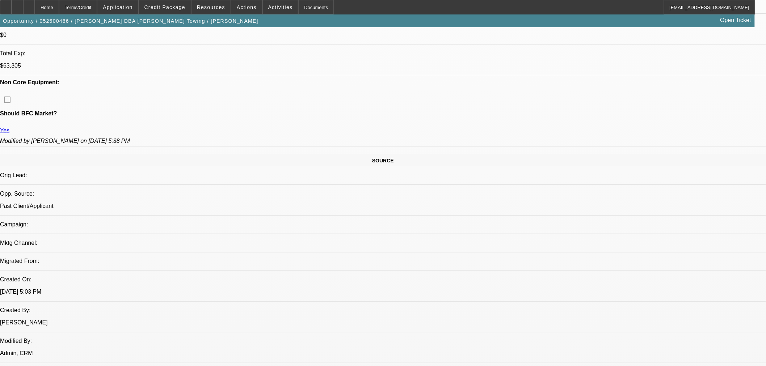
scroll to position [362, 0]
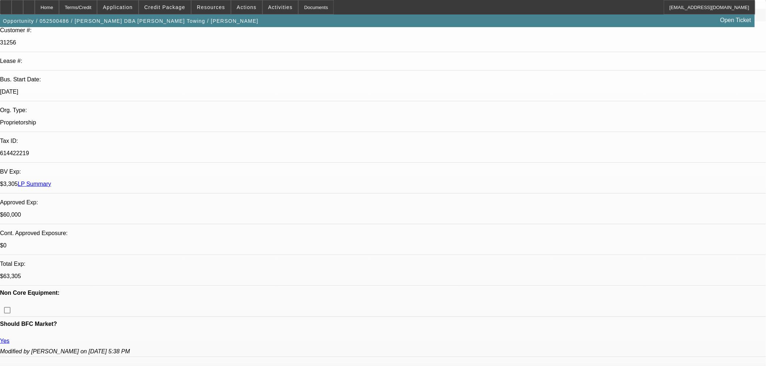
scroll to position [0, 0]
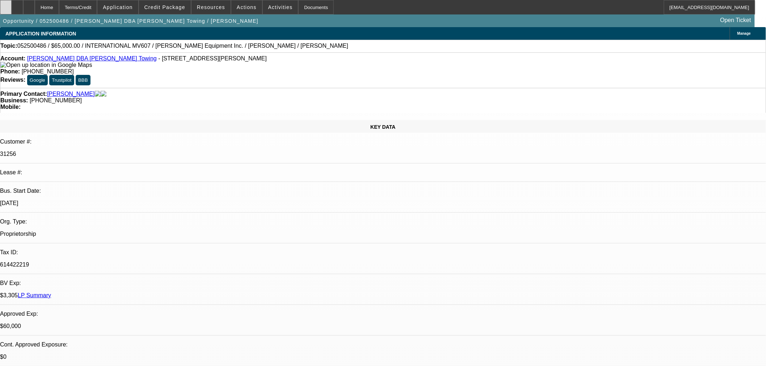
click at [12, 6] on div at bounding box center [6, 7] width 12 height 14
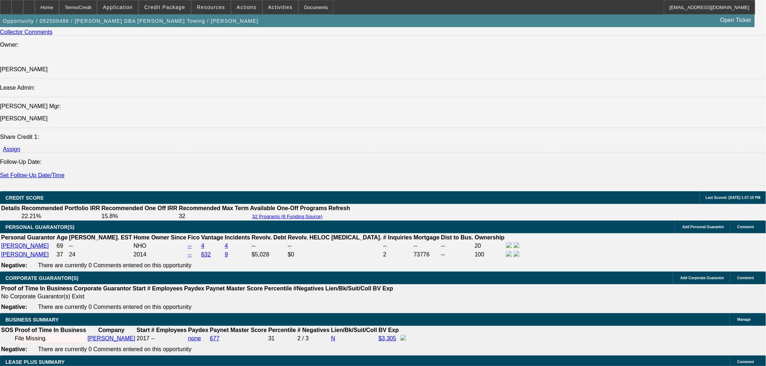
scroll to position [1167, 0]
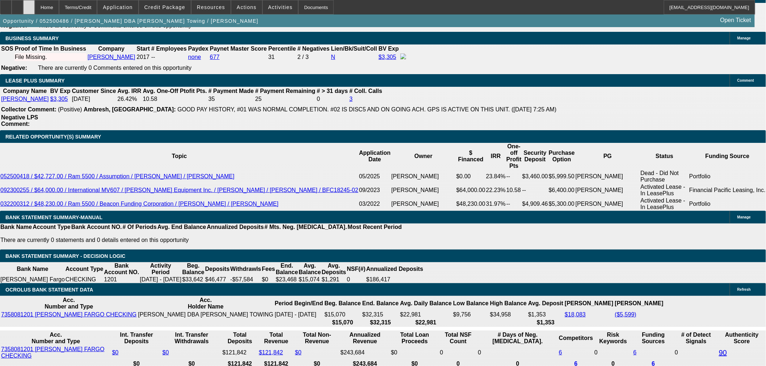
drag, startPoint x: 47, startPoint y: 6, endPoint x: 47, endPoint y: 12, distance: 5.8
click at [35, 7] on div at bounding box center [29, 7] width 12 height 14
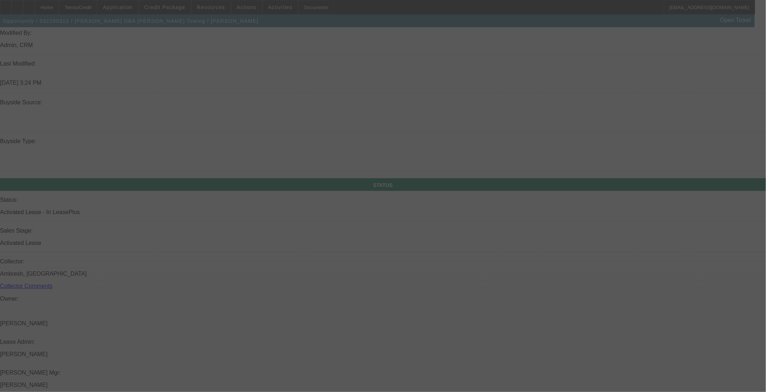
scroll to position [962, 0]
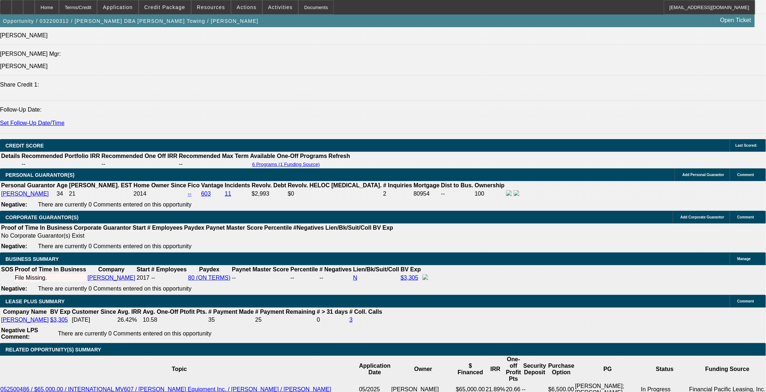
select select "0"
select select "2"
select select "0.1"
select select "4"
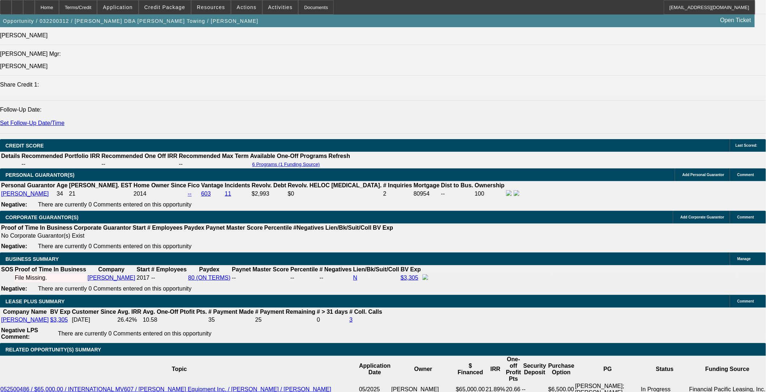
select select "0"
select select "2"
select select "0.1"
select select "4"
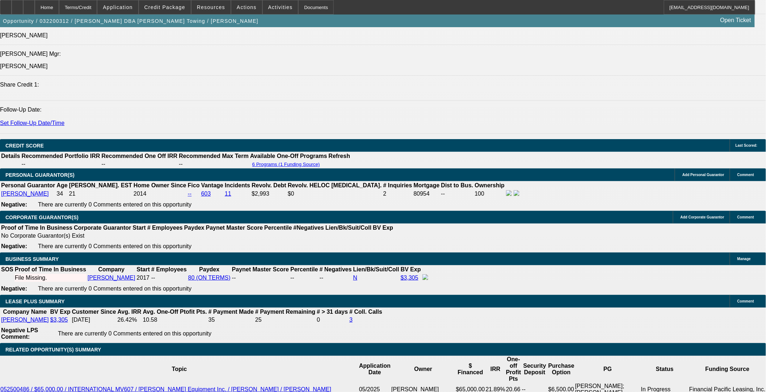
select select "0"
select select "2"
select select "0.1"
select select "4"
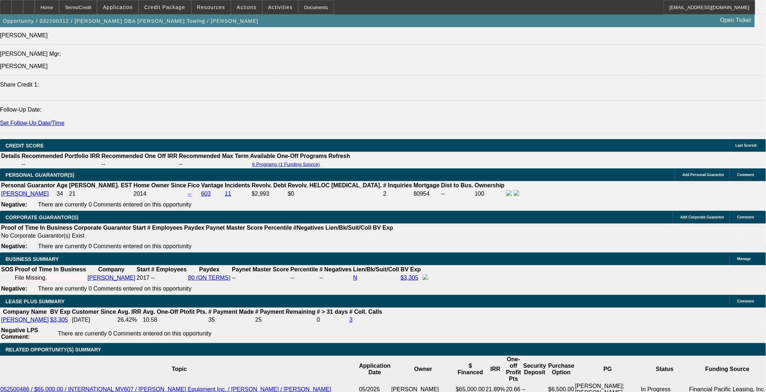
select select "0"
select select "2"
select select "0.1"
select select "4"
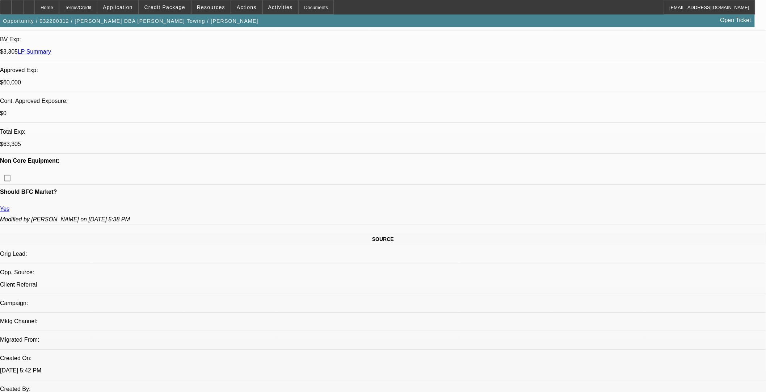
scroll to position [158, 0]
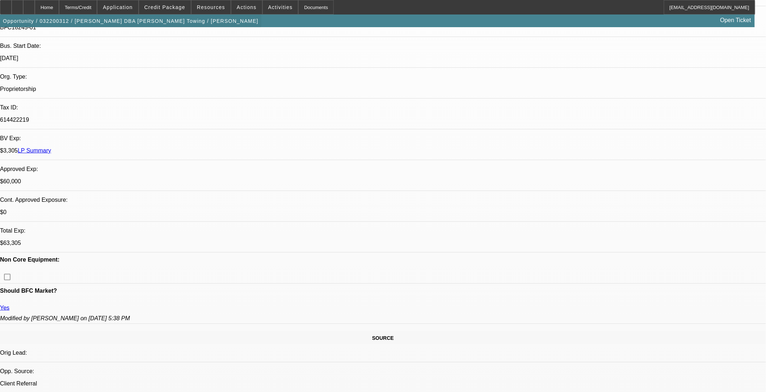
click at [172, 16] on span "button" at bounding box center [130, 20] width 261 height 17
click at [174, 10] on span at bounding box center [165, 7] width 52 height 17
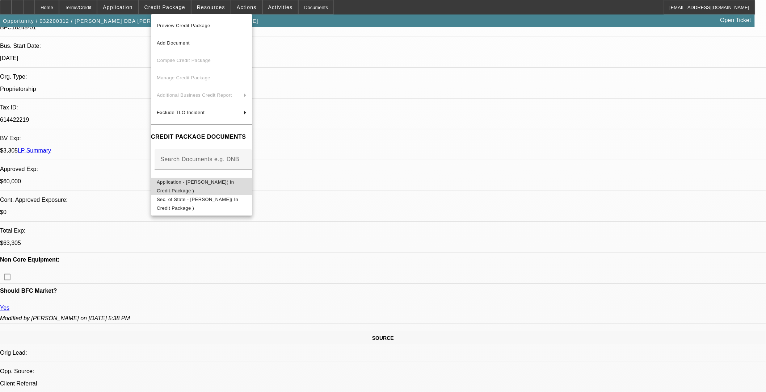
click at [198, 179] on button "Application - [PERSON_NAME]( In Credit Package )" at bounding box center [201, 185] width 101 height 17
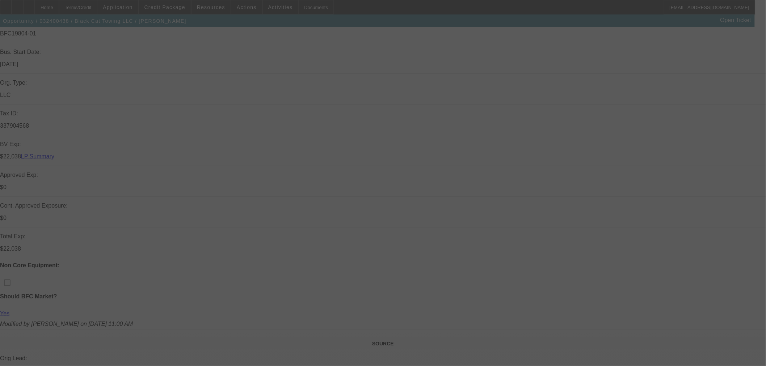
scroll to position [241, 0]
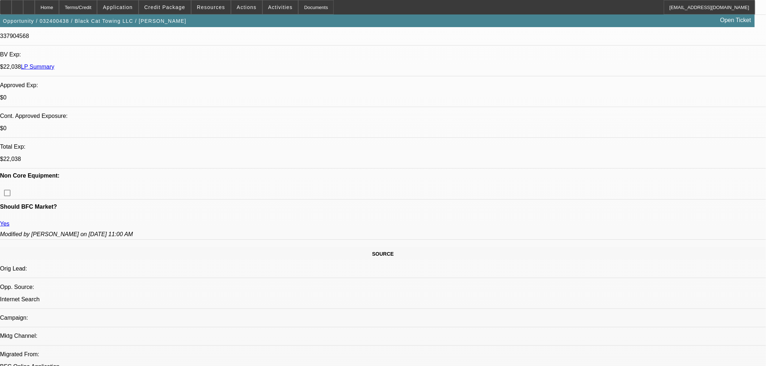
select select "0.1"
select select "2"
select select "0"
select select "6"
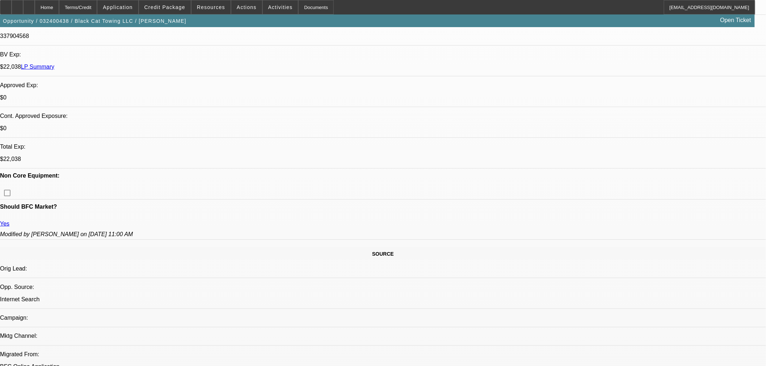
select select "0.15"
select select "2"
select select "0.1"
select select "4"
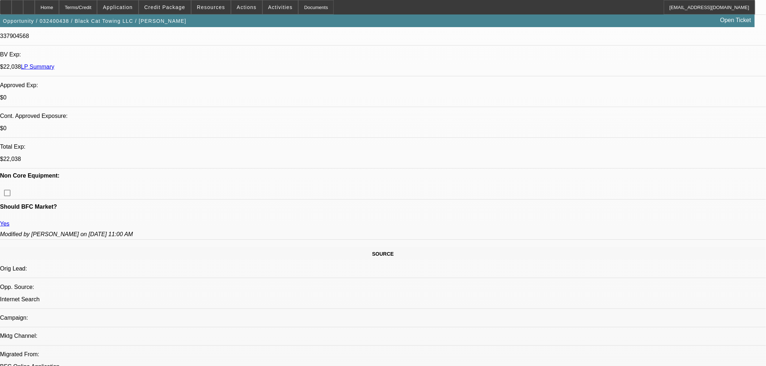
select select "0.15"
select select "2"
select select "0.1"
select select "4"
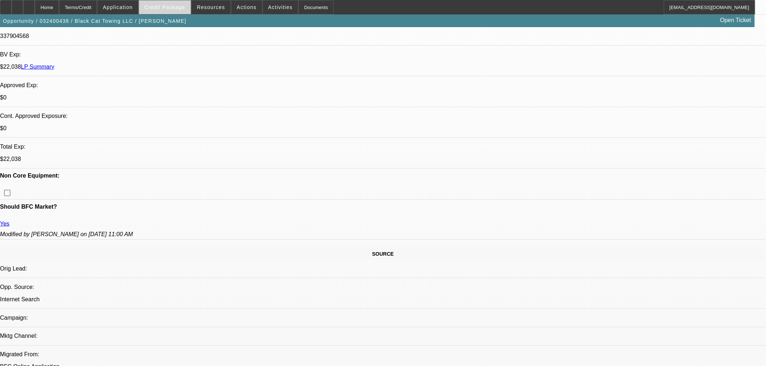
click at [172, 8] on span "Credit Package" at bounding box center [164, 7] width 41 height 6
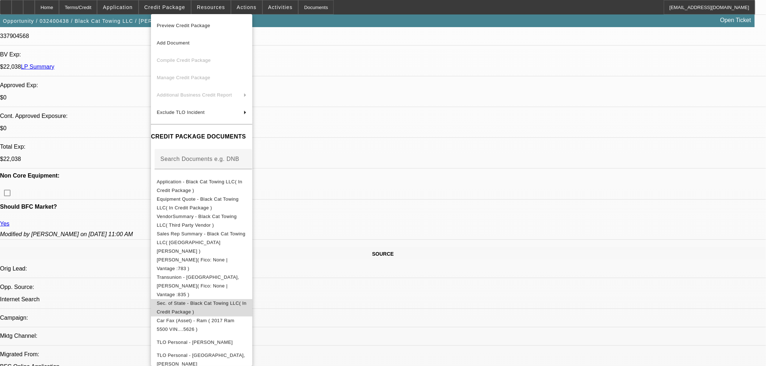
click at [198, 299] on span "Sec. of State - Black Cat Towing LLC( In Credit Package )" at bounding box center [202, 307] width 90 height 17
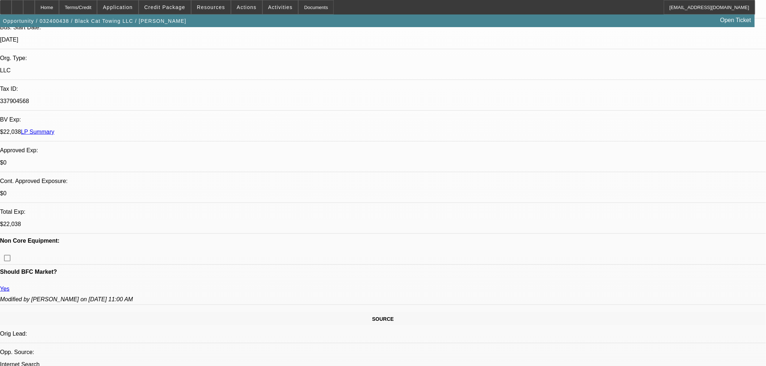
scroll to position [161, 0]
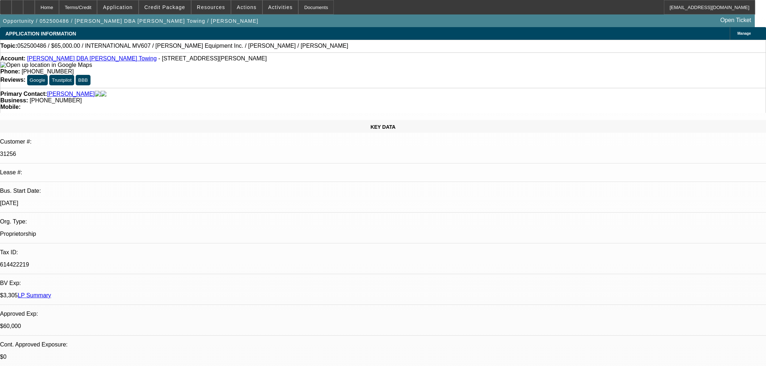
select select "0"
select select "0.1"
select select "4"
select select "0"
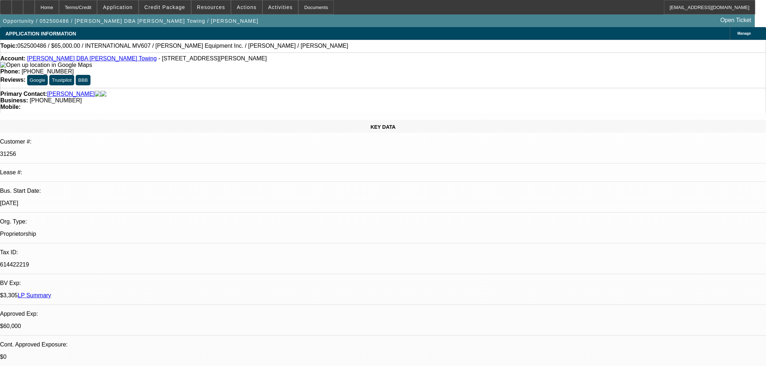
select select "2"
select select "0.1"
select select "4"
select select "0"
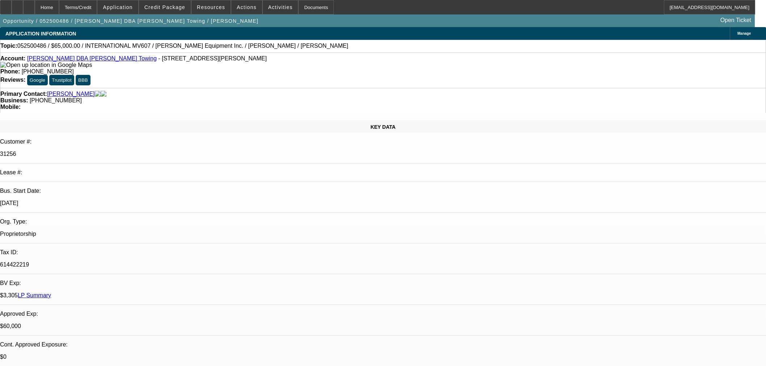
select select "2"
select select "0.1"
select select "4"
select select "0"
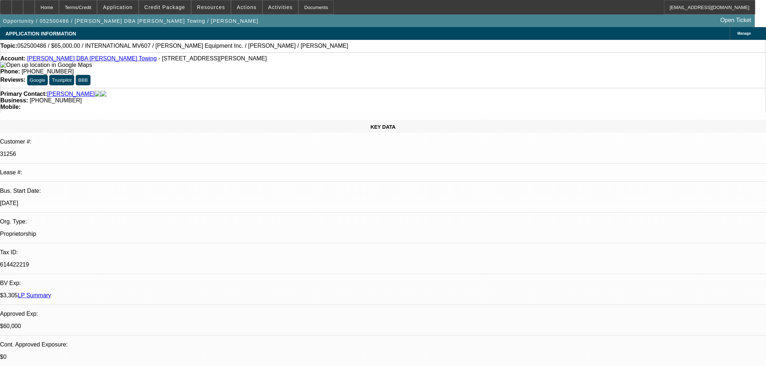
select select "0"
select select "3"
select select "0.1"
select select "4"
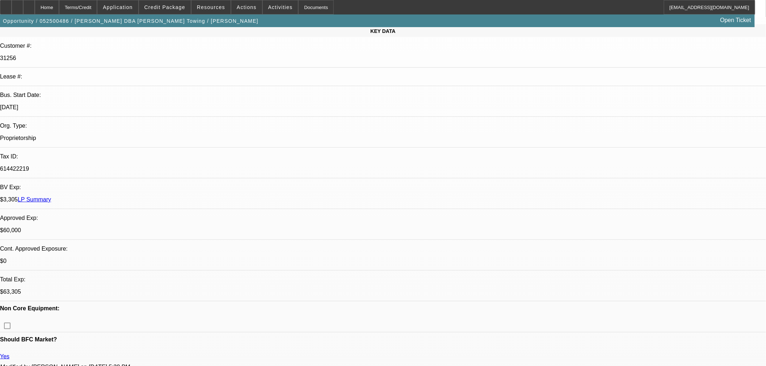
scroll to position [161, 0]
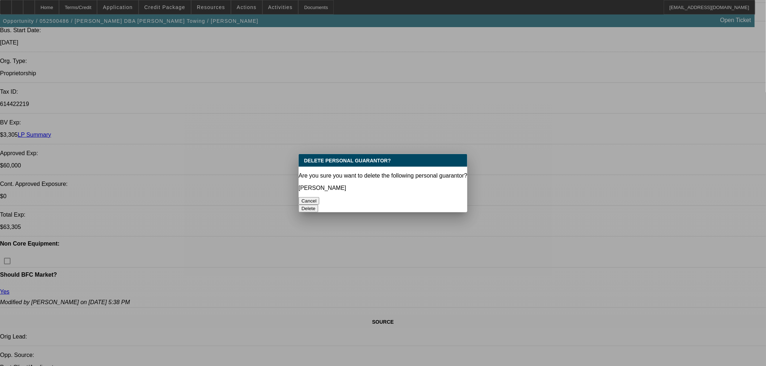
scroll to position [0, 0]
click at [319, 205] on button "Delete" at bounding box center [309, 209] width 20 height 8
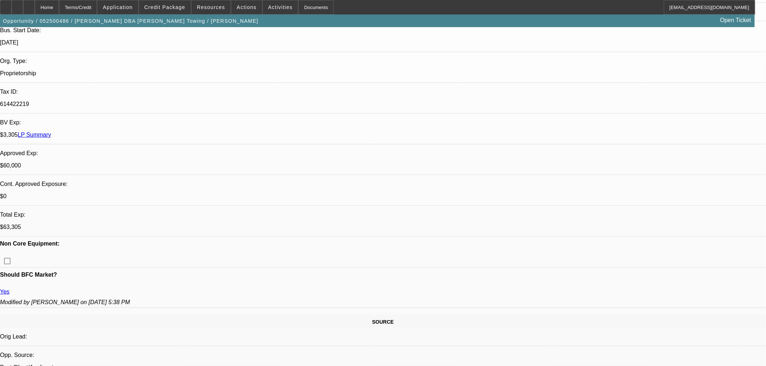
scroll to position [161, 0]
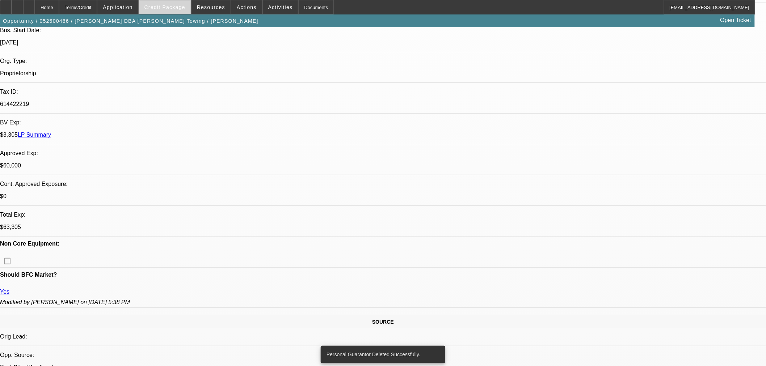
click at [163, 11] on span at bounding box center [165, 7] width 52 height 17
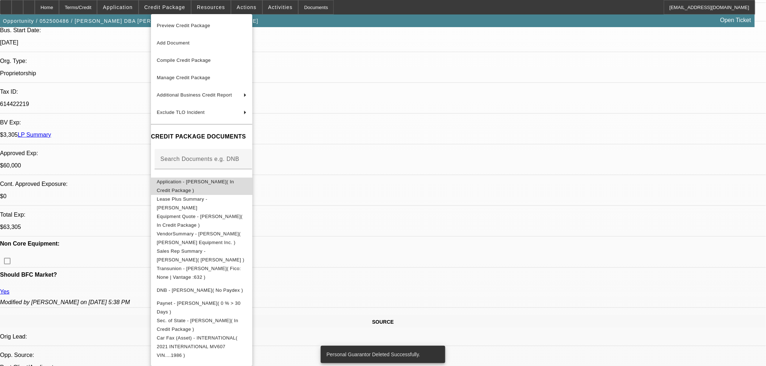
click at [171, 185] on span "Application - Daniel Joel Llanos( In Credit Package )" at bounding box center [195, 186] width 77 height 14
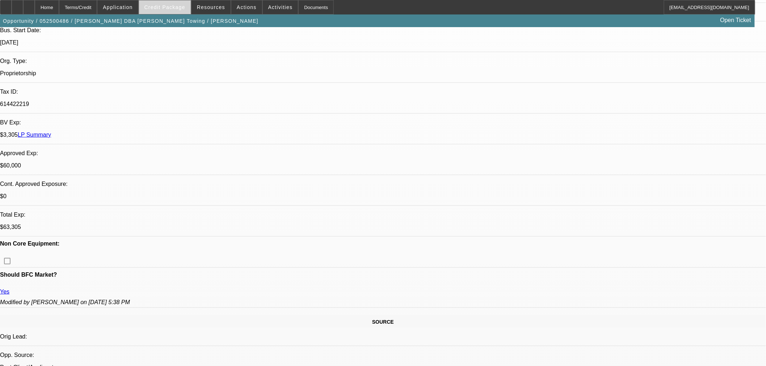
click at [169, 8] on span "Credit Package" at bounding box center [164, 7] width 41 height 6
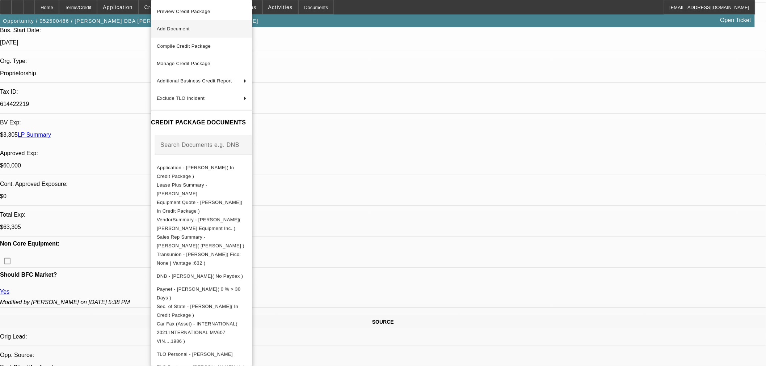
click at [179, 29] on span "Add Document" at bounding box center [173, 28] width 33 height 5
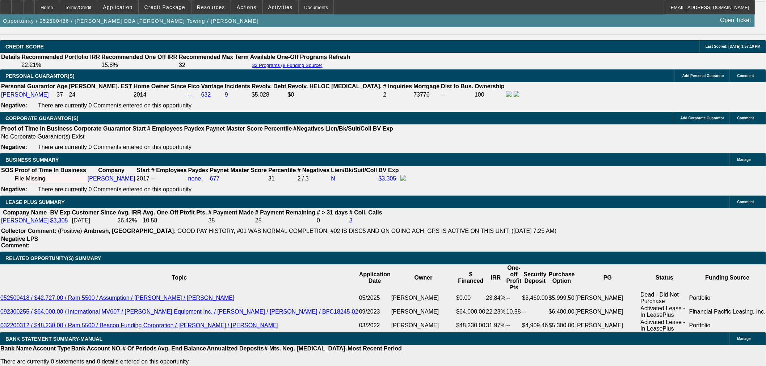
scroll to position [1086, 0]
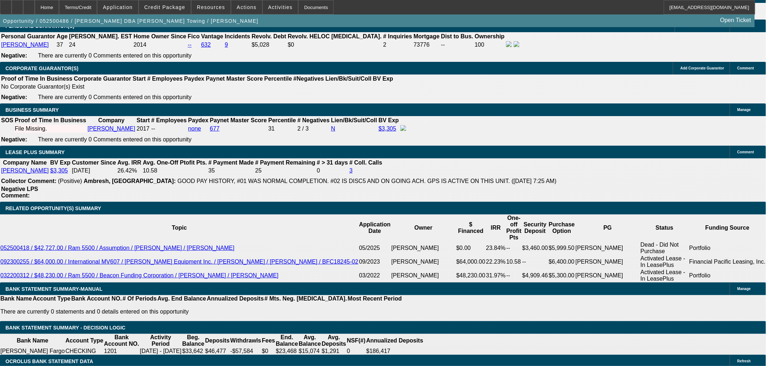
type input "1"
type input "UNKNOWN"
type input "14"
type input "$2,042.84"
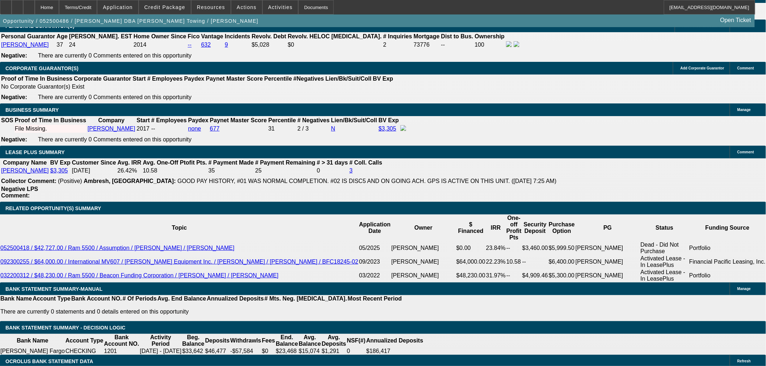
type input "14"
select select "3"
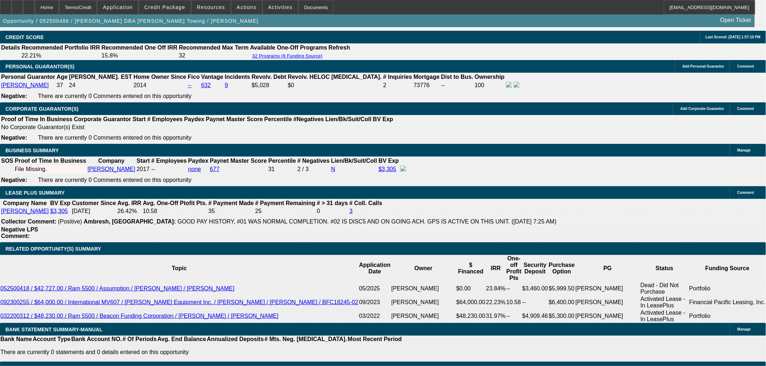
drag, startPoint x: 120, startPoint y: 64, endPoint x: 120, endPoint y: 69, distance: 5.1
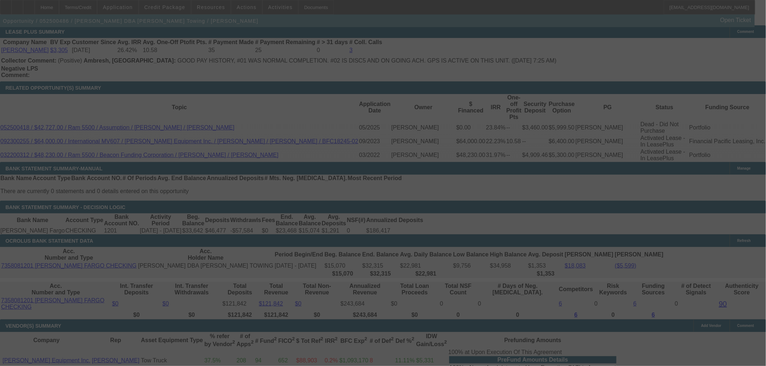
select select "0"
select select "3"
select select "0.1"
select select "4"
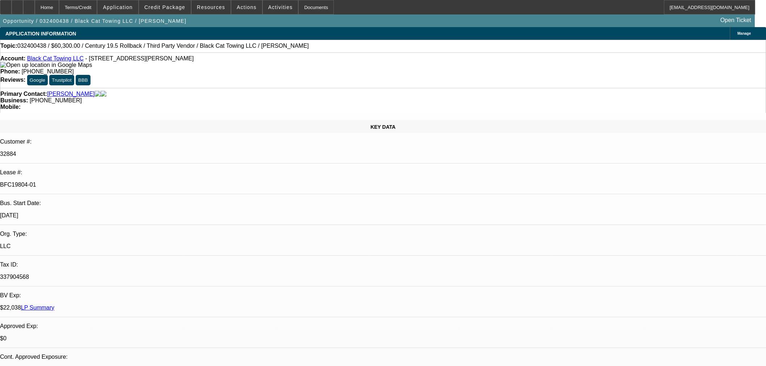
select select "0.1"
select select "2"
select select "0"
select select "6"
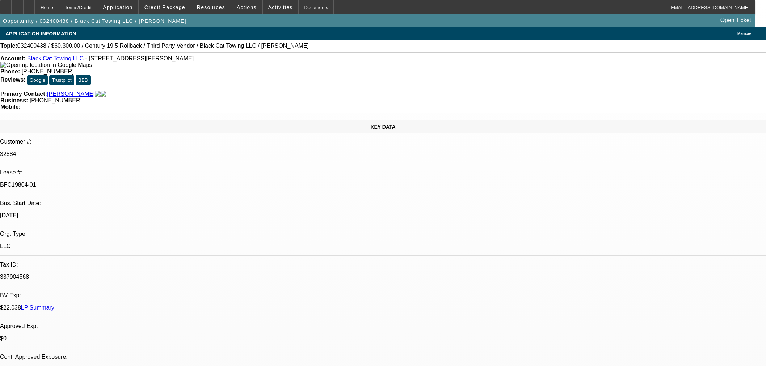
select select "0.15"
select select "2"
select select "0.1"
select select "4"
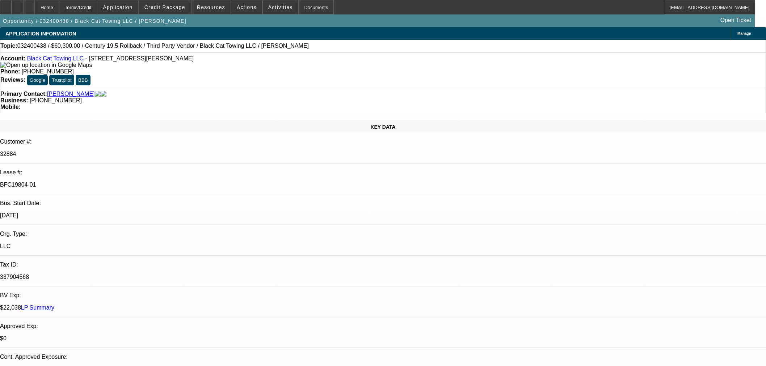
select select "0.15"
select select "2"
select select "0.1"
select select "4"
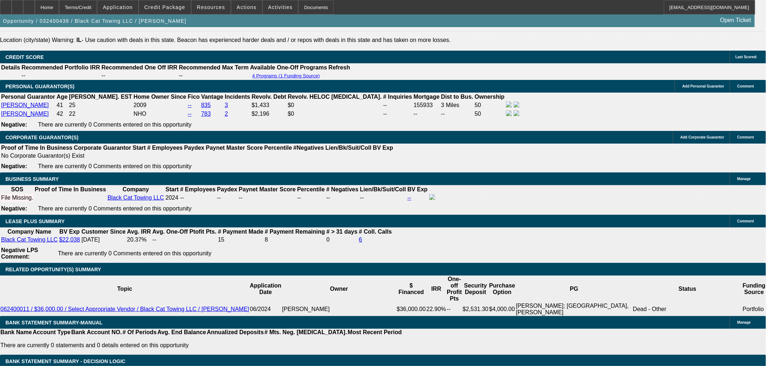
scroll to position [1167, 0]
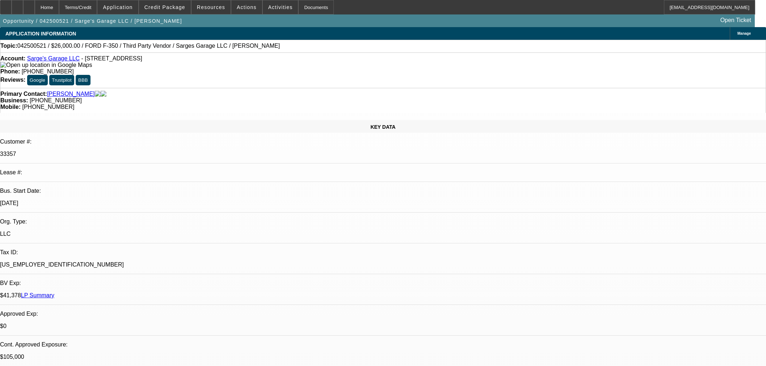
select select "0"
select select "2"
select select "0"
select select "6"
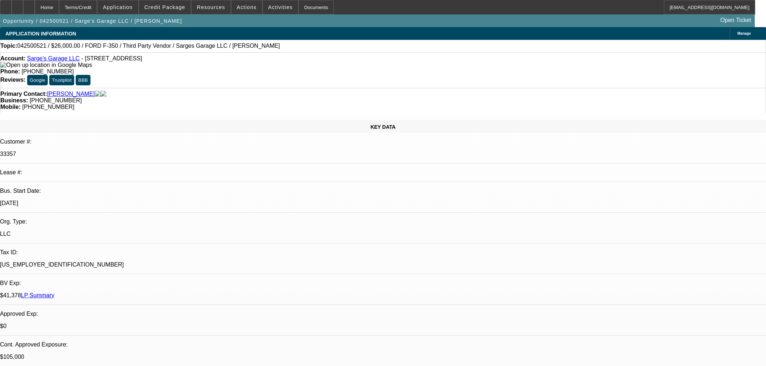
select select "0"
select select "3"
select select "0"
select select "6"
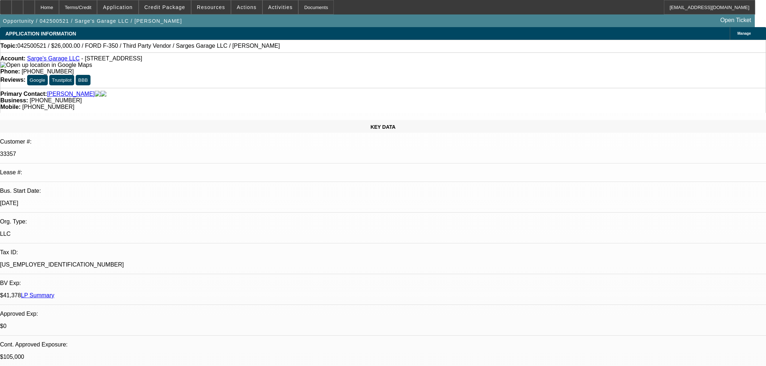
select select "0"
select select "6"
select select "0"
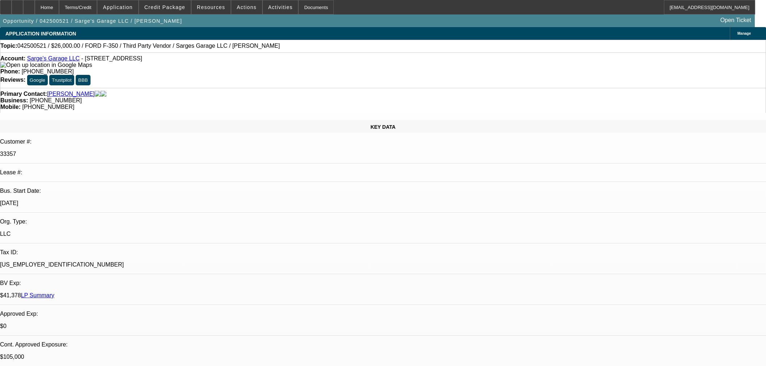
select select "0"
select select "3"
select select "0"
select select "6"
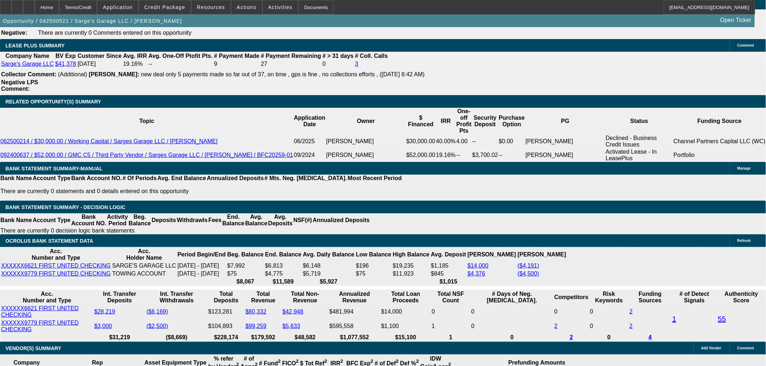
scroll to position [965, 0]
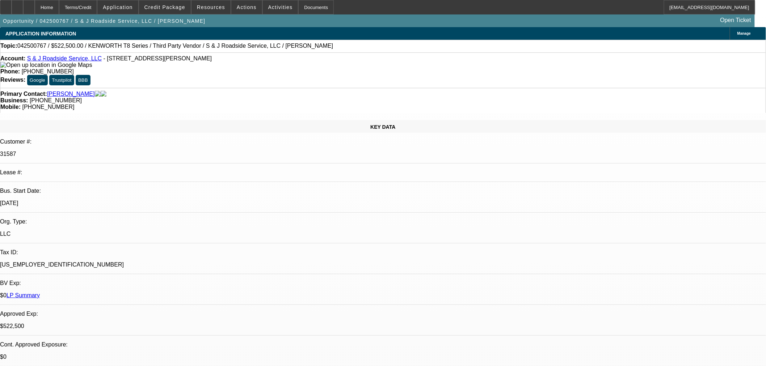
select select "2"
select select "0"
select select "6"
select select "0"
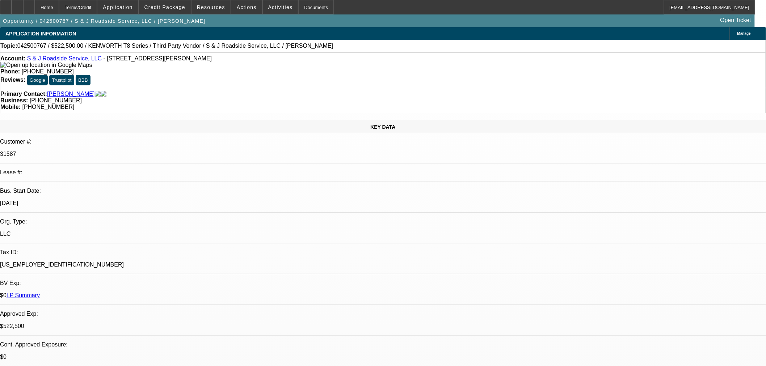
select select "3"
select select "0"
select select "6"
select select "0"
select select "2"
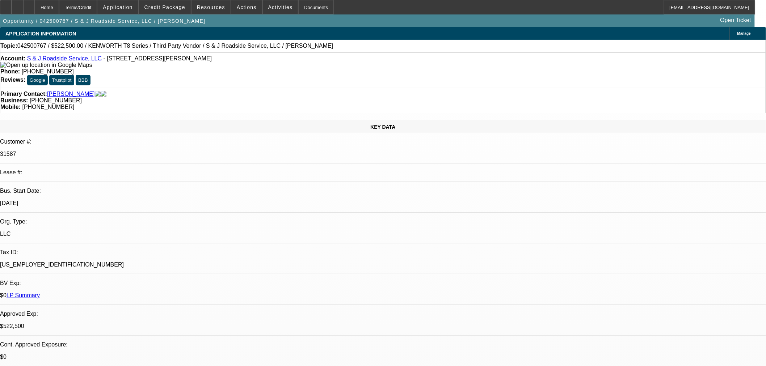
select select "2"
select select "0"
select select "6"
select select "0"
select select "2"
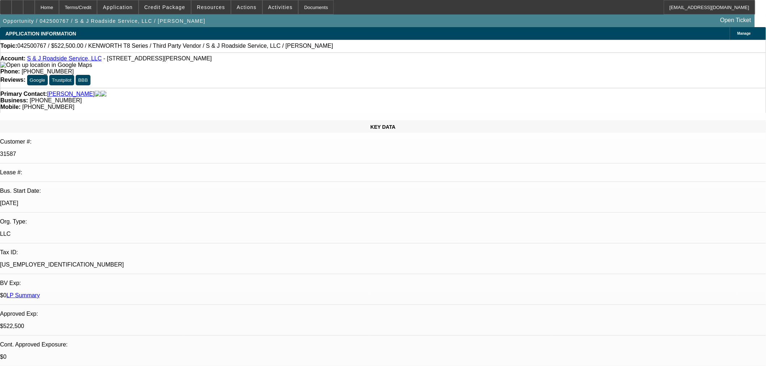
select select "2"
select select "0"
select select "6"
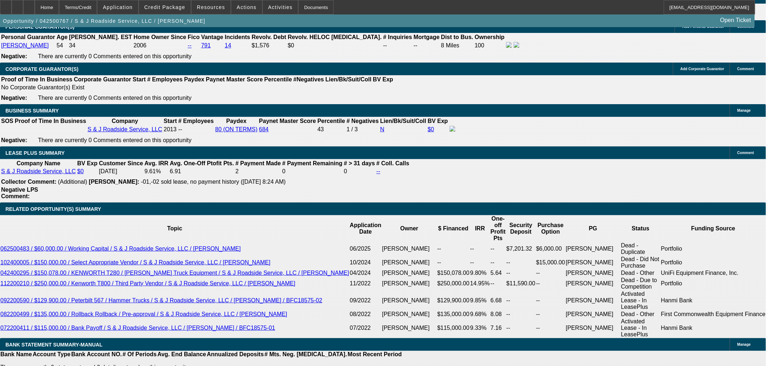
scroll to position [1207, 0]
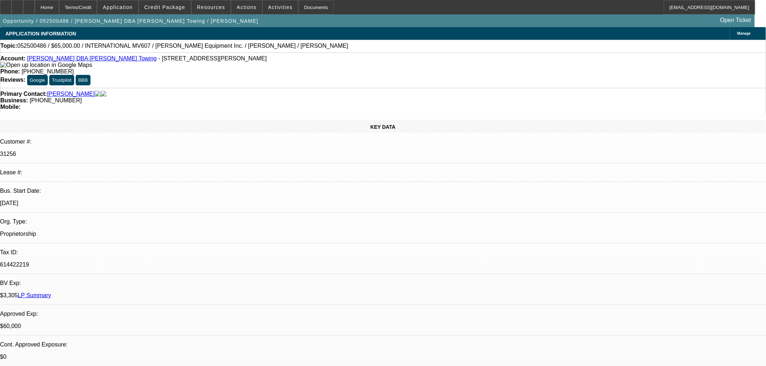
select select "0"
select select "3"
select select "0.1"
select select "4"
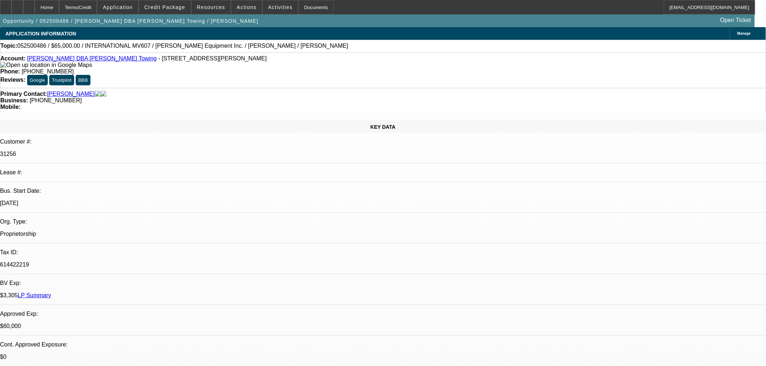
select select "0"
select select "2"
select select "0.1"
select select "4"
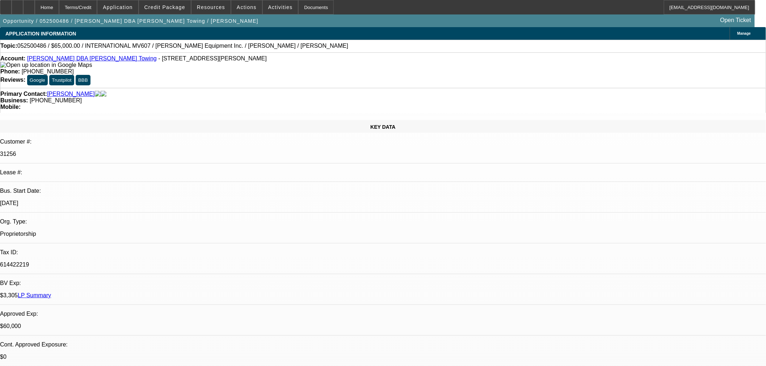
select select "0"
select select "2"
select select "0.1"
select select "4"
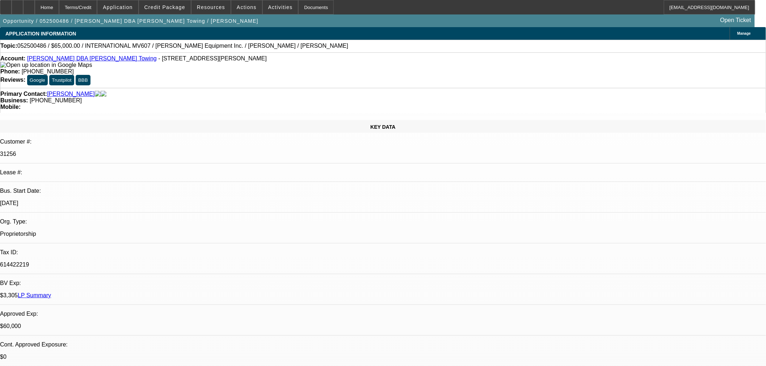
select select "0"
select select "3"
select select "0.1"
select select "4"
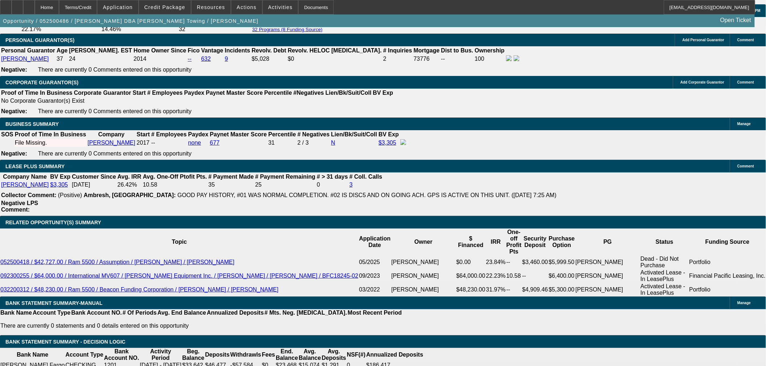
scroll to position [1086, 0]
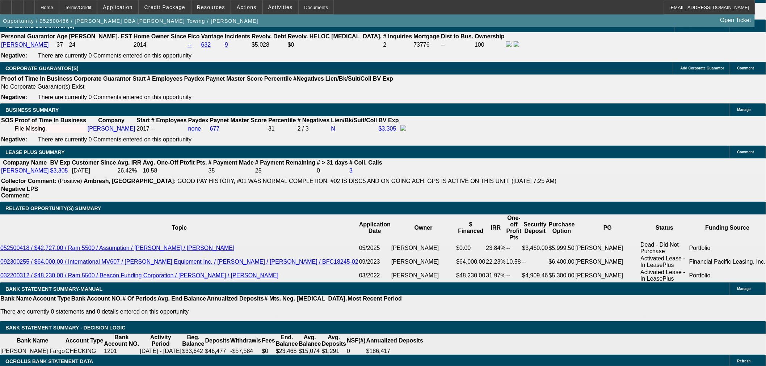
drag, startPoint x: 168, startPoint y: 219, endPoint x: 214, endPoint y: 220, distance: 46.7
type input "UNKNOWN"
type input "12"
type input "$1,979.61"
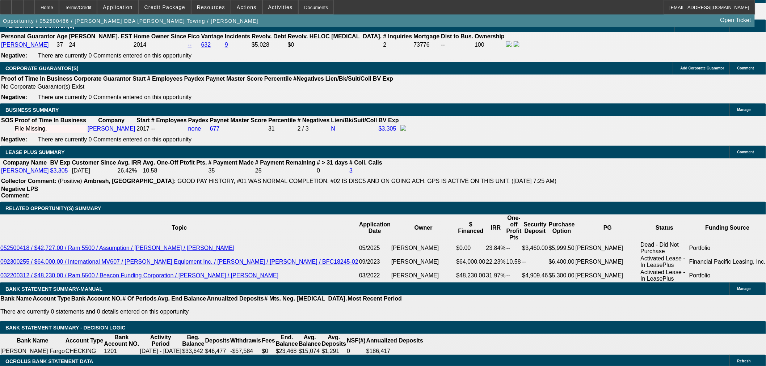
scroll to position [965, 0]
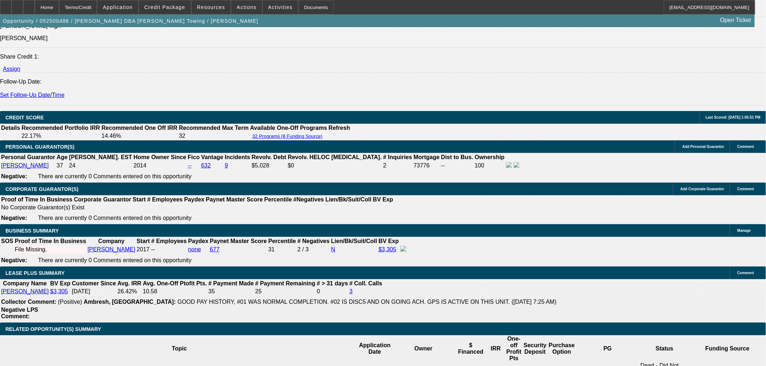
type input "12"
drag, startPoint x: 119, startPoint y: 147, endPoint x: 120, endPoint y: 164, distance: 16.3
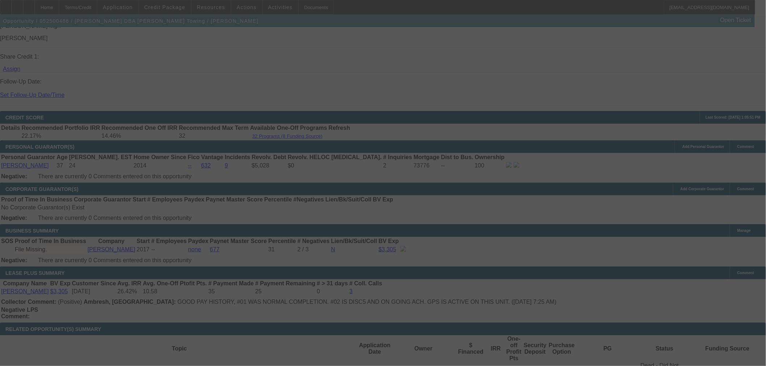
select select "0"
select select "3"
select select "0.1"
select select "4"
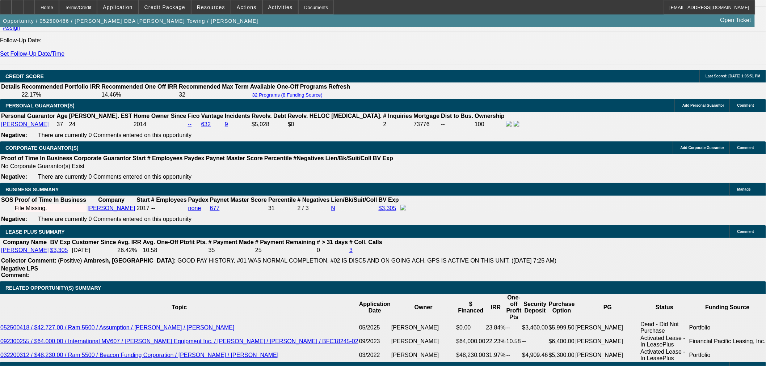
scroll to position [1005, 0]
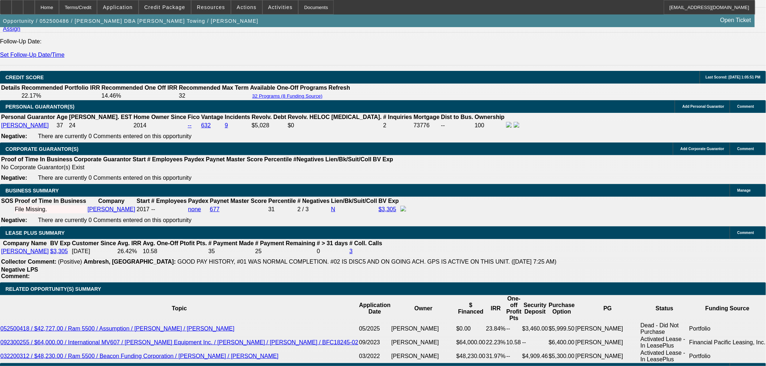
scroll to position [385, 0]
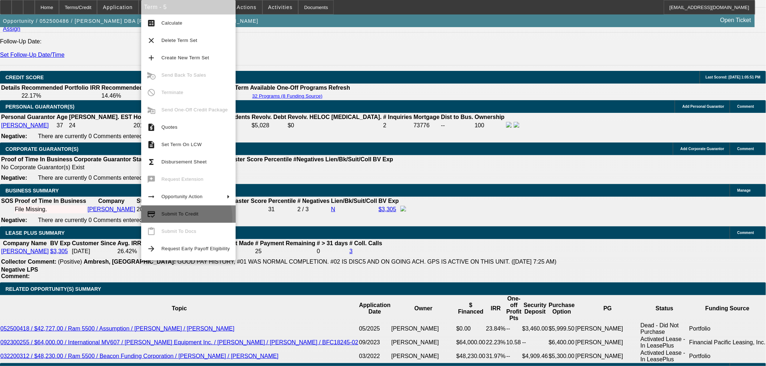
click at [180, 218] on span "Submit To Credit" at bounding box center [195, 214] width 68 height 9
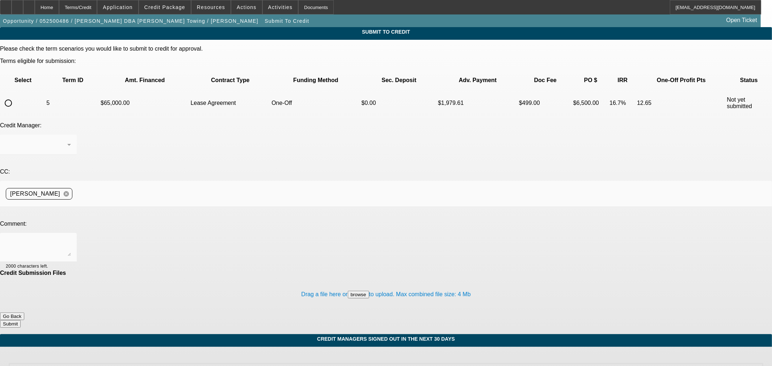
click at [16, 96] on input "radio" at bounding box center [8, 103] width 14 height 14
radio input "true"
click at [71, 239] on textarea at bounding box center [38, 247] width 65 height 17
type textarea "Please ok to Finpac. Thanks"
click at [21, 320] on button "Submit" at bounding box center [10, 324] width 21 height 8
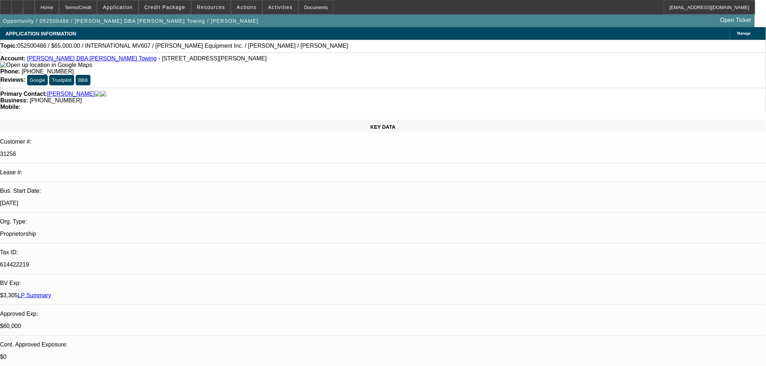
select select "0"
select select "3"
select select "0.1"
select select "4"
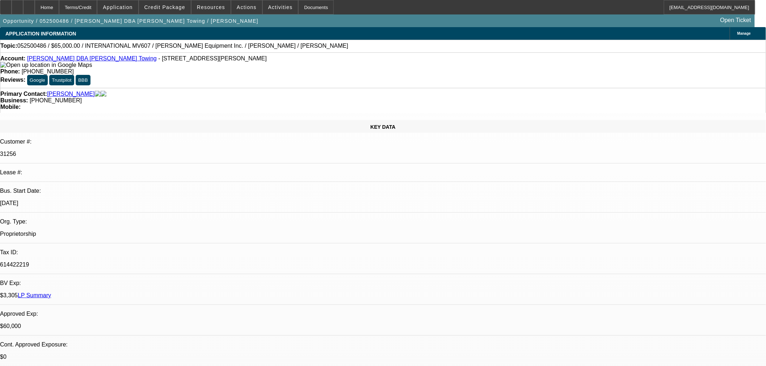
select select "0"
select select "2"
select select "0.1"
select select "4"
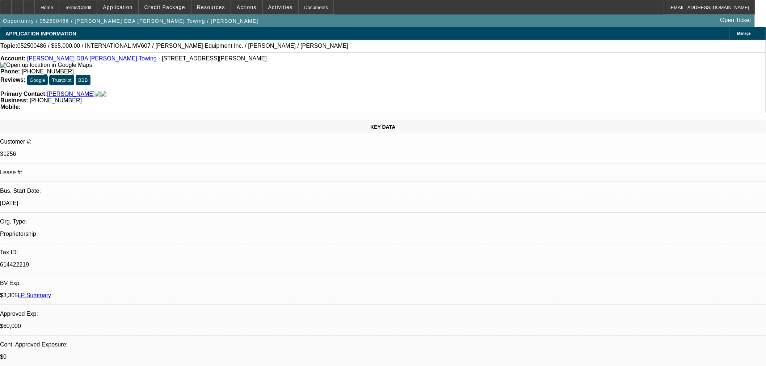
select select "0"
select select "2"
select select "0.1"
select select "4"
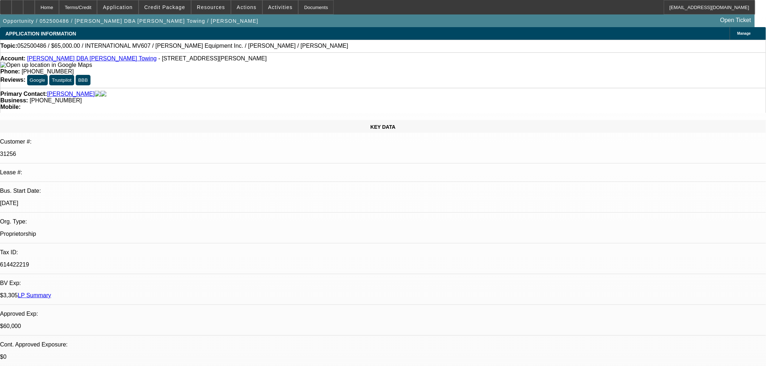
select select "0"
select select "3"
select select "0.1"
select select "4"
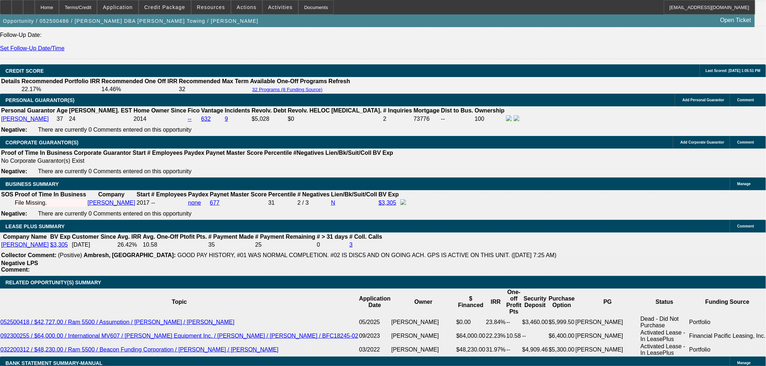
scroll to position [1207, 0]
